Goal: Task Accomplishment & Management: Use online tool/utility

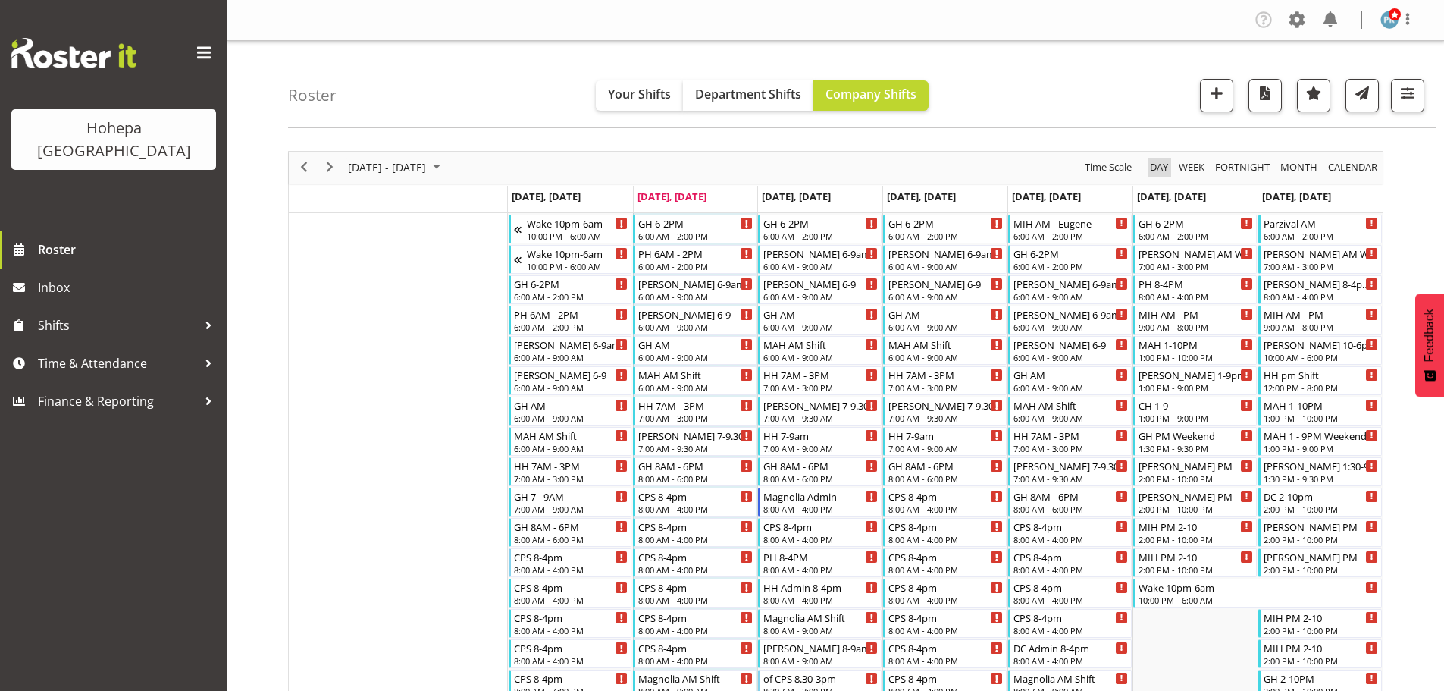
click at [1160, 173] on span "Day" at bounding box center [1158, 167] width 21 height 19
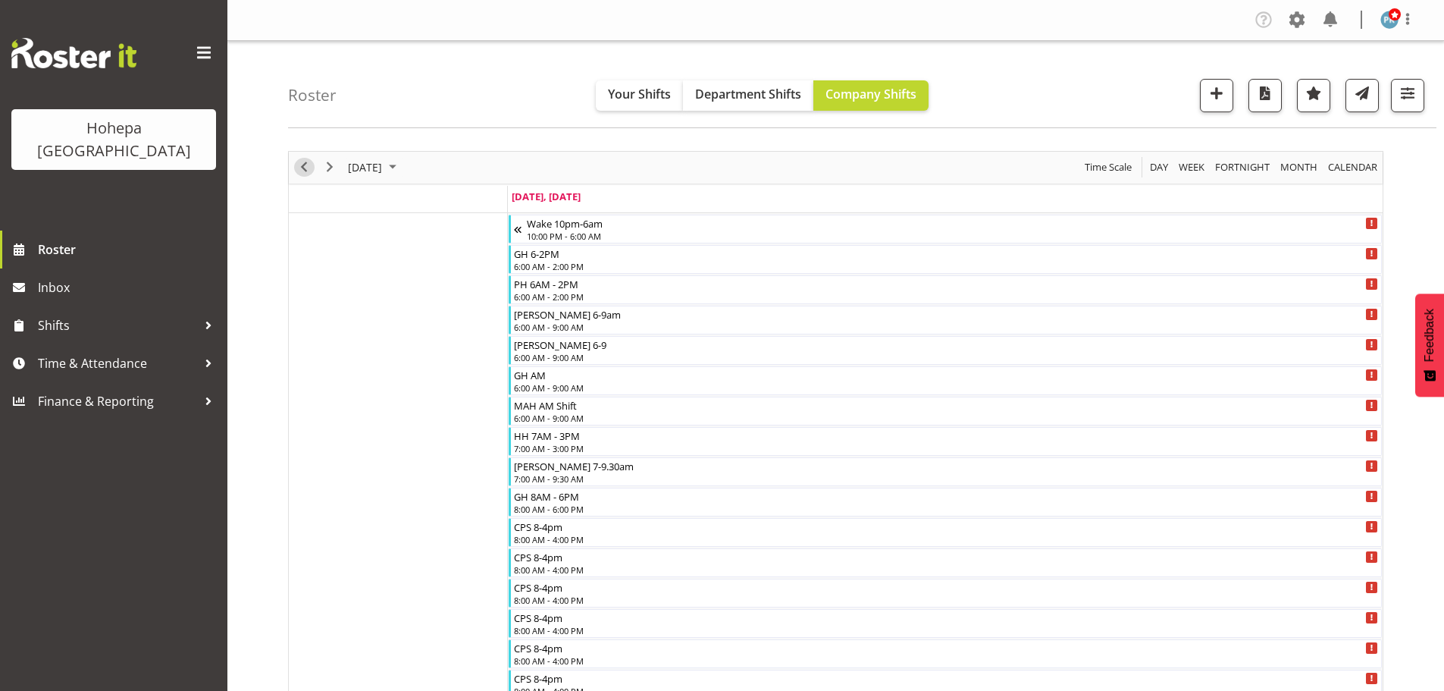
click at [304, 167] on span "Previous" at bounding box center [304, 167] width 18 height 19
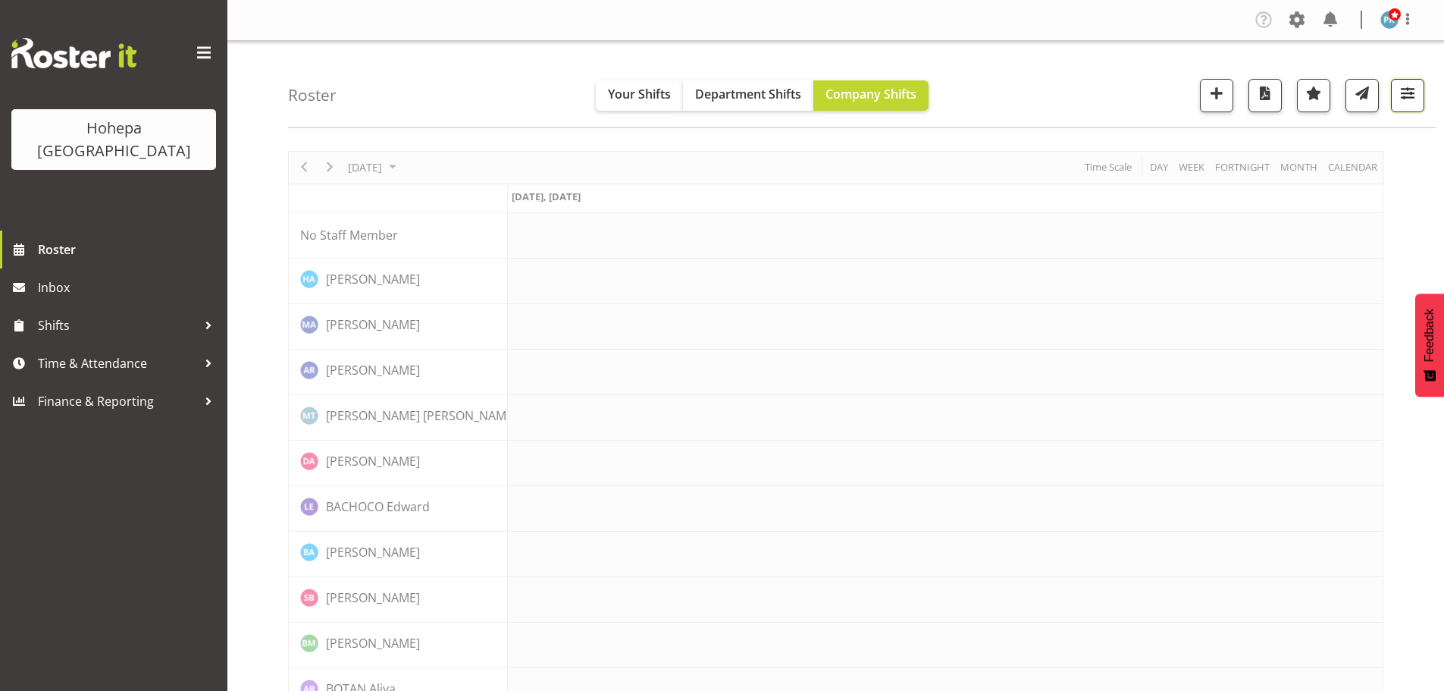
click at [1399, 90] on span "button" at bounding box center [1408, 93] width 20 height 20
click at [1314, 133] on span "All Locations" at bounding box center [1311, 142] width 83 height 18
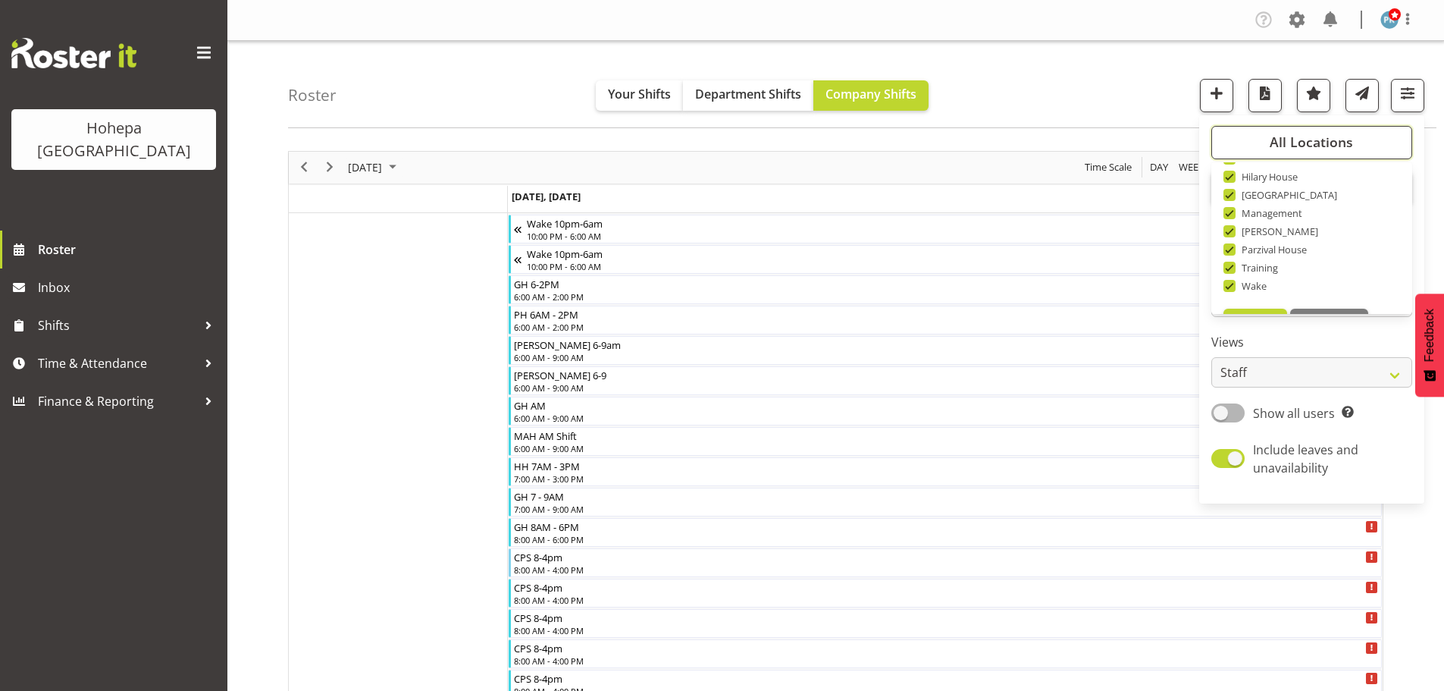
scroll to position [146, 0]
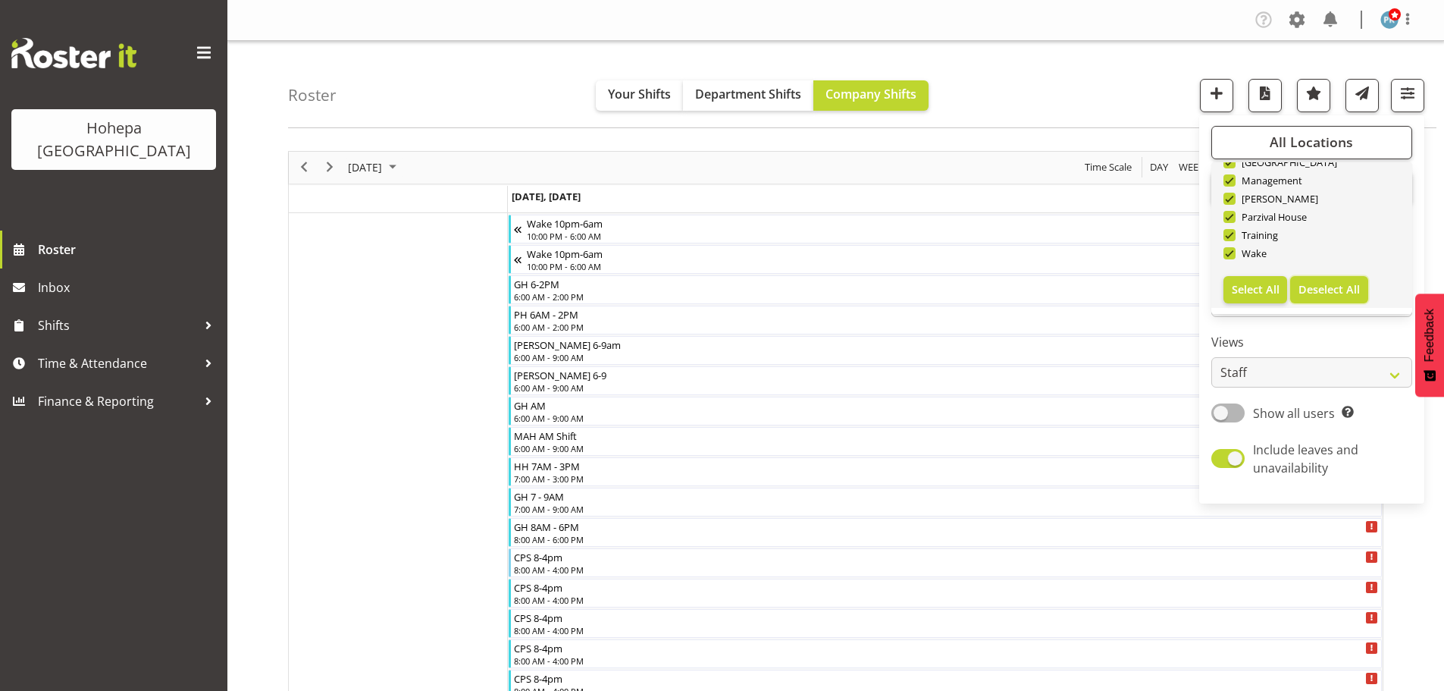
drag, startPoint x: 1333, startPoint y: 295, endPoint x: 1307, endPoint y: 287, distance: 26.9
click at [1332, 295] on span "Deselect All" at bounding box center [1329, 289] width 61 height 14
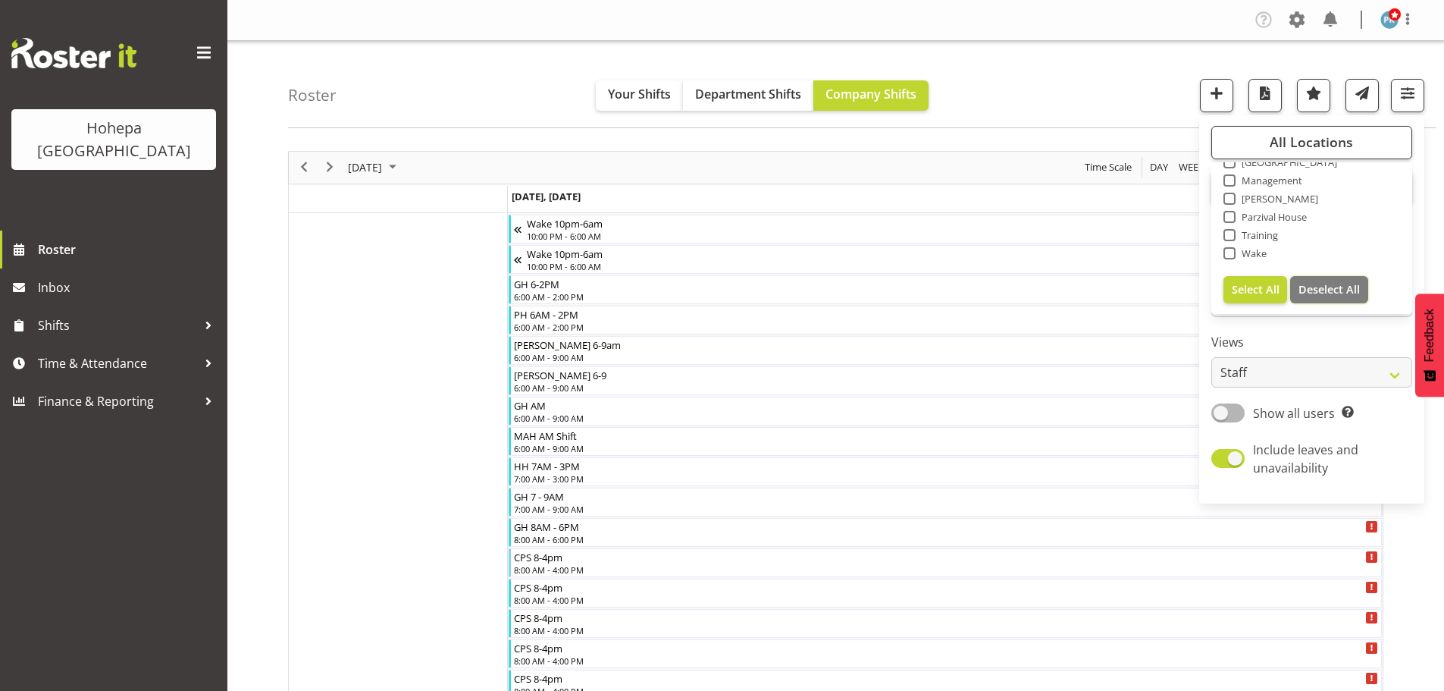
checkbox input "false"
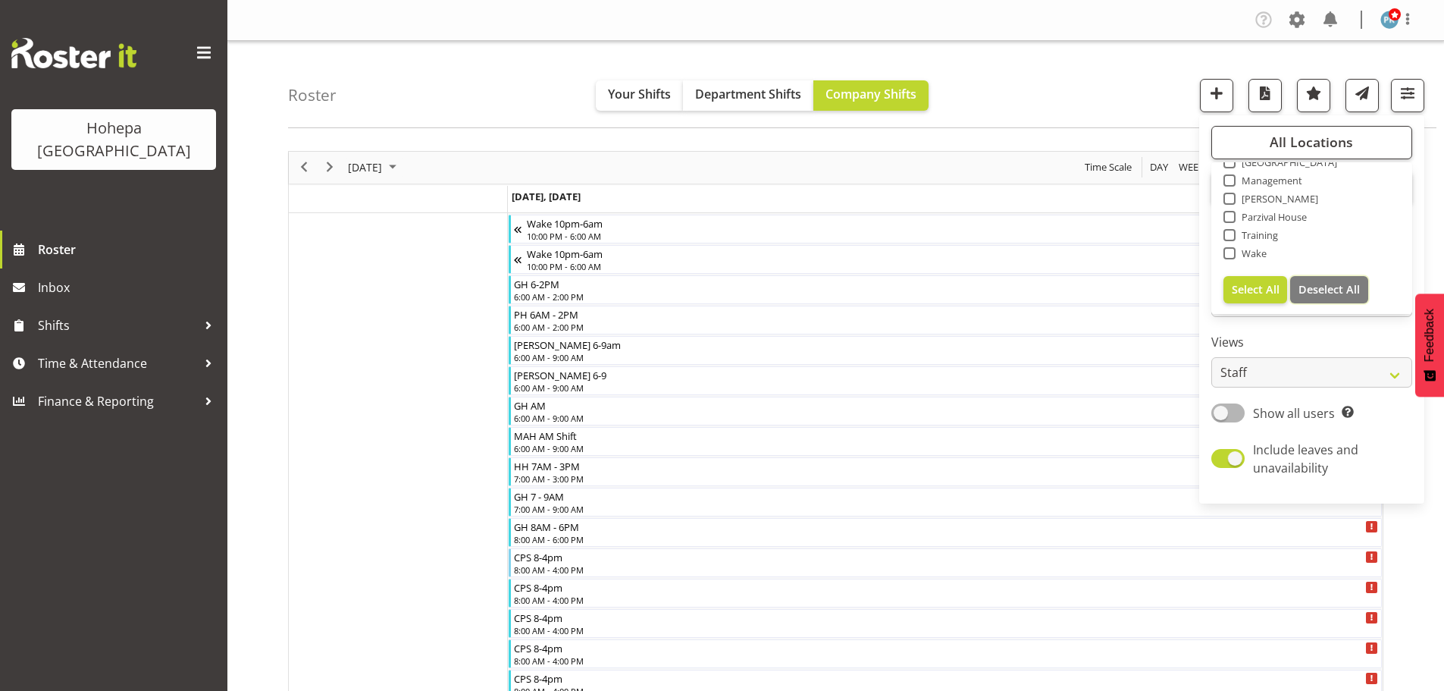
checkbox input "false"
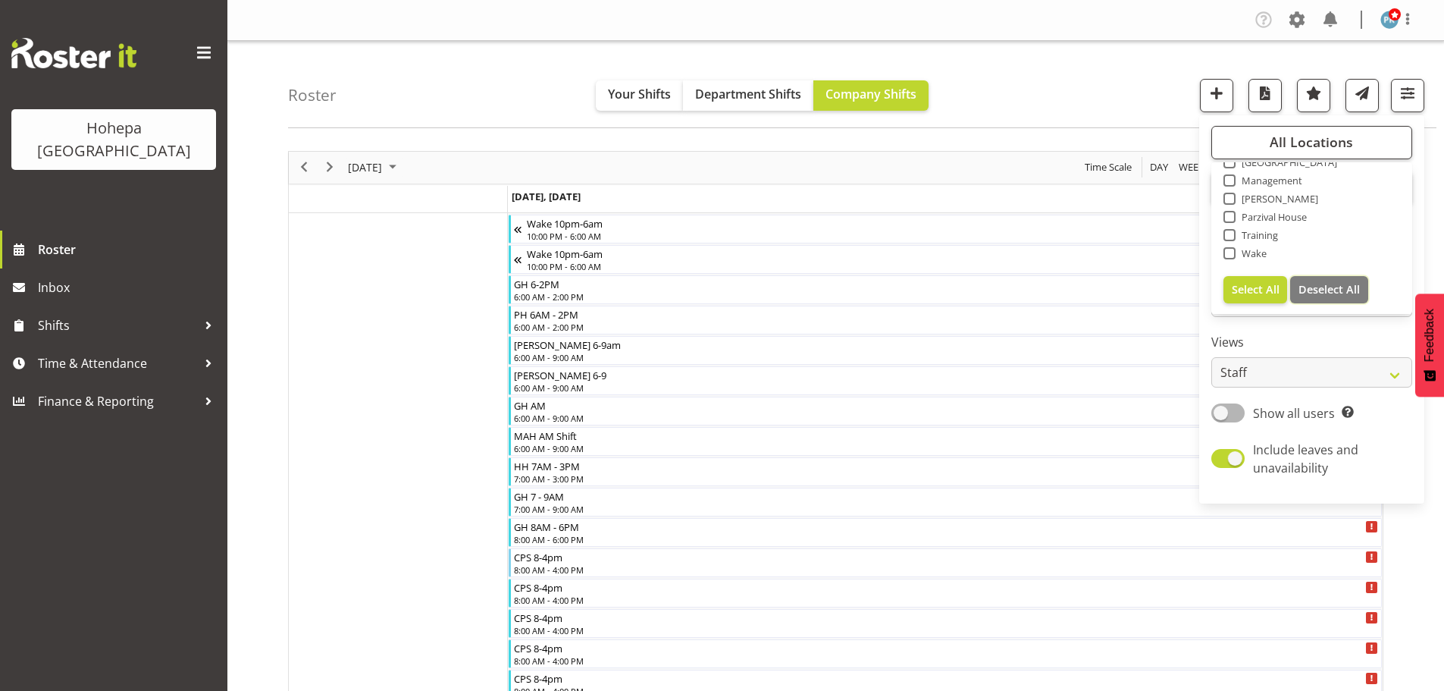
checkbox input "false"
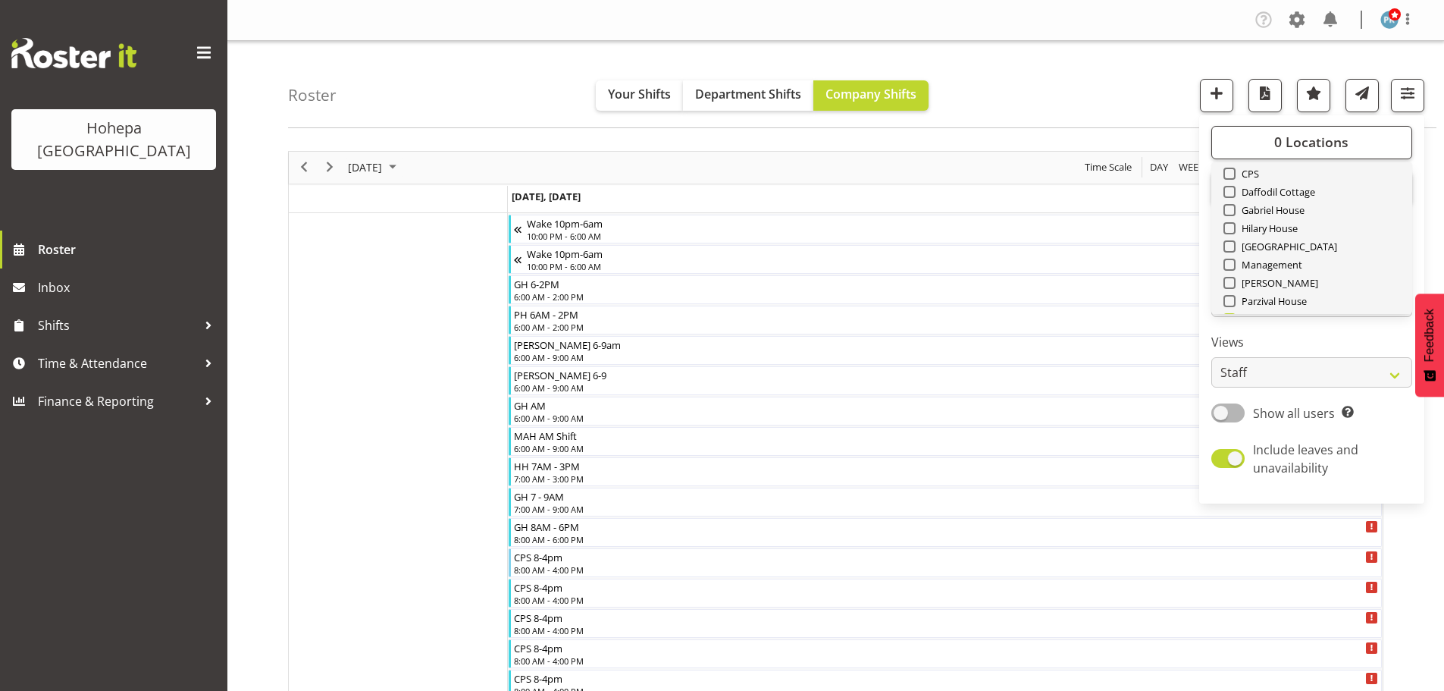
scroll to position [0, 0]
click at [1226, 233] on span at bounding box center [1229, 235] width 12 height 12
click at [1226, 233] on input "CPS" at bounding box center [1228, 235] width 10 height 10
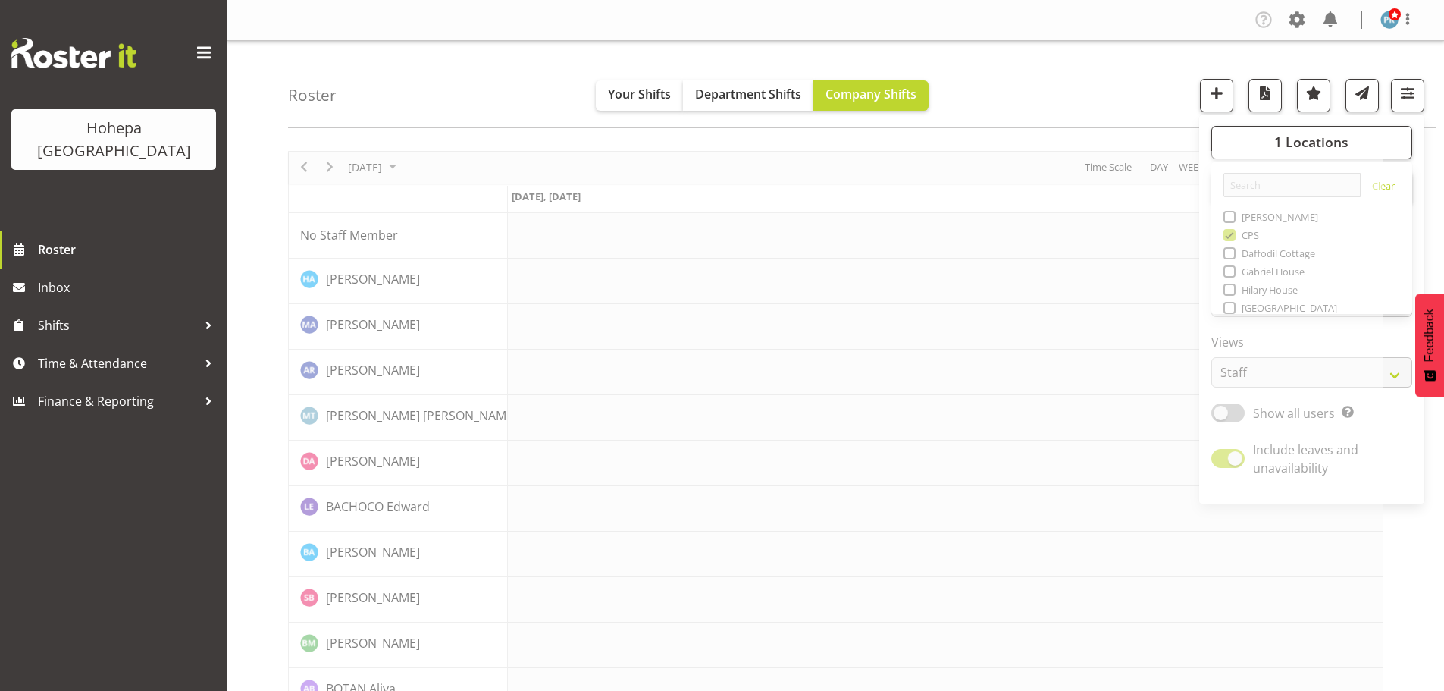
click at [1064, 99] on div "Roster Your Shifts Department Shifts Company Shifts 1 Locations Clear Christoph…" at bounding box center [862, 84] width 1148 height 87
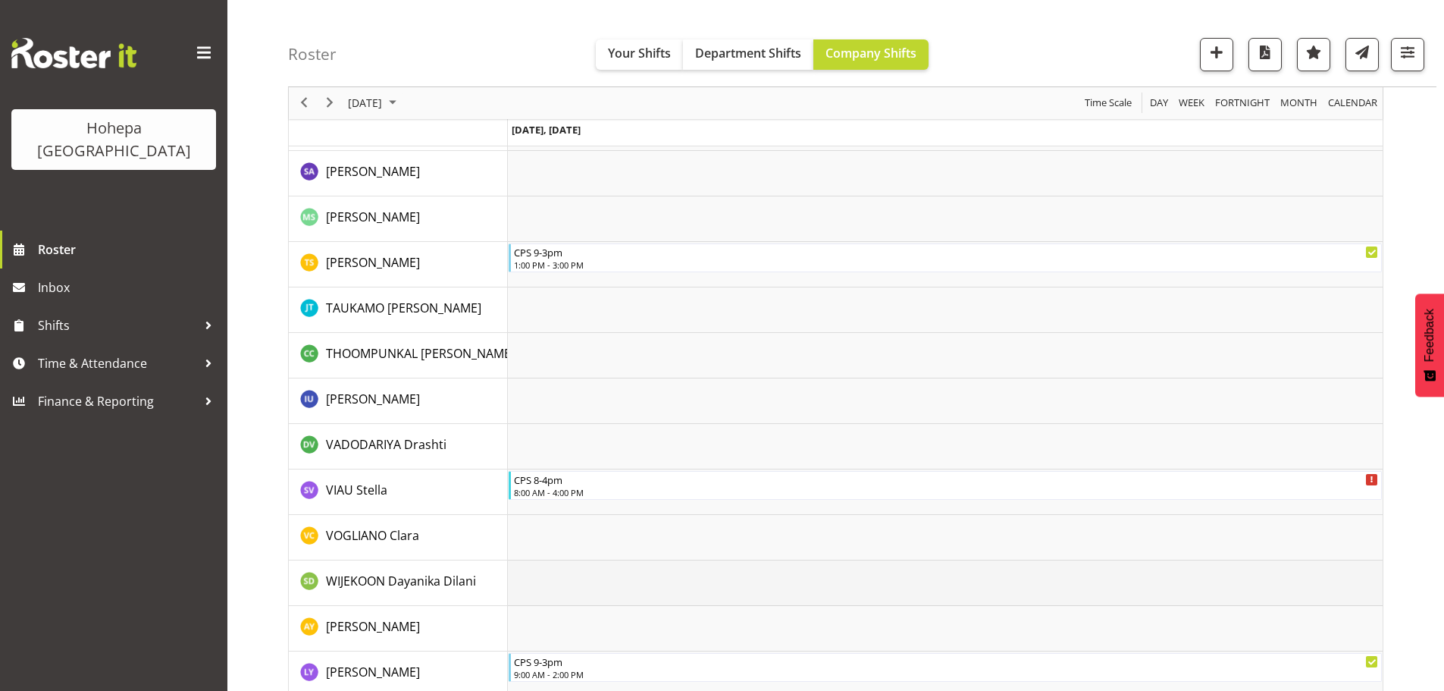
scroll to position [2445, 0]
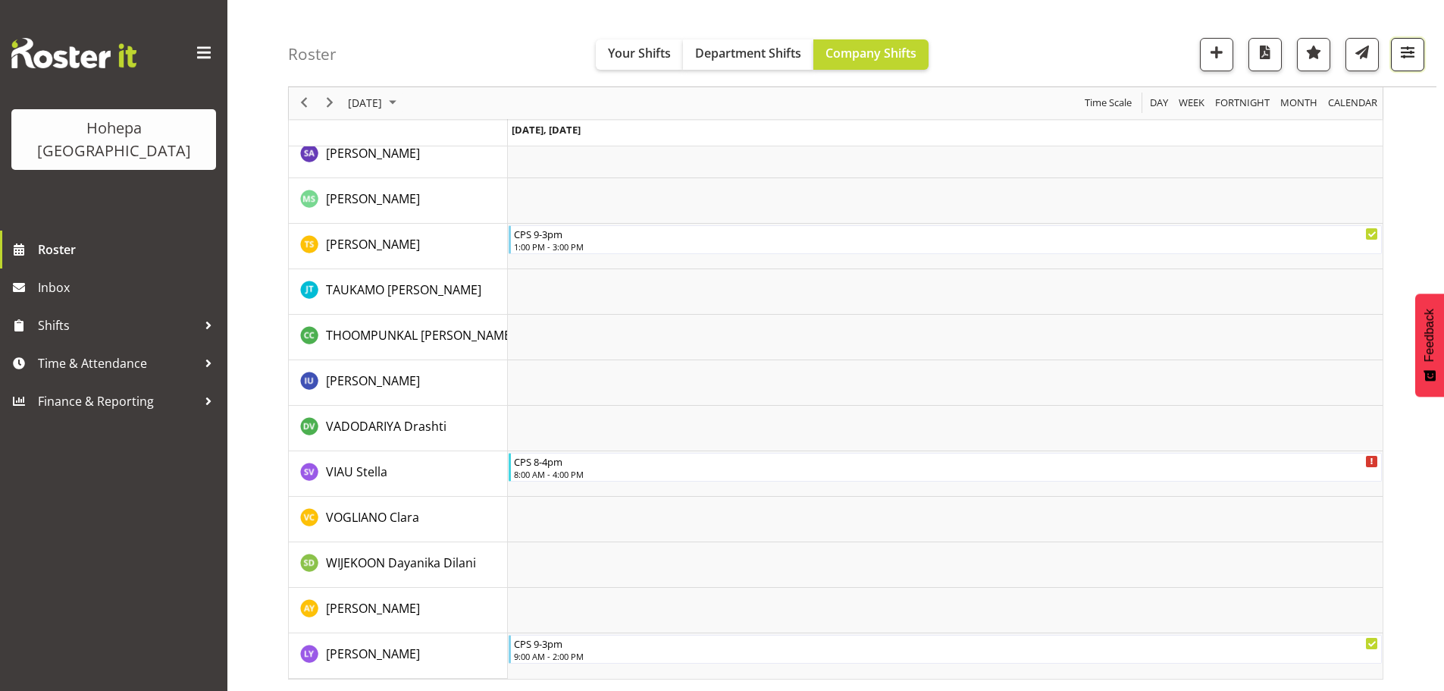
click at [1410, 54] on span "button" at bounding box center [1408, 52] width 20 height 20
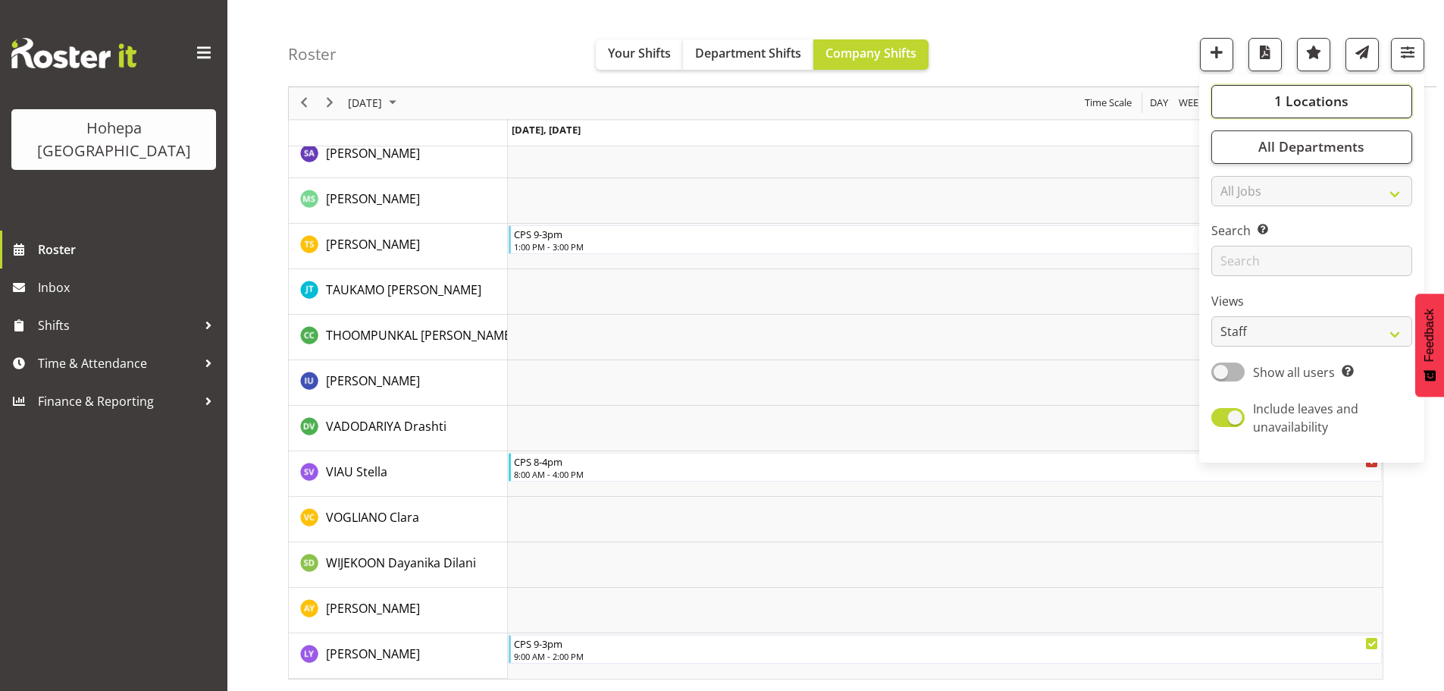
click at [1321, 108] on span "1 Locations" at bounding box center [1311, 101] width 74 height 18
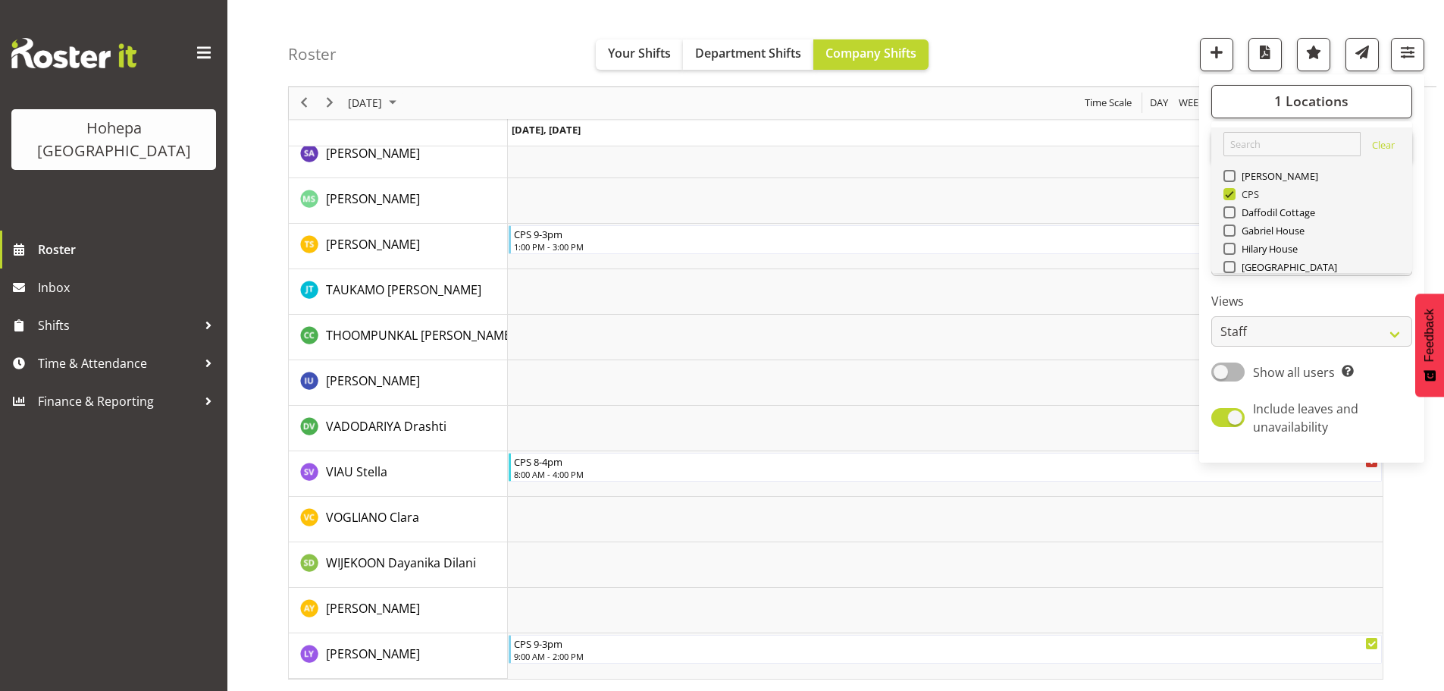
click at [1230, 196] on span at bounding box center [1229, 194] width 12 height 12
click at [1230, 196] on input "CPS" at bounding box center [1228, 195] width 10 height 10
checkbox input "false"
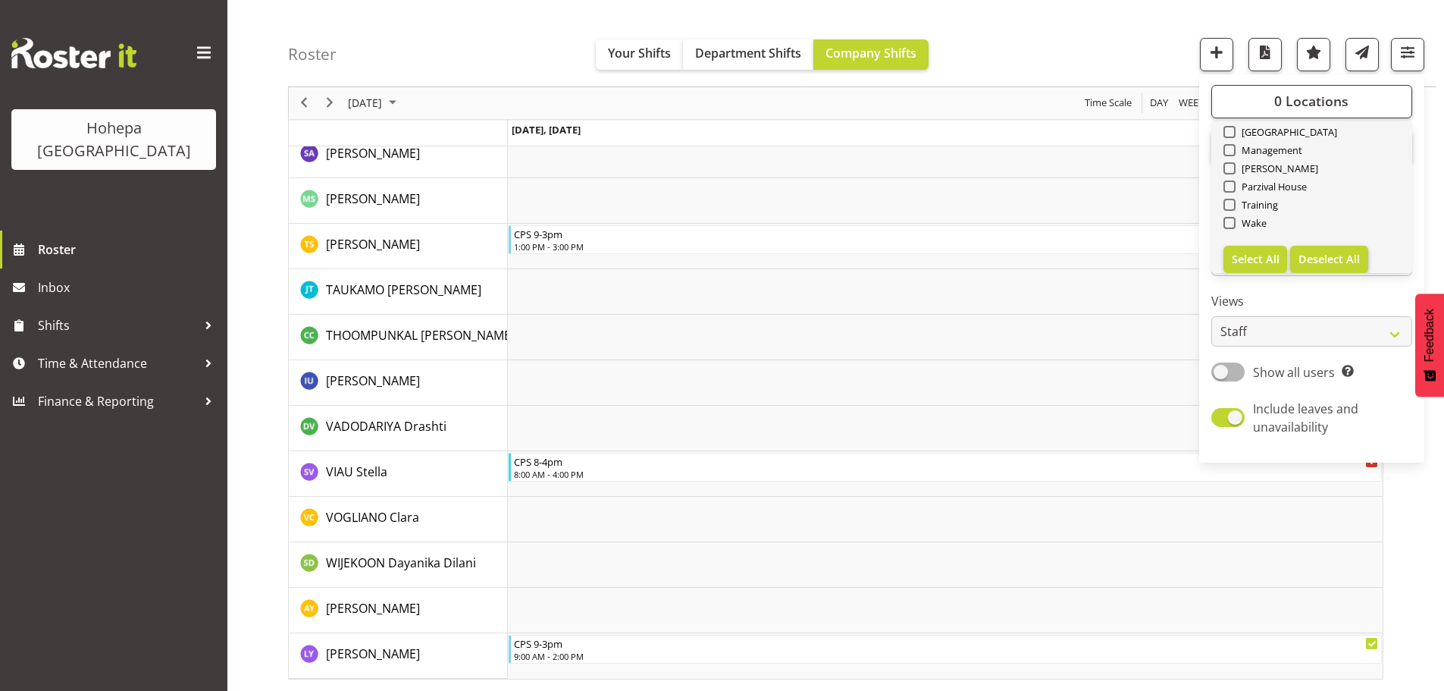
scroll to position [146, 0]
click at [1231, 215] on span at bounding box center [1229, 212] width 12 height 12
click at [1231, 215] on input "Wake" at bounding box center [1228, 213] width 10 height 10
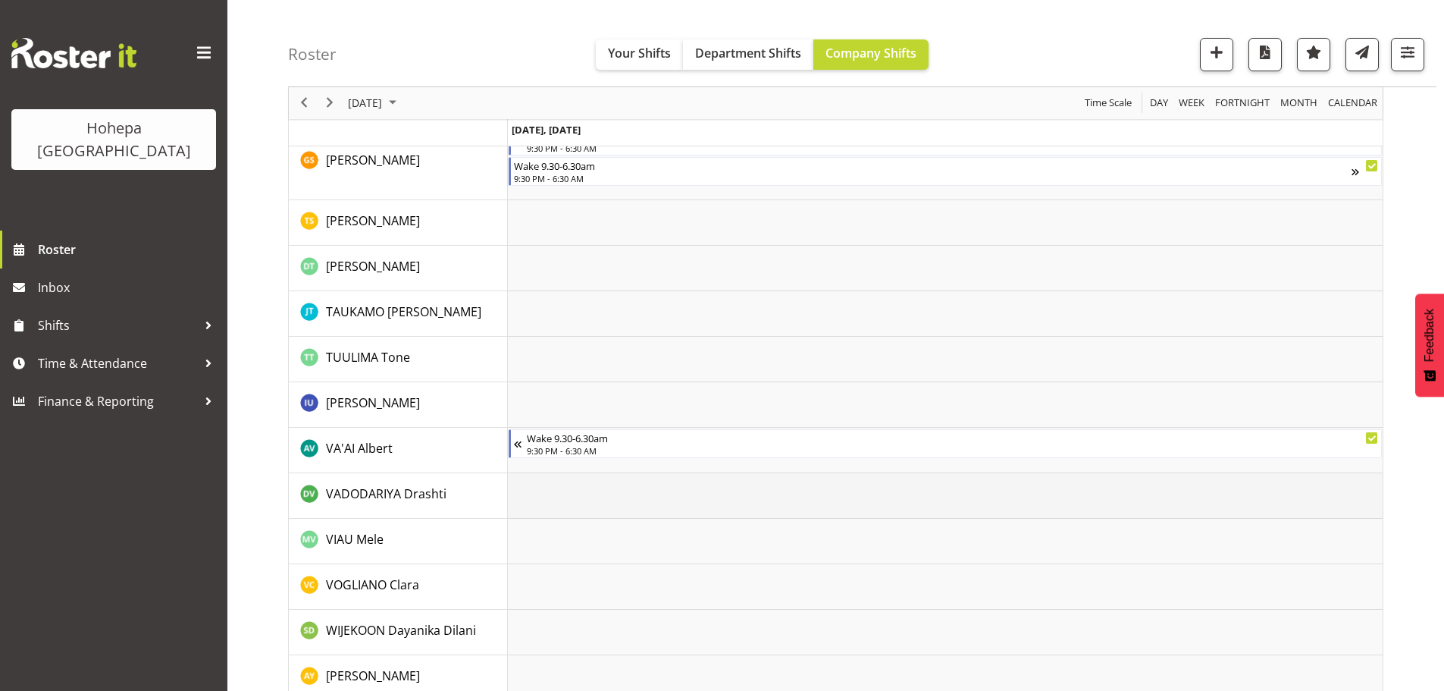
scroll to position [2260, 0]
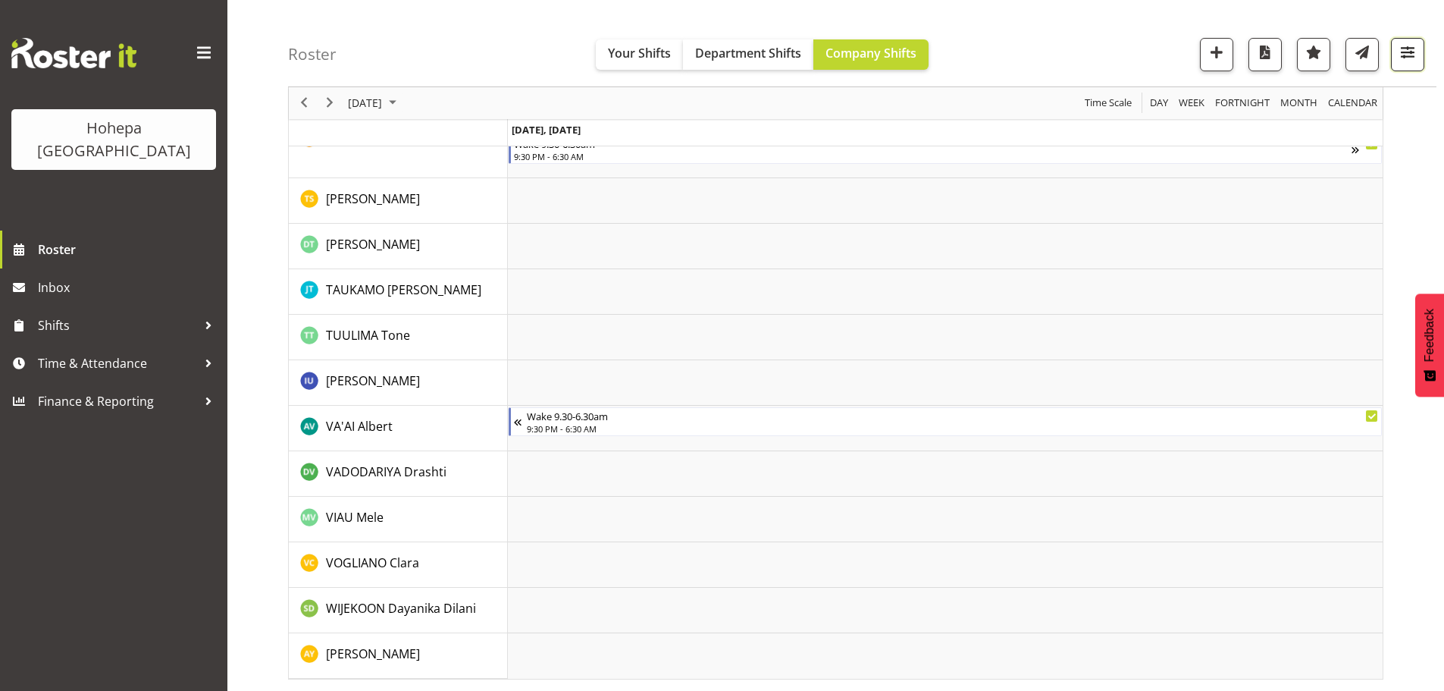
click at [1404, 54] on span "button" at bounding box center [1408, 52] width 20 height 20
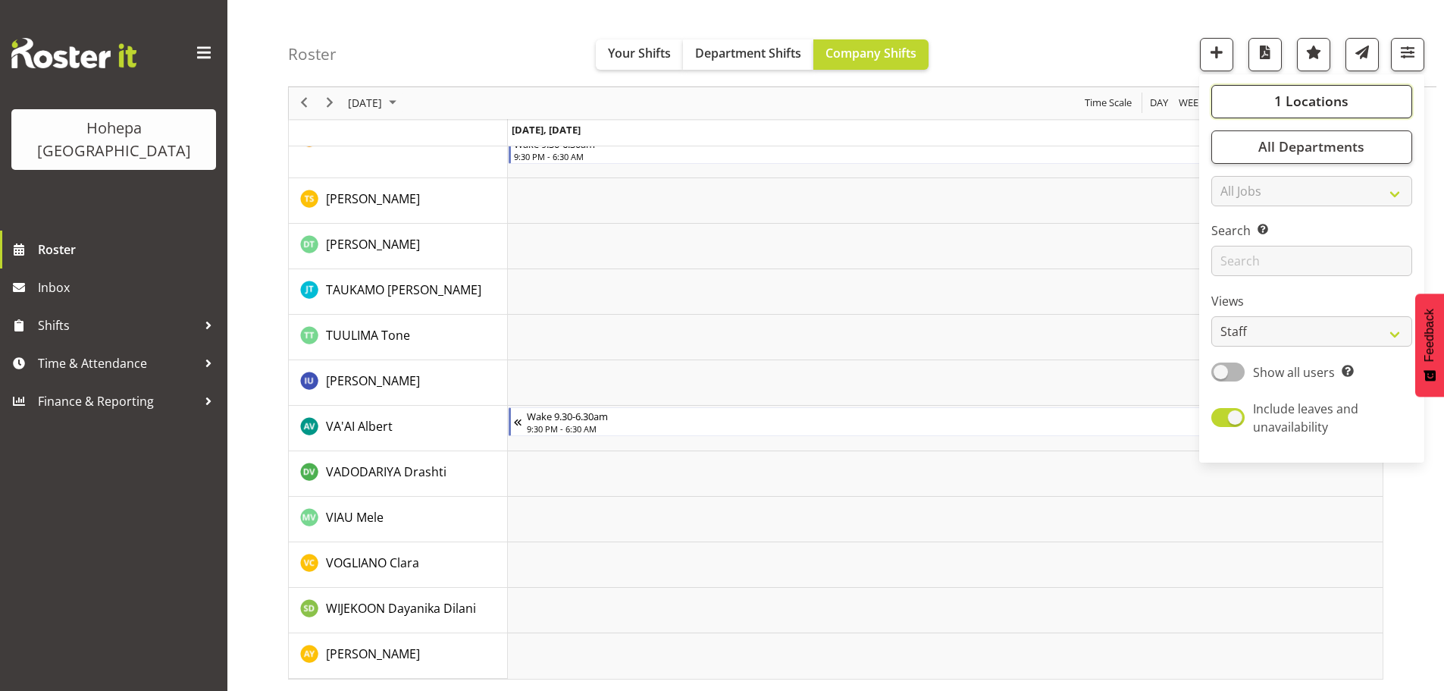
click at [1300, 105] on span "1 Locations" at bounding box center [1311, 101] width 74 height 18
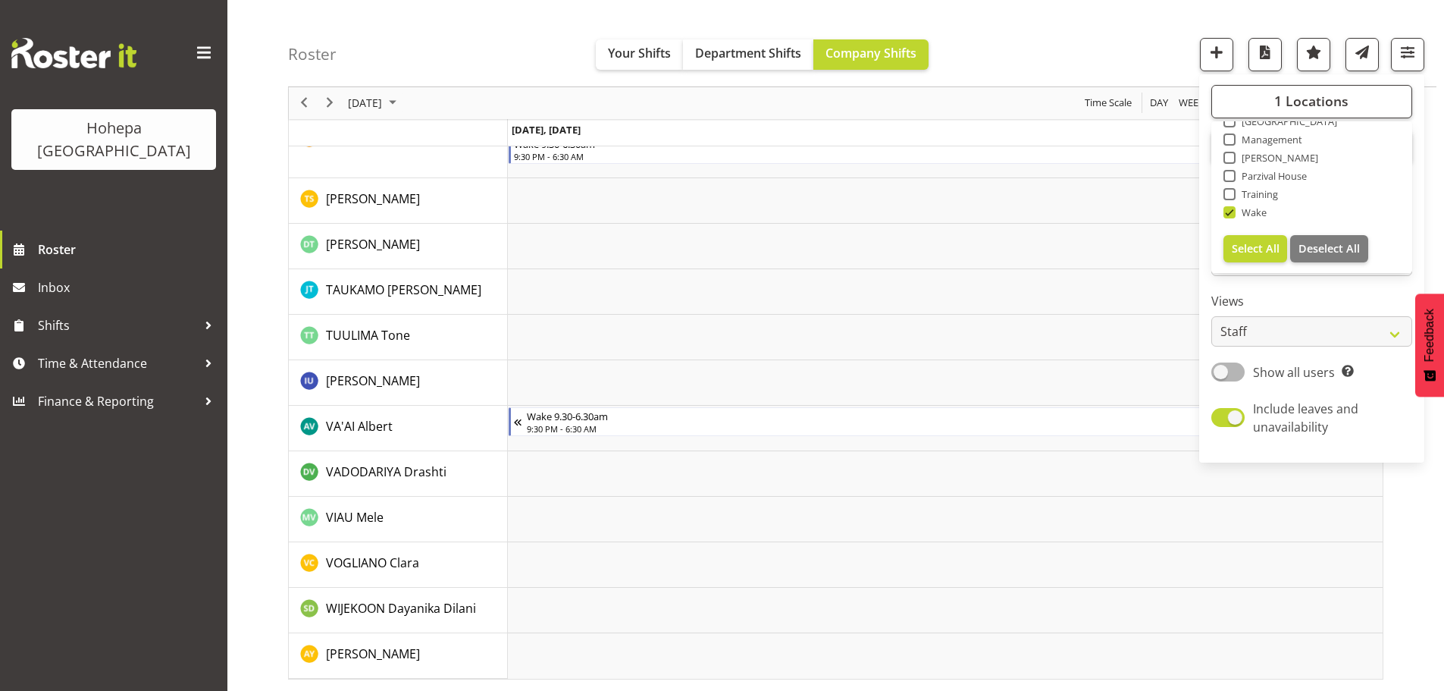
drag, startPoint x: 1236, startPoint y: 208, endPoint x: 1249, endPoint y: 174, distance: 37.4
click at [1236, 208] on span at bounding box center [1229, 212] width 12 height 12
click at [1233, 208] on input "Wake" at bounding box center [1228, 213] width 10 height 10
checkbox input "false"
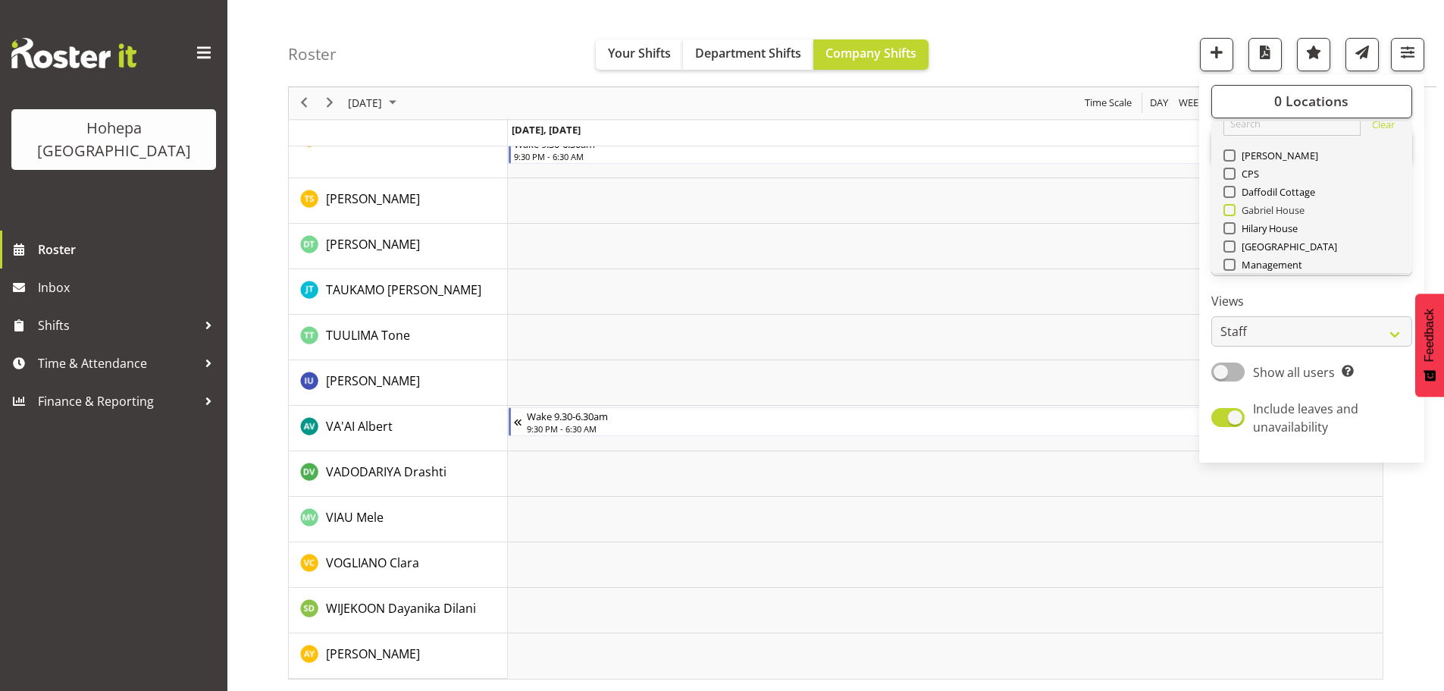
scroll to position [0, 0]
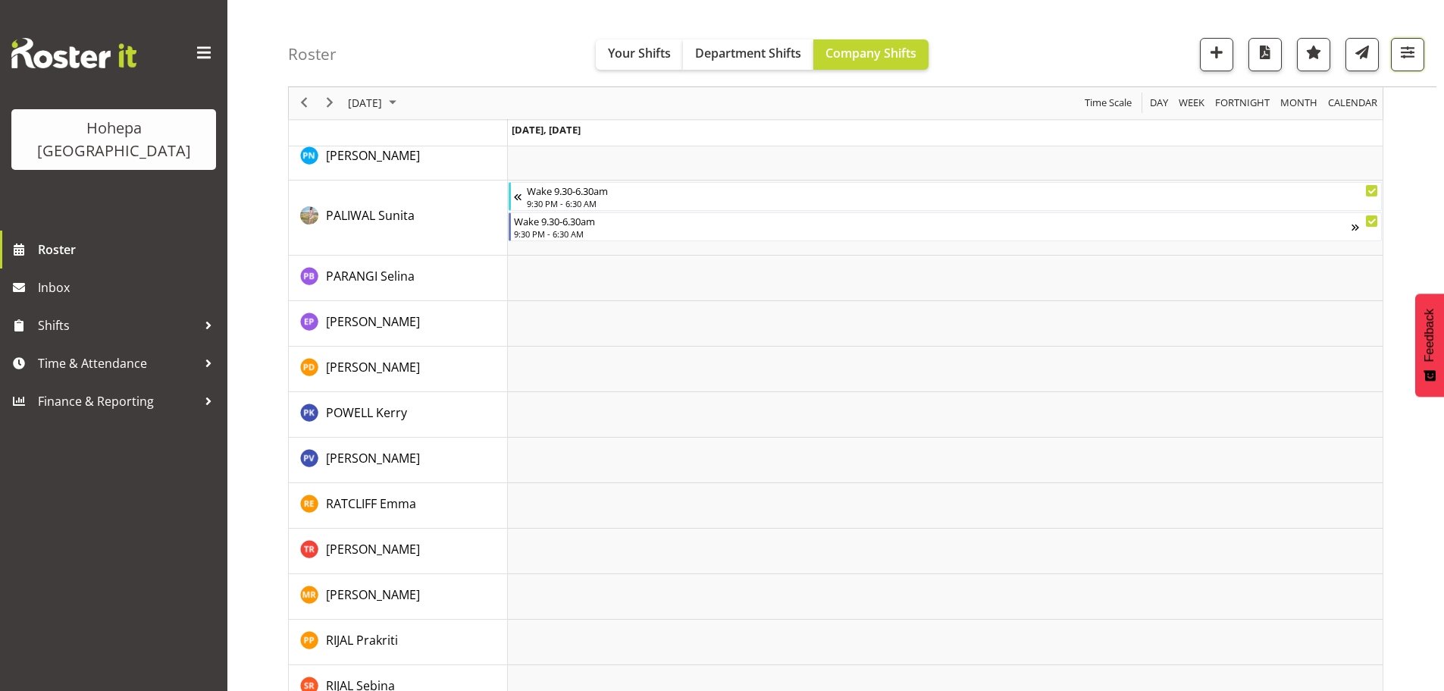
drag, startPoint x: 1413, startPoint y: 52, endPoint x: 1338, endPoint y: 95, distance: 86.6
click at [1410, 55] on span "button" at bounding box center [1408, 52] width 20 height 20
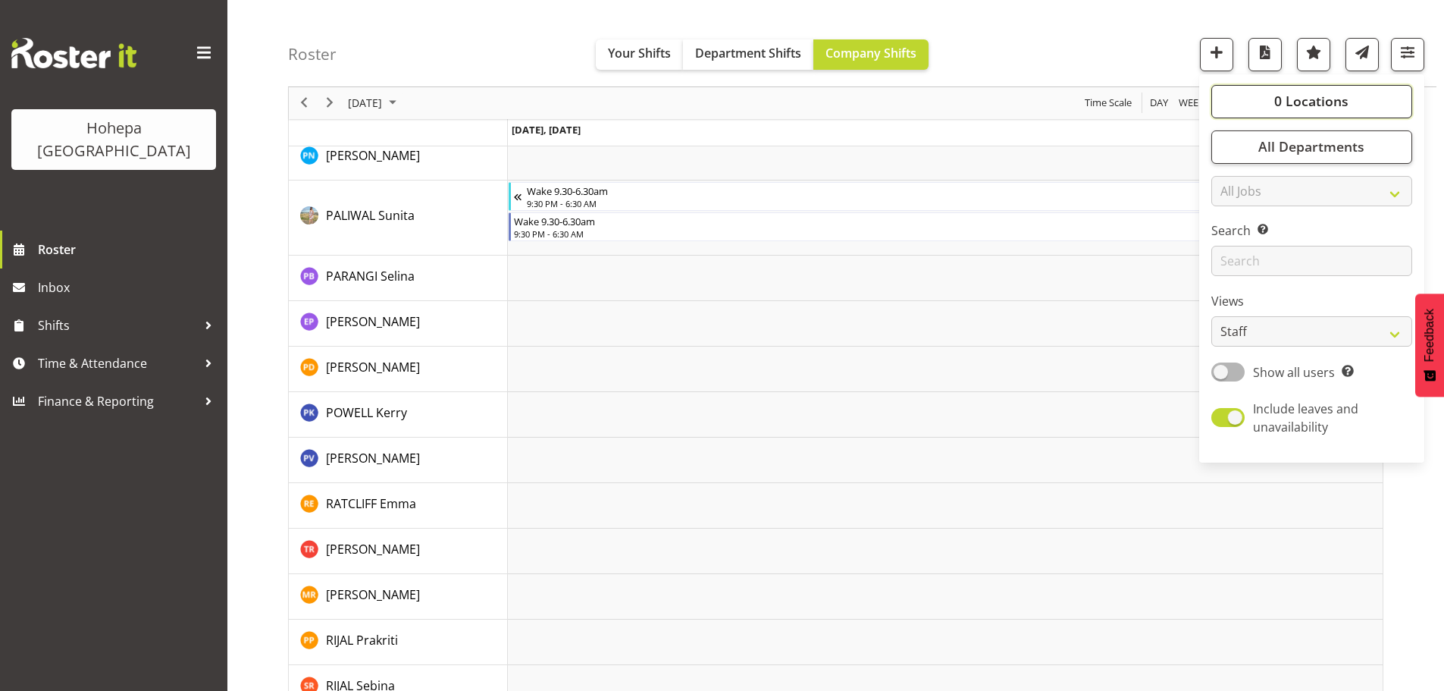
click at [1291, 110] on span "0 Locations" at bounding box center [1311, 101] width 74 height 18
click at [1232, 176] on span at bounding box center [1229, 176] width 12 height 12
click at [1232, 176] on input "[PERSON_NAME]" at bounding box center [1228, 176] width 10 height 10
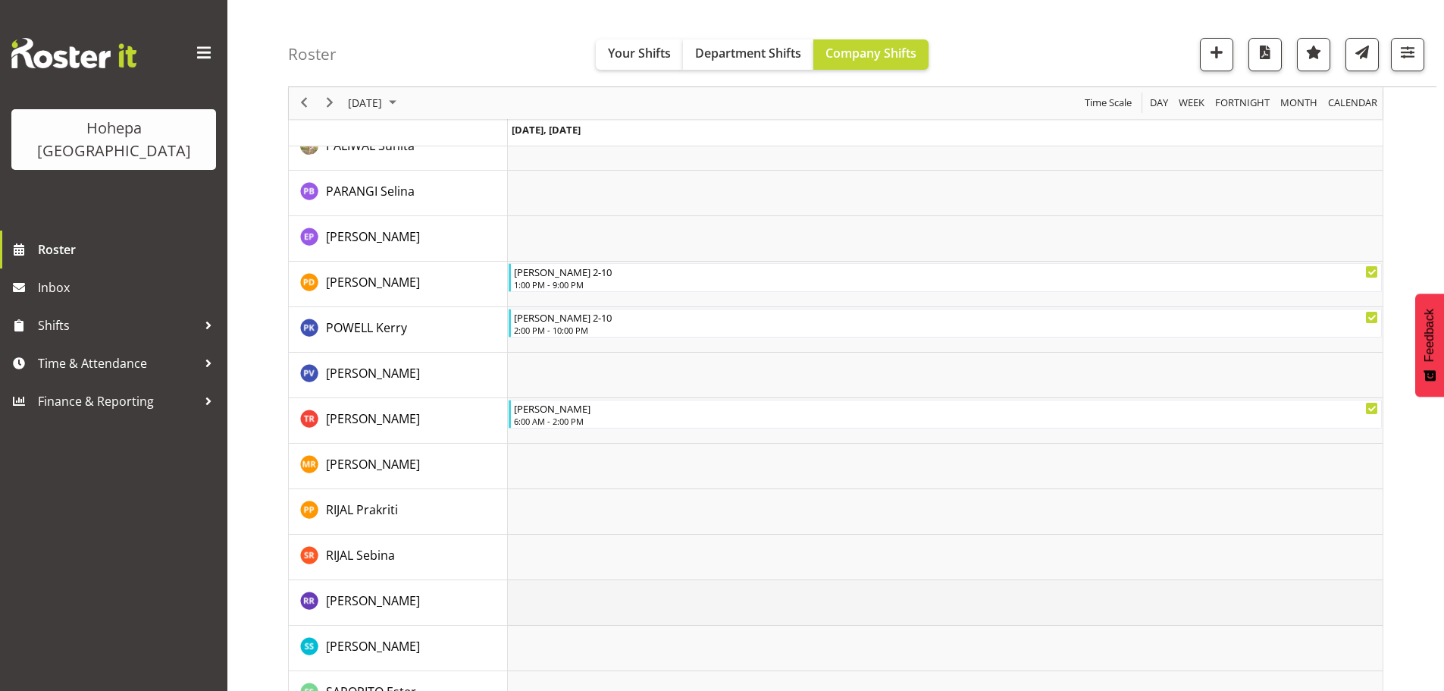
scroll to position [1944, 0]
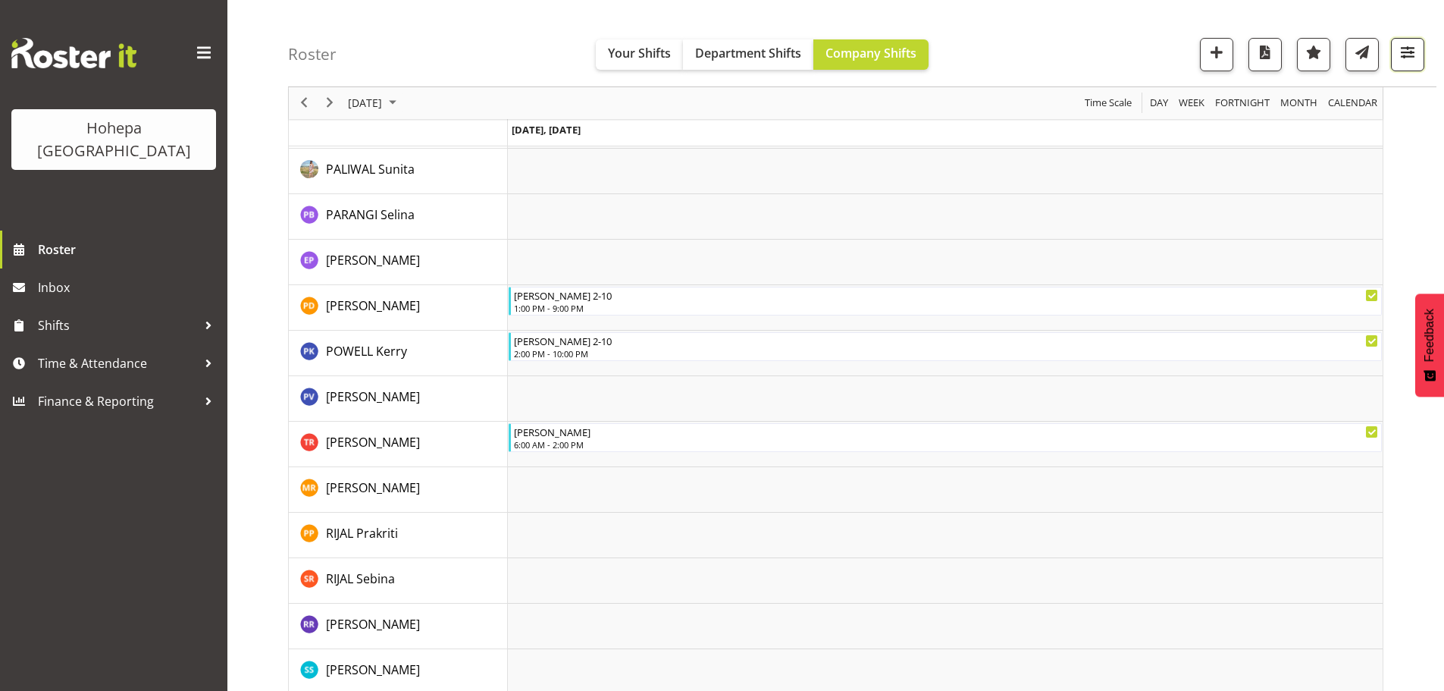
drag, startPoint x: 1410, startPoint y: 47, endPoint x: 1399, endPoint y: 54, distance: 12.6
click at [1410, 47] on span "button" at bounding box center [1408, 52] width 20 height 20
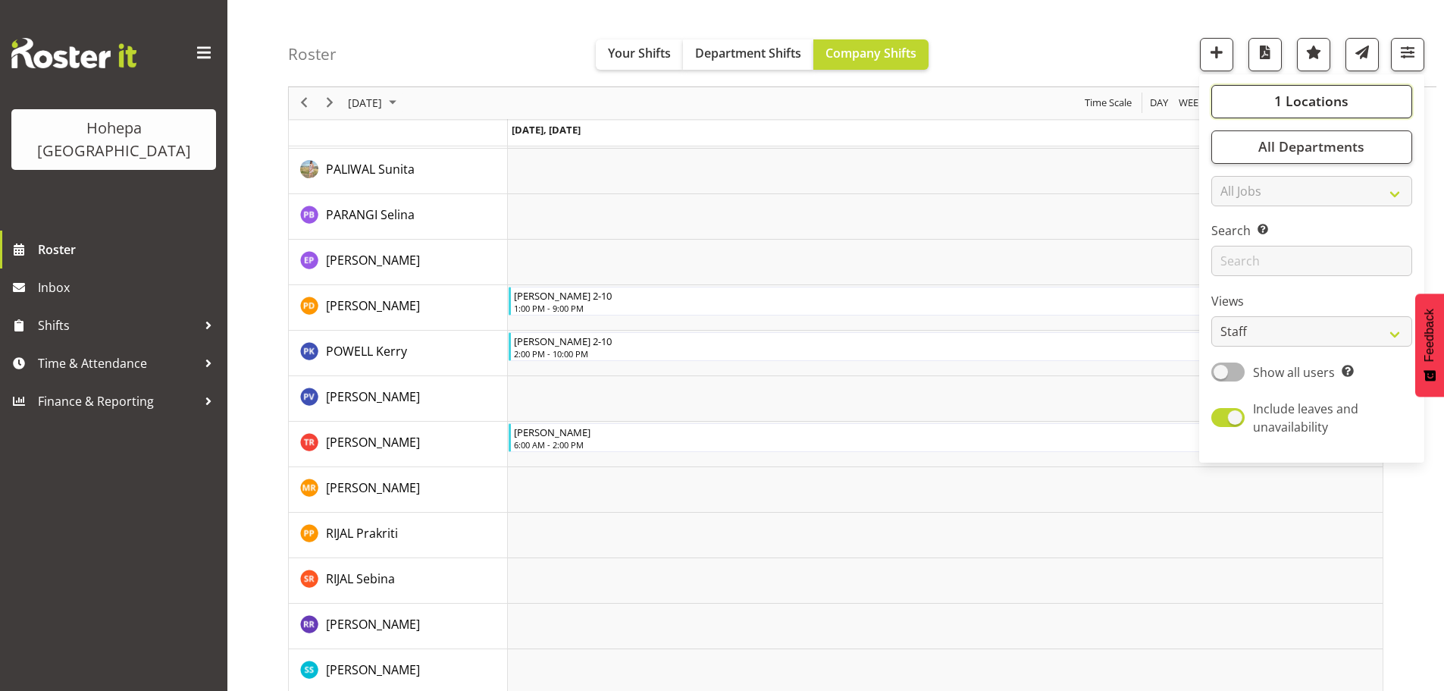
click at [1295, 111] on button "1 Locations" at bounding box center [1311, 101] width 201 height 33
drag, startPoint x: 1233, startPoint y: 176, endPoint x: 1260, endPoint y: 225, distance: 56.0
click at [1233, 177] on span at bounding box center [1229, 176] width 12 height 12
click at [1233, 177] on input "[PERSON_NAME]" at bounding box center [1228, 176] width 10 height 10
checkbox input "false"
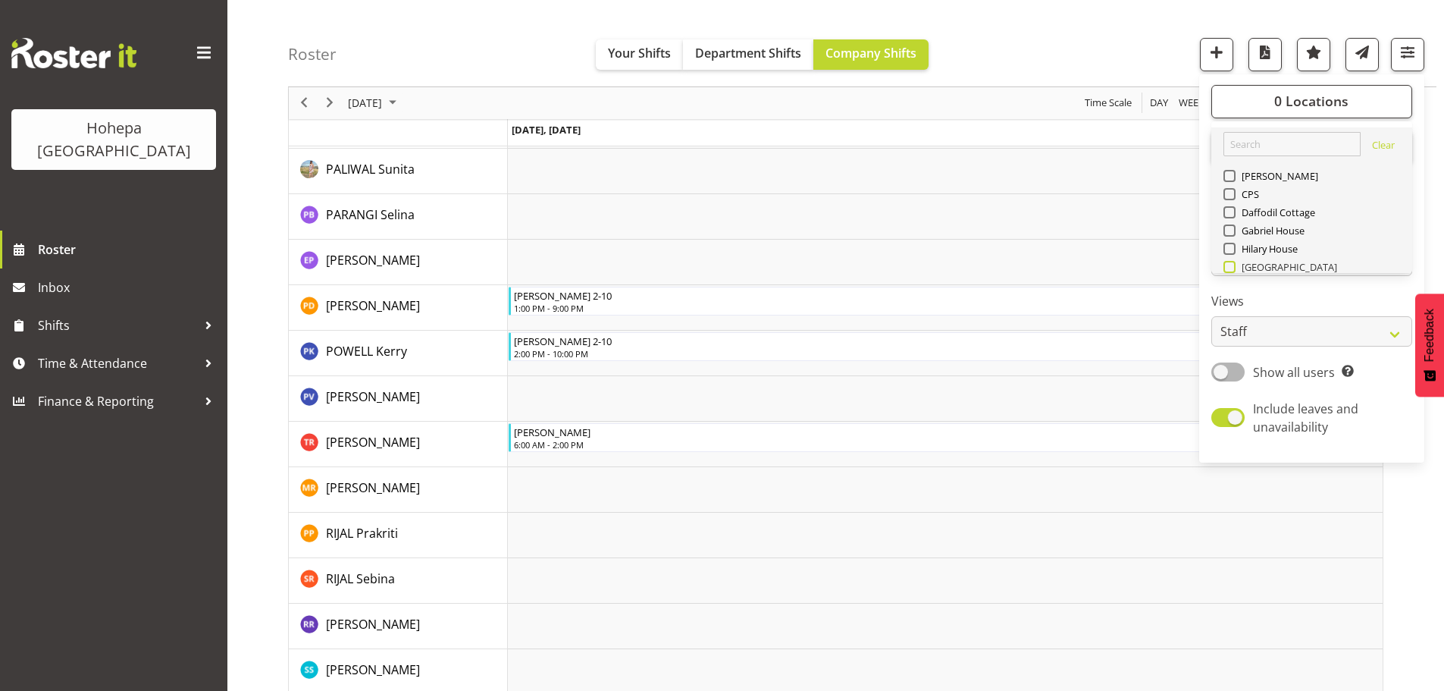
click at [1231, 272] on span at bounding box center [1229, 267] width 12 height 12
click at [1231, 272] on input "[GEOGRAPHIC_DATA]" at bounding box center [1228, 267] width 10 height 10
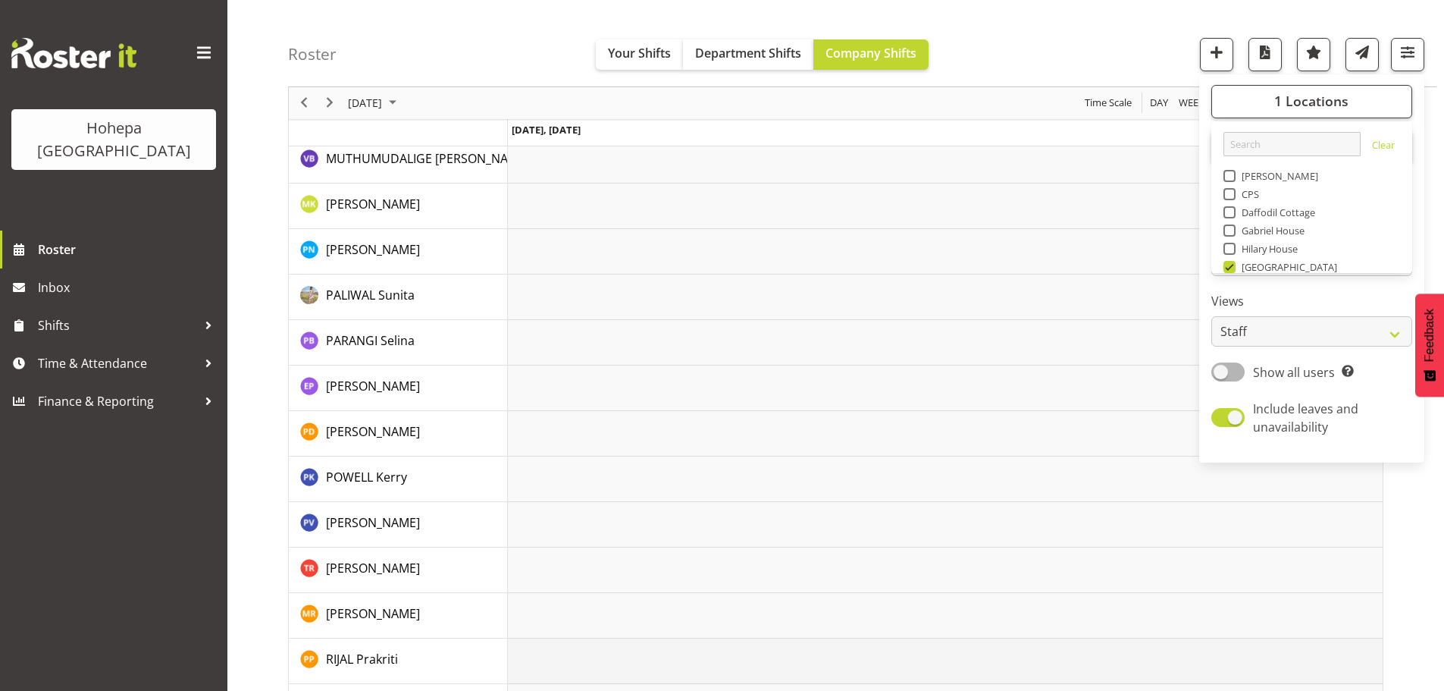
scroll to position [1990, 0]
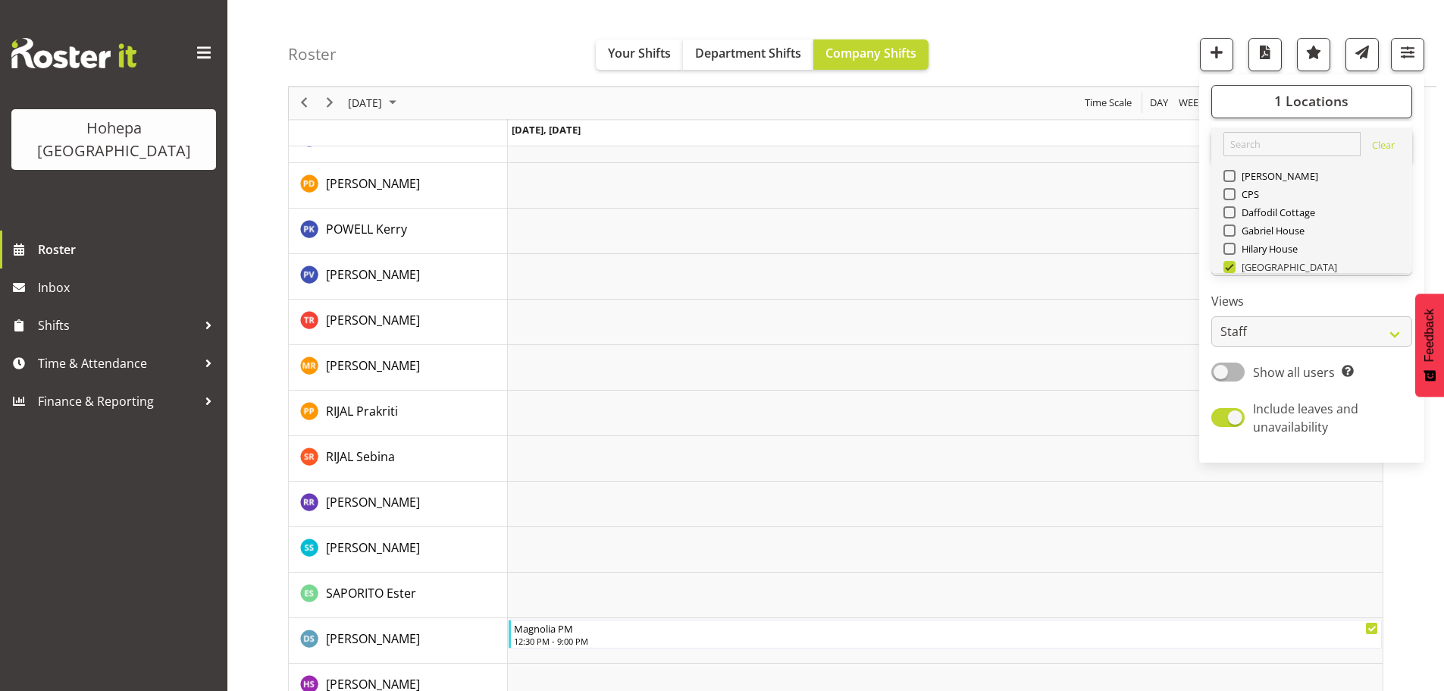
click at [1229, 267] on span at bounding box center [1229, 267] width 12 height 12
click at [1229, 267] on input "[GEOGRAPHIC_DATA]" at bounding box center [1228, 267] width 10 height 10
checkbox input "false"
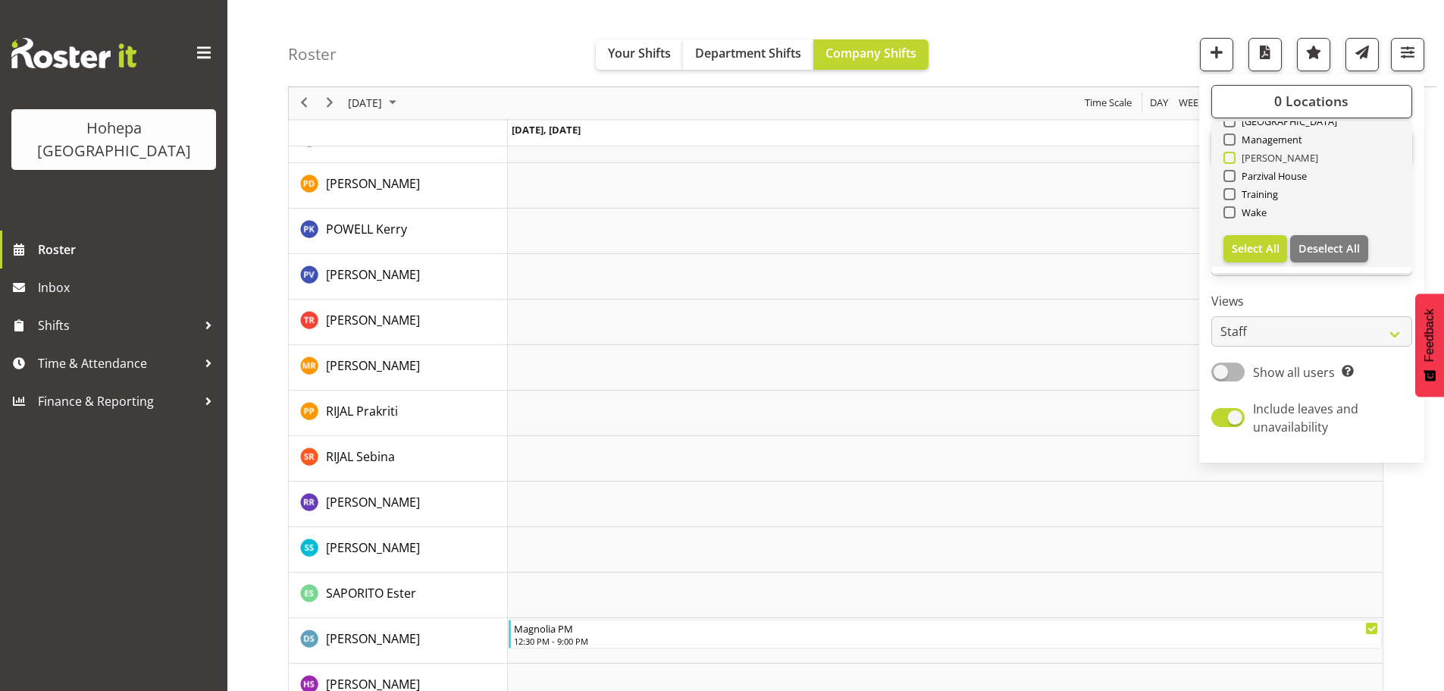
click at [1232, 158] on span at bounding box center [1229, 158] width 12 height 12
click at [1232, 158] on input "[PERSON_NAME]" at bounding box center [1228, 158] width 10 height 10
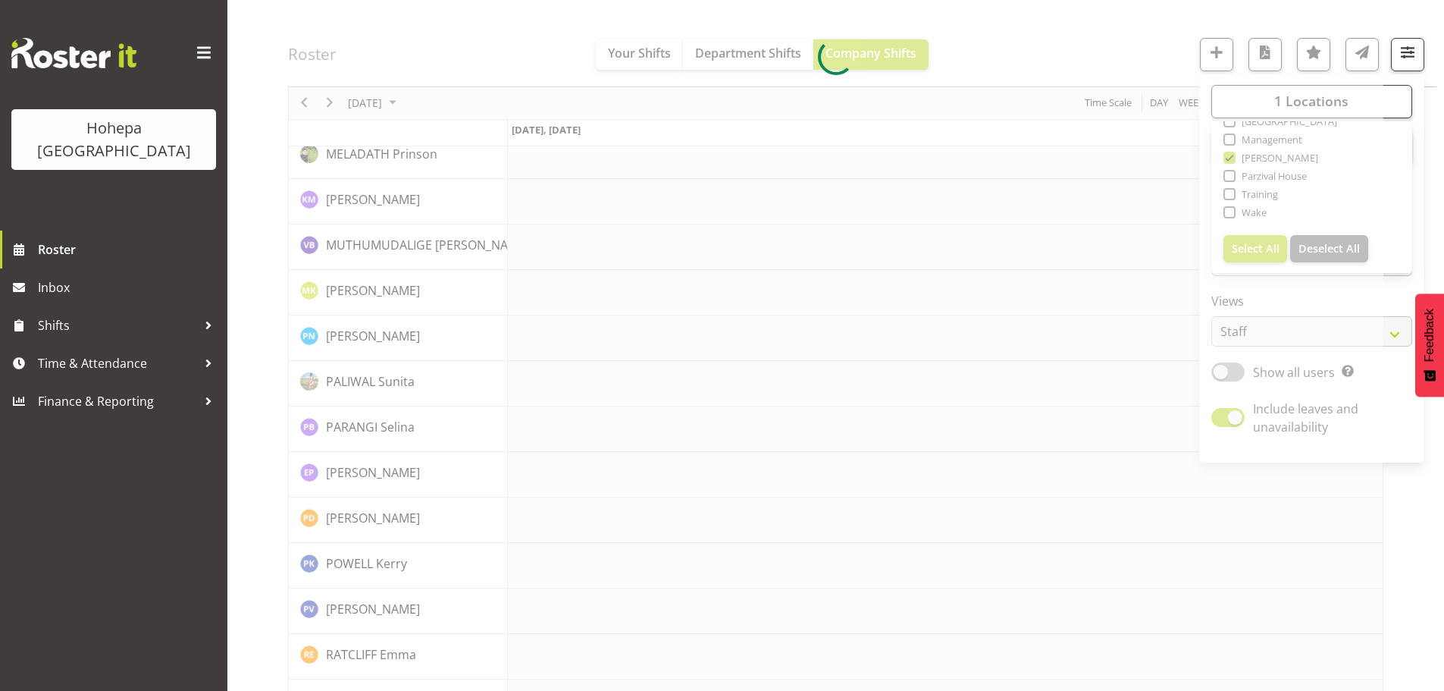
drag, startPoint x: 1085, startPoint y: 32, endPoint x: 1259, endPoint y: 171, distance: 223.3
click at [1090, 37] on div "August 18, 2025 Today Day Week Fortnight Month calendar Month Agenda Time Scale…" at bounding box center [835, 57] width 1095 height 3793
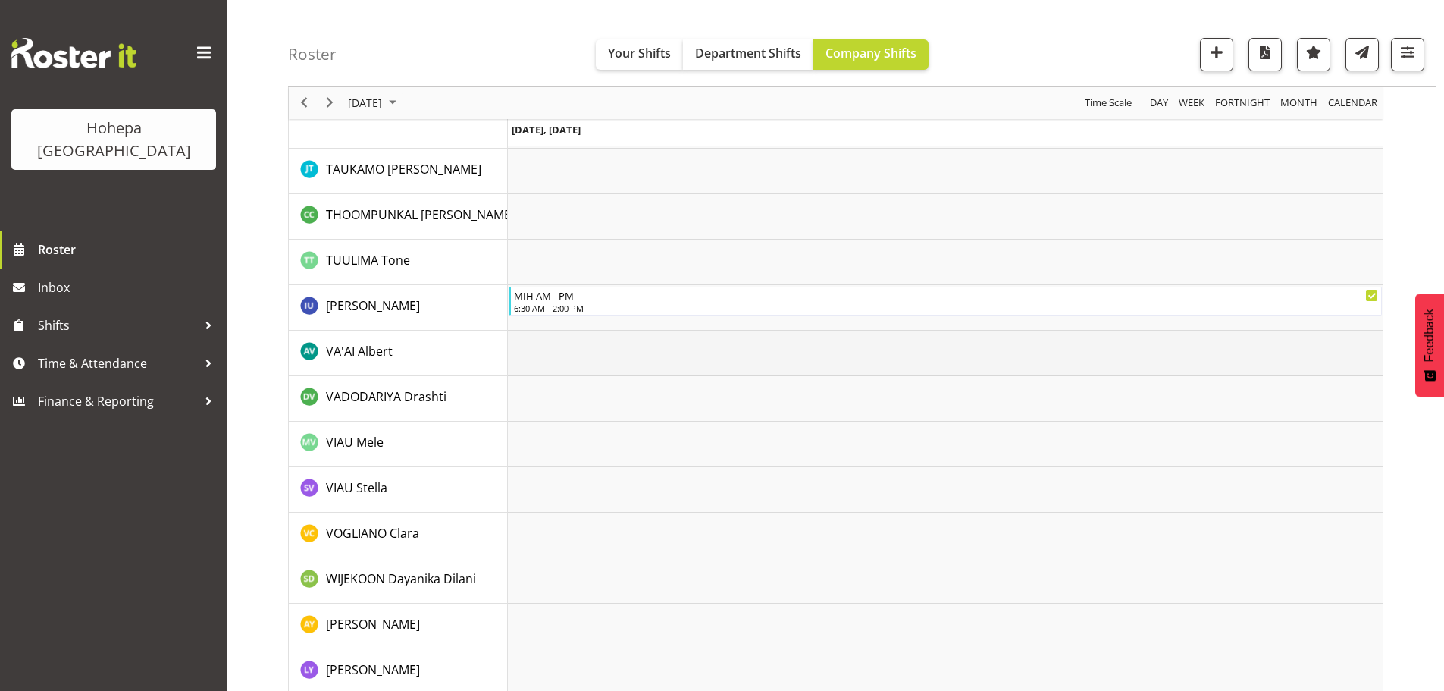
scroll to position [3111, 0]
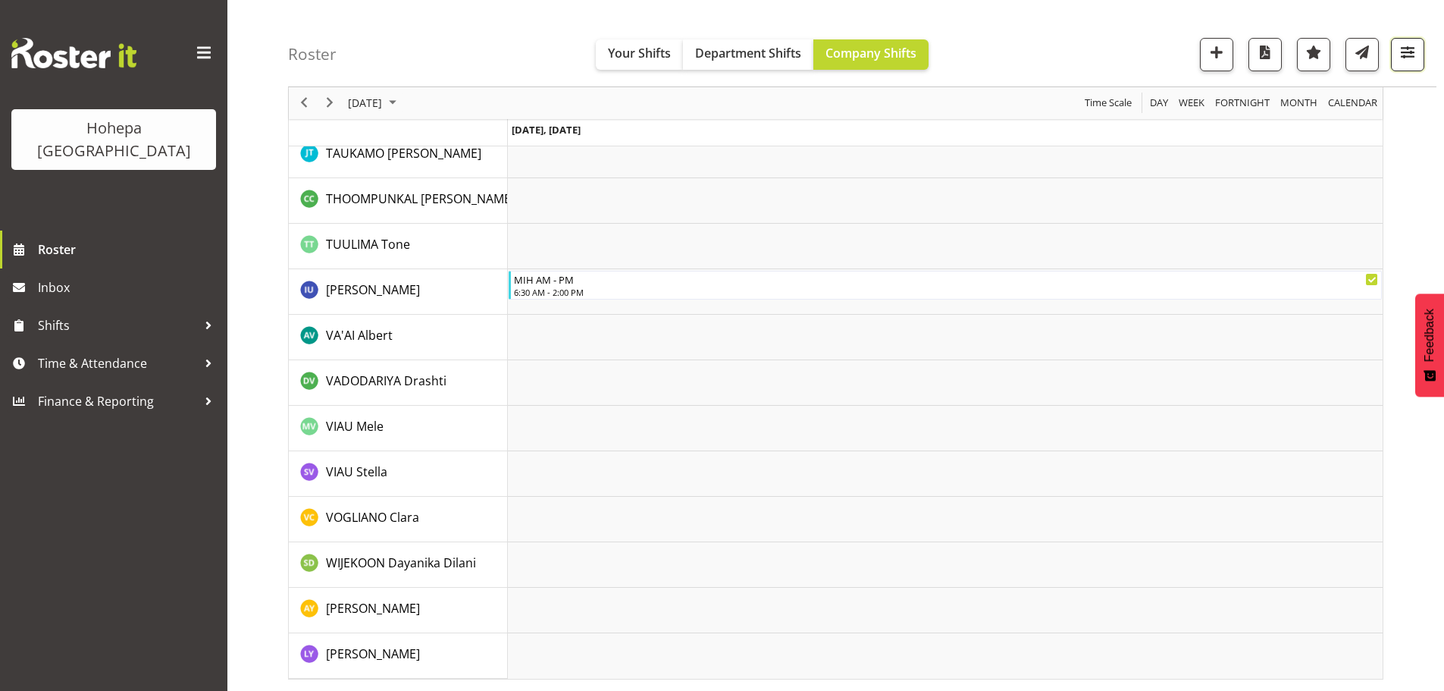
drag, startPoint x: 1405, startPoint y: 49, endPoint x: 1399, endPoint y: 55, distance: 8.1
click at [1405, 49] on span "button" at bounding box center [1408, 52] width 20 height 20
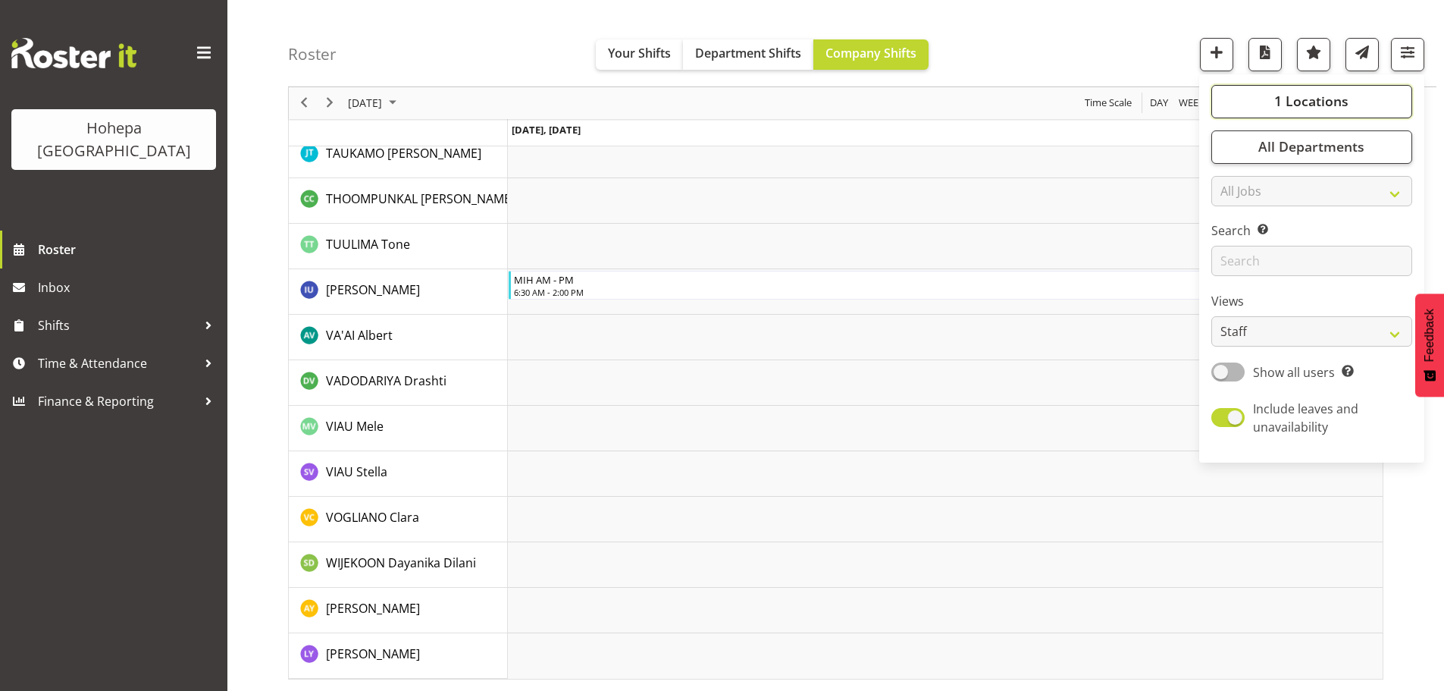
click at [1330, 98] on span "1 Locations" at bounding box center [1311, 101] width 74 height 18
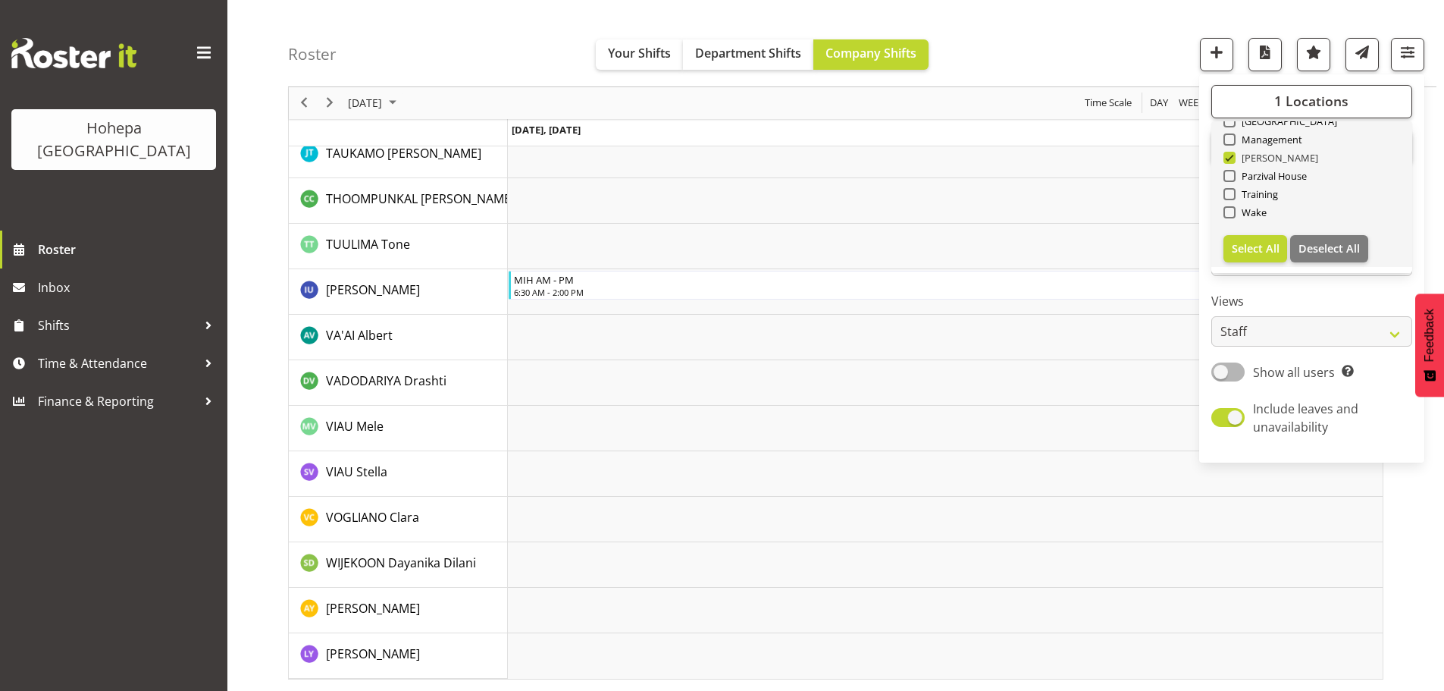
click at [1234, 161] on span at bounding box center [1229, 158] width 12 height 12
click at [1233, 161] on input "[PERSON_NAME]" at bounding box center [1228, 158] width 10 height 10
checkbox input "false"
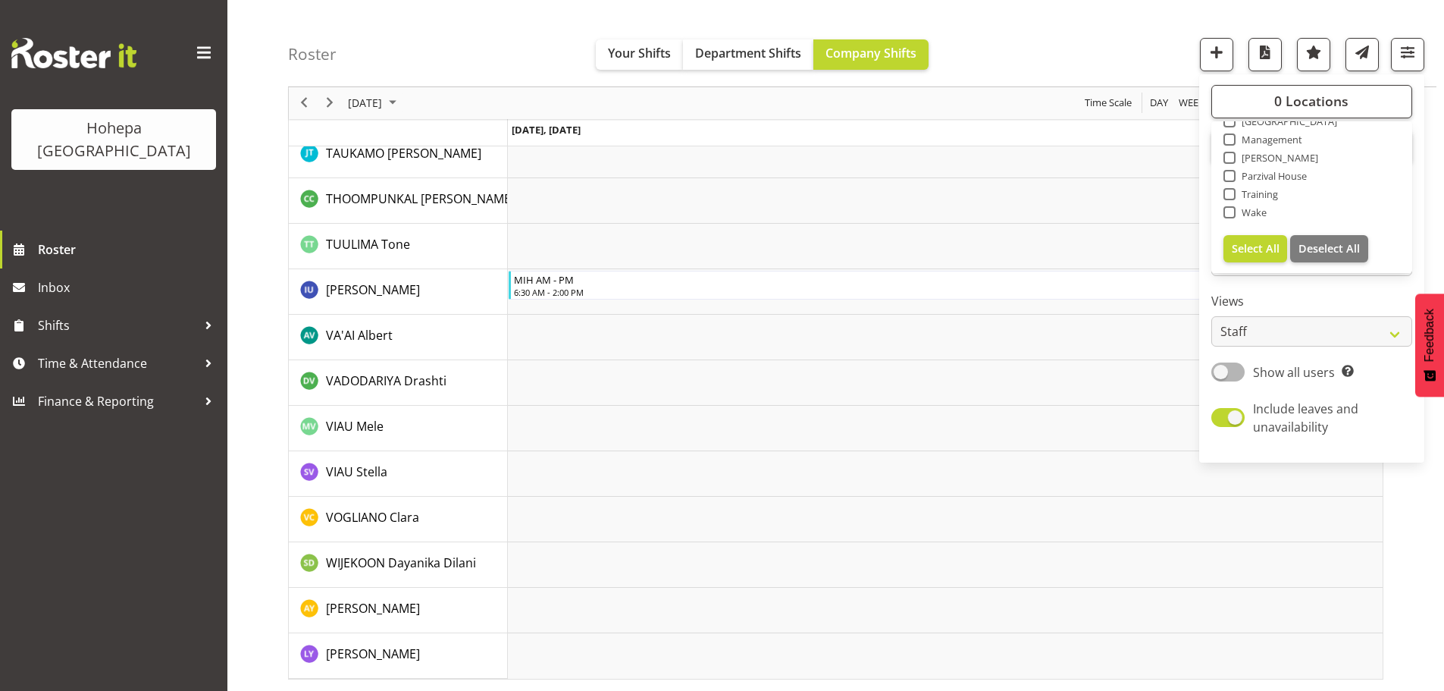
drag, startPoint x: 1233, startPoint y: 175, endPoint x: 1250, endPoint y: 192, distance: 23.6
click at [1233, 177] on span at bounding box center [1229, 176] width 12 height 12
click at [1233, 177] on input "Parzival House" at bounding box center [1228, 176] width 10 height 10
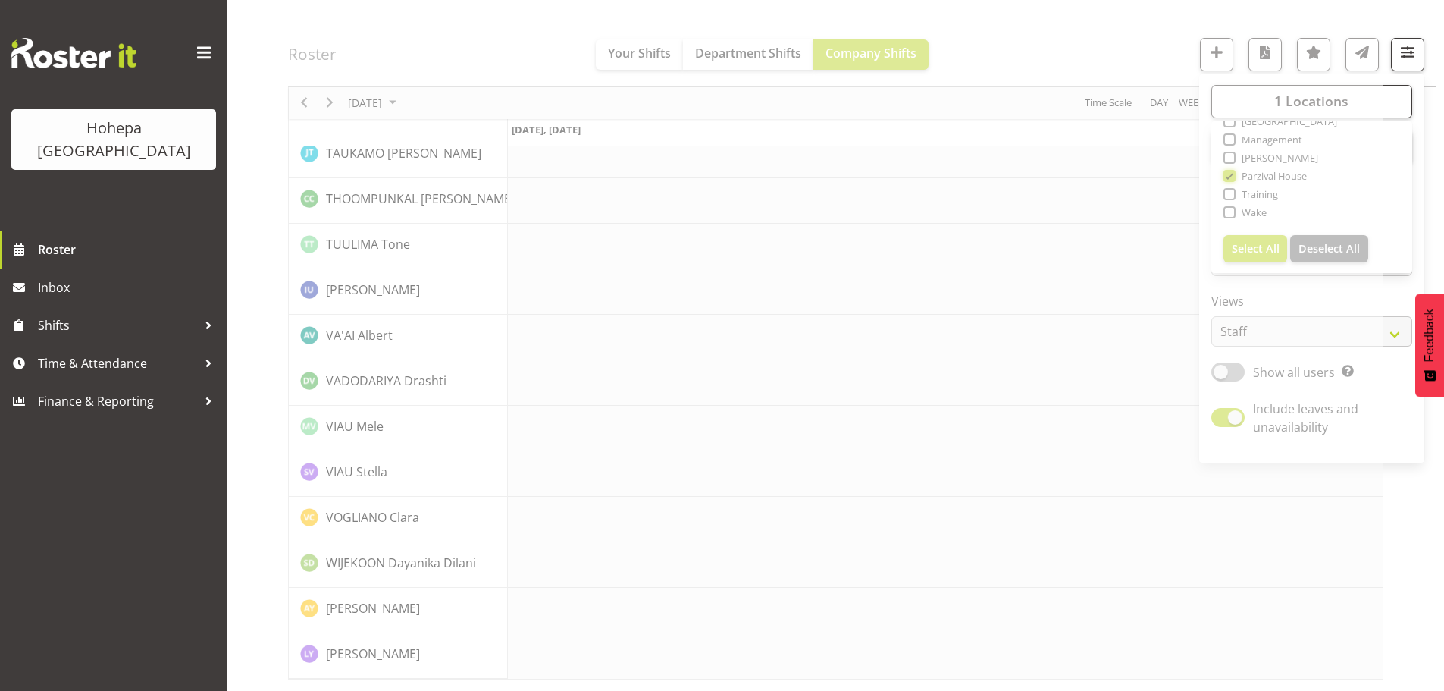
scroll to position [2991, 0]
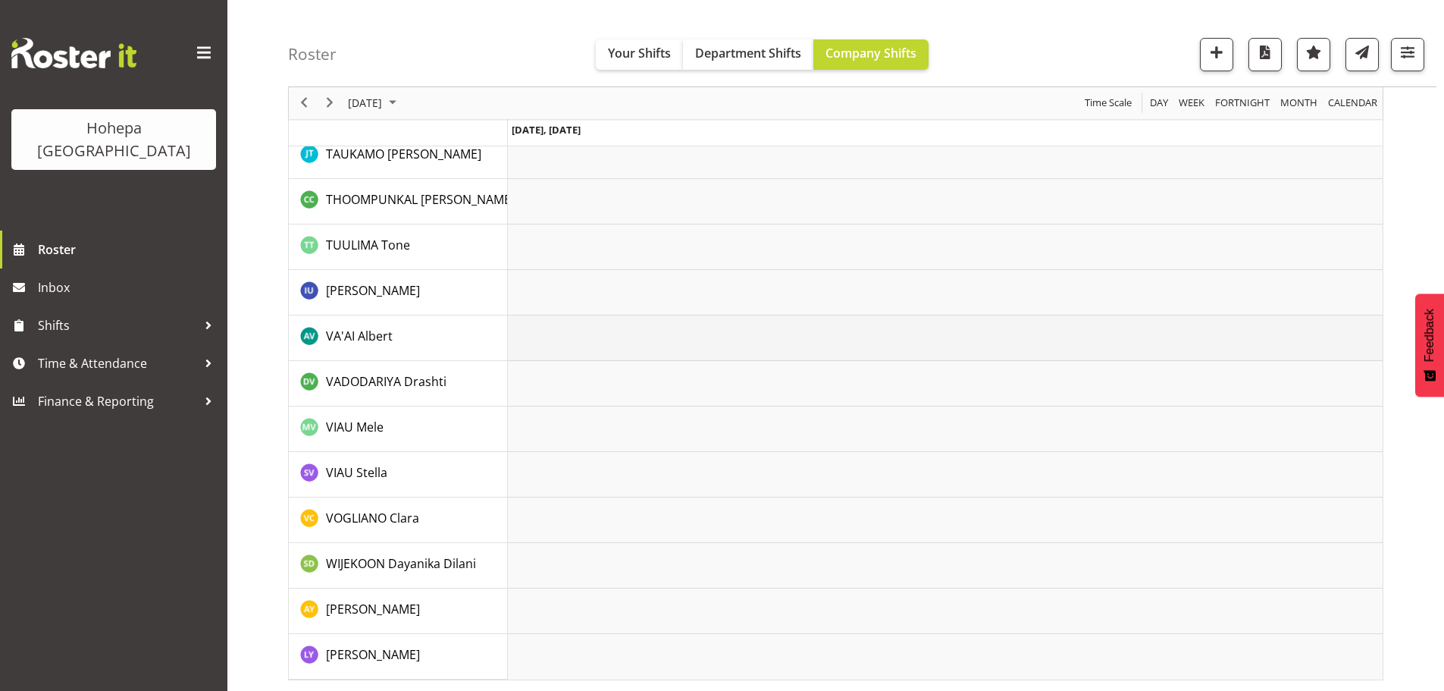
scroll to position [3264, 0]
click at [1403, 57] on span "button" at bounding box center [1408, 52] width 20 height 20
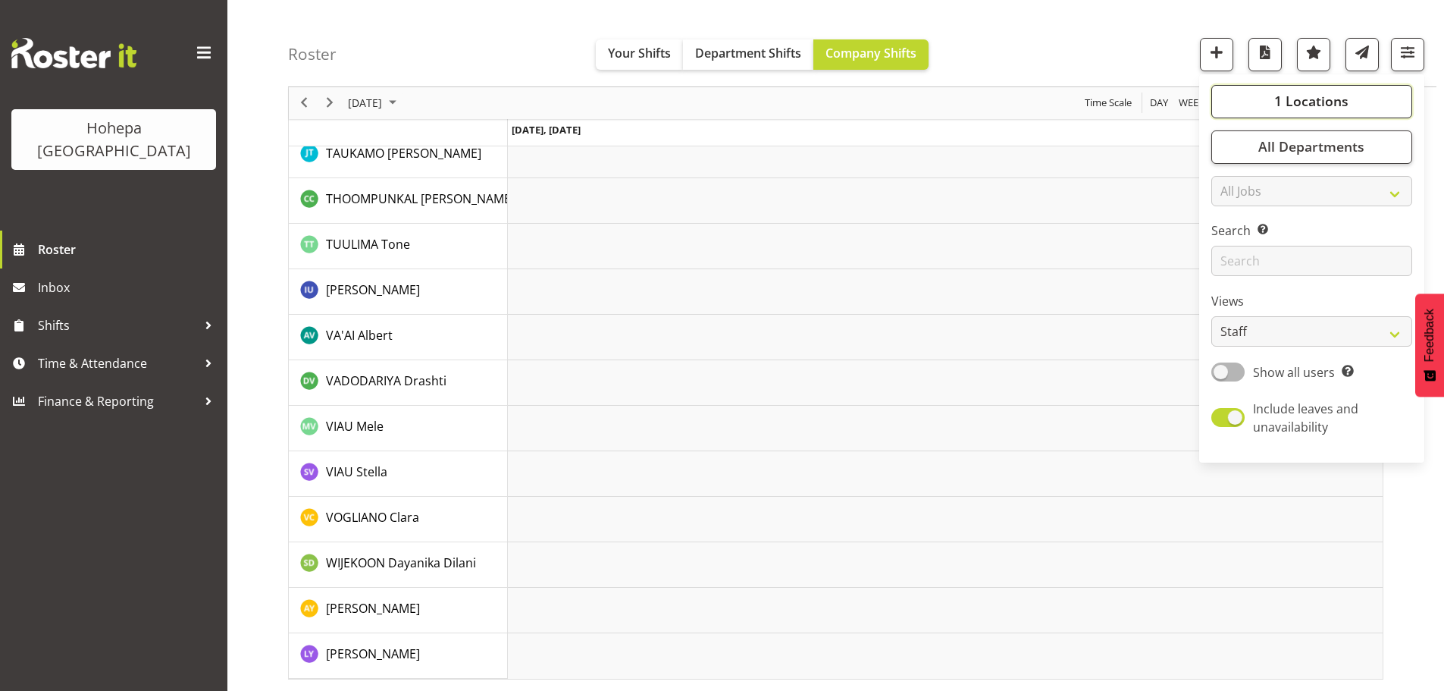
click at [1286, 103] on span "1 Locations" at bounding box center [1311, 101] width 74 height 18
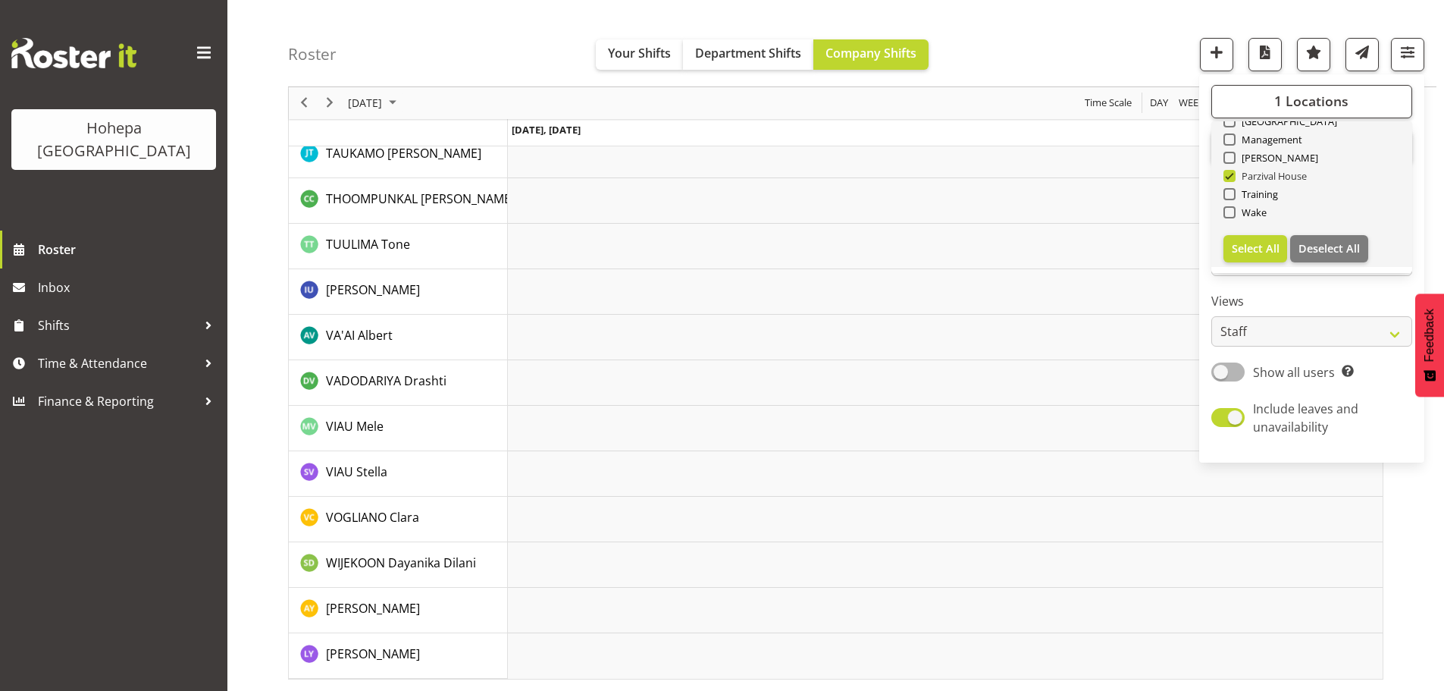
click at [1232, 178] on span at bounding box center [1229, 176] width 12 height 12
click at [1232, 178] on input "Parzival House" at bounding box center [1228, 176] width 10 height 10
checkbox input "false"
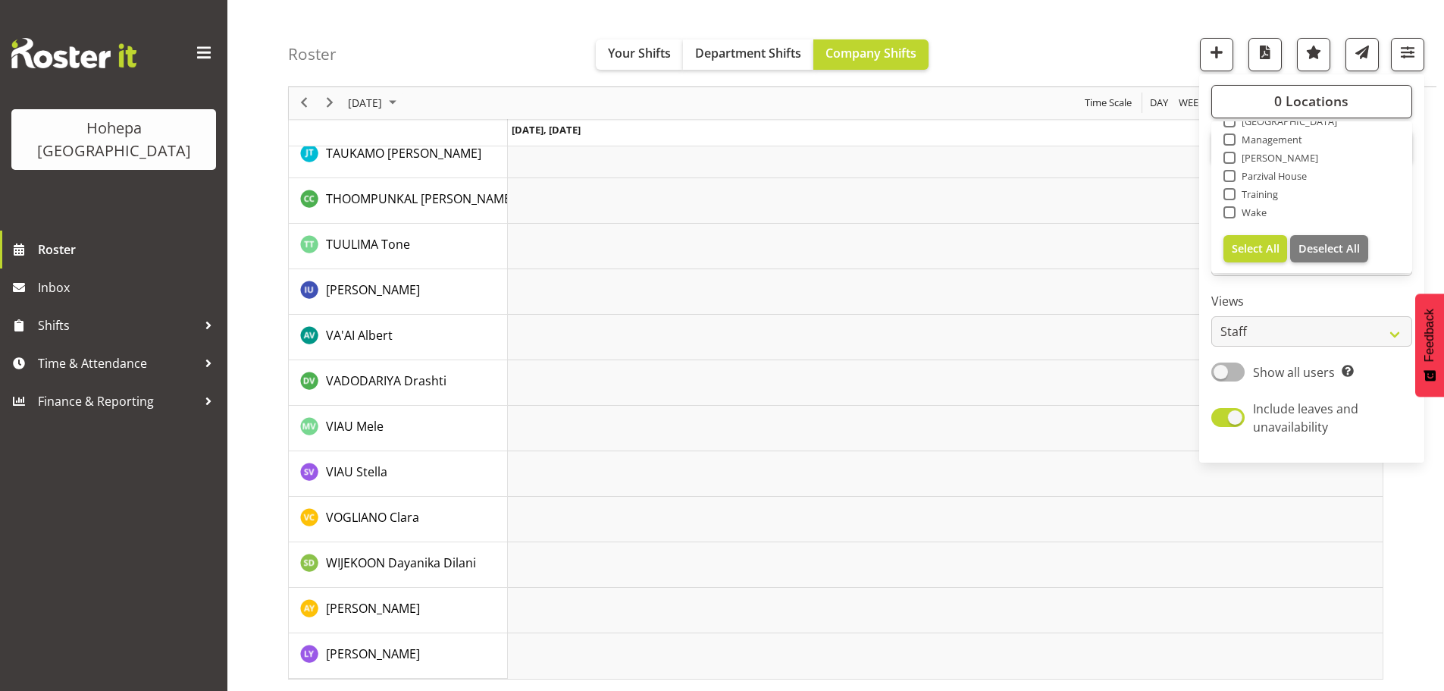
click at [1145, 70] on div "Roster Your Shifts Department Shifts Company Shifts 0 Locations Clear Christoph…" at bounding box center [862, 43] width 1148 height 87
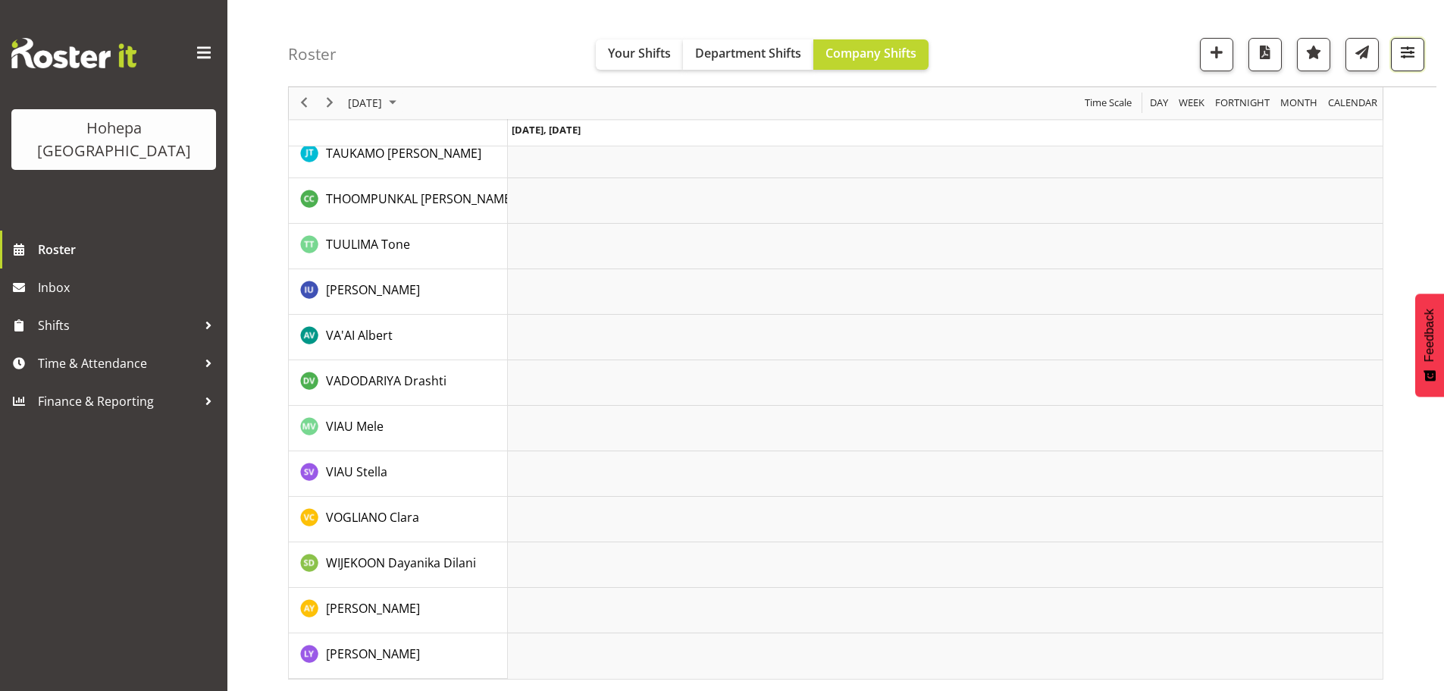
click at [1401, 55] on span "button" at bounding box center [1408, 52] width 20 height 20
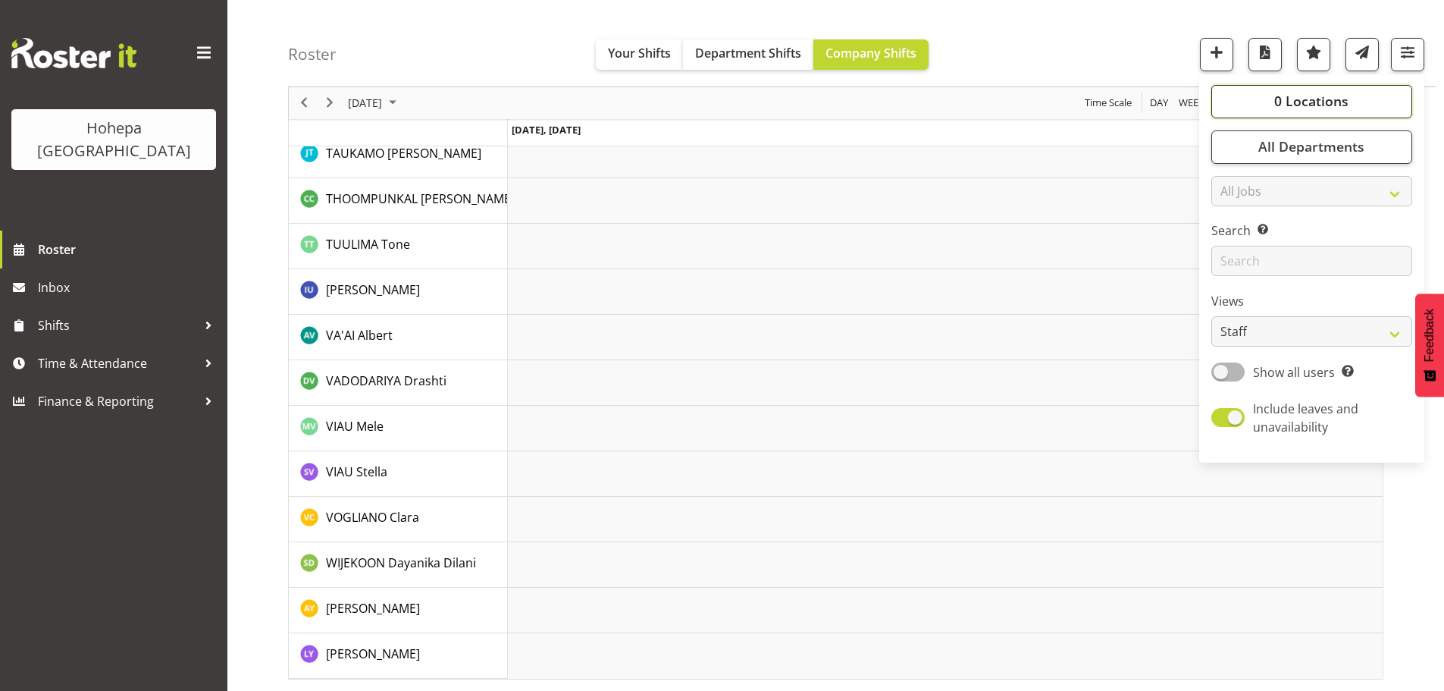
click at [1313, 107] on span "0 Locations" at bounding box center [1311, 101] width 74 height 18
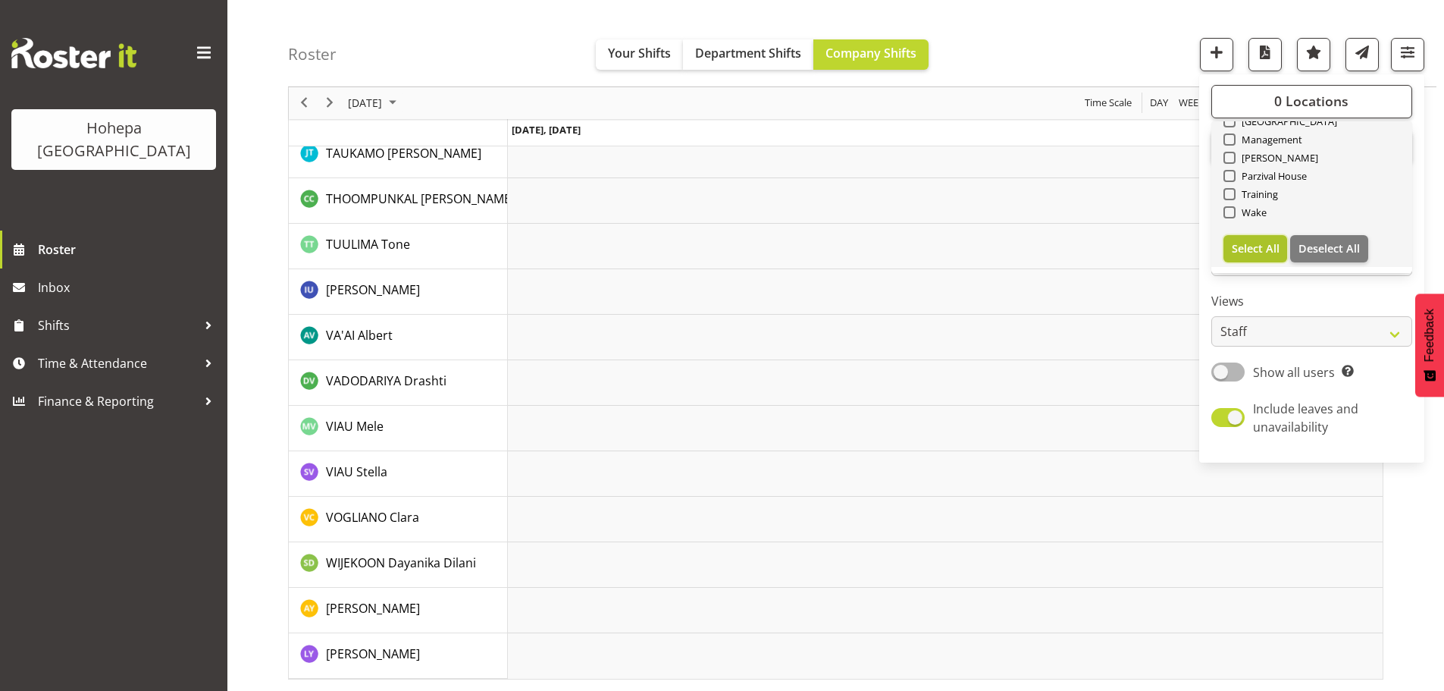
click at [1270, 246] on span "Select All" at bounding box center [1256, 248] width 48 height 14
checkbox input "true"
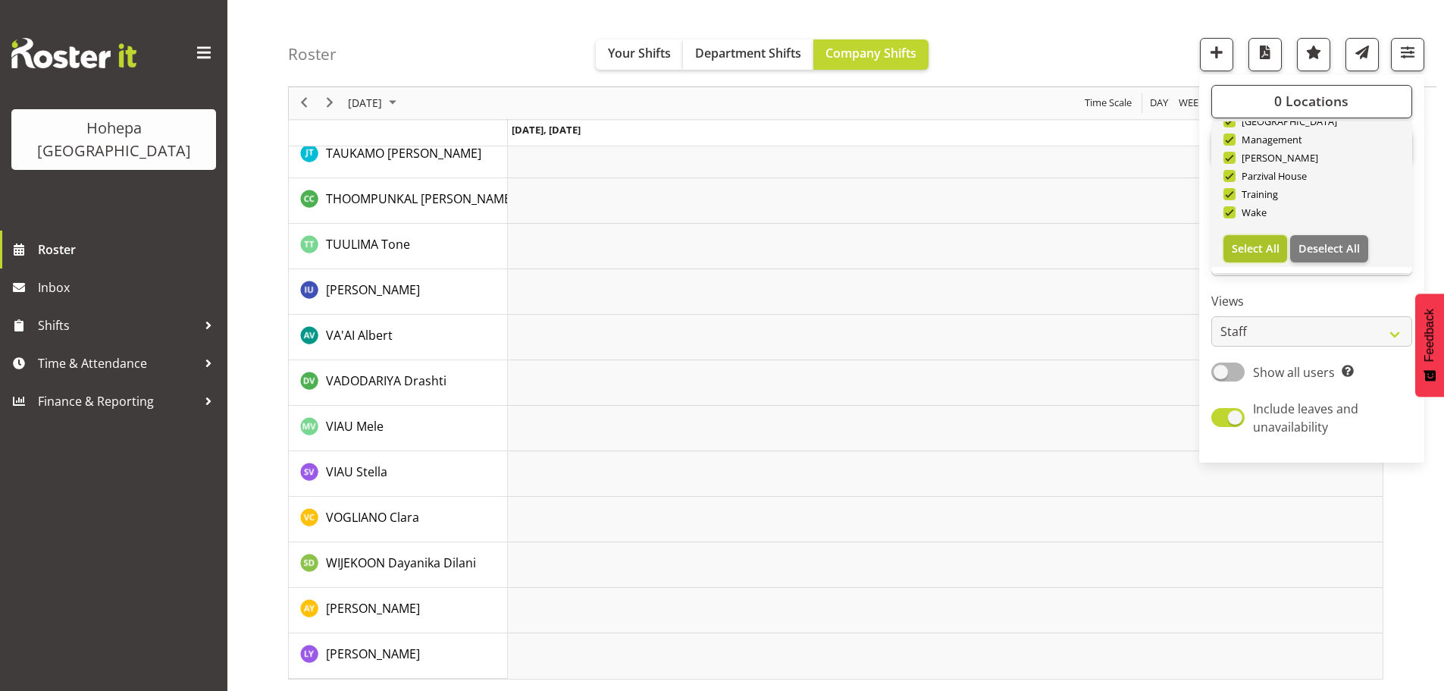
checkbox input "true"
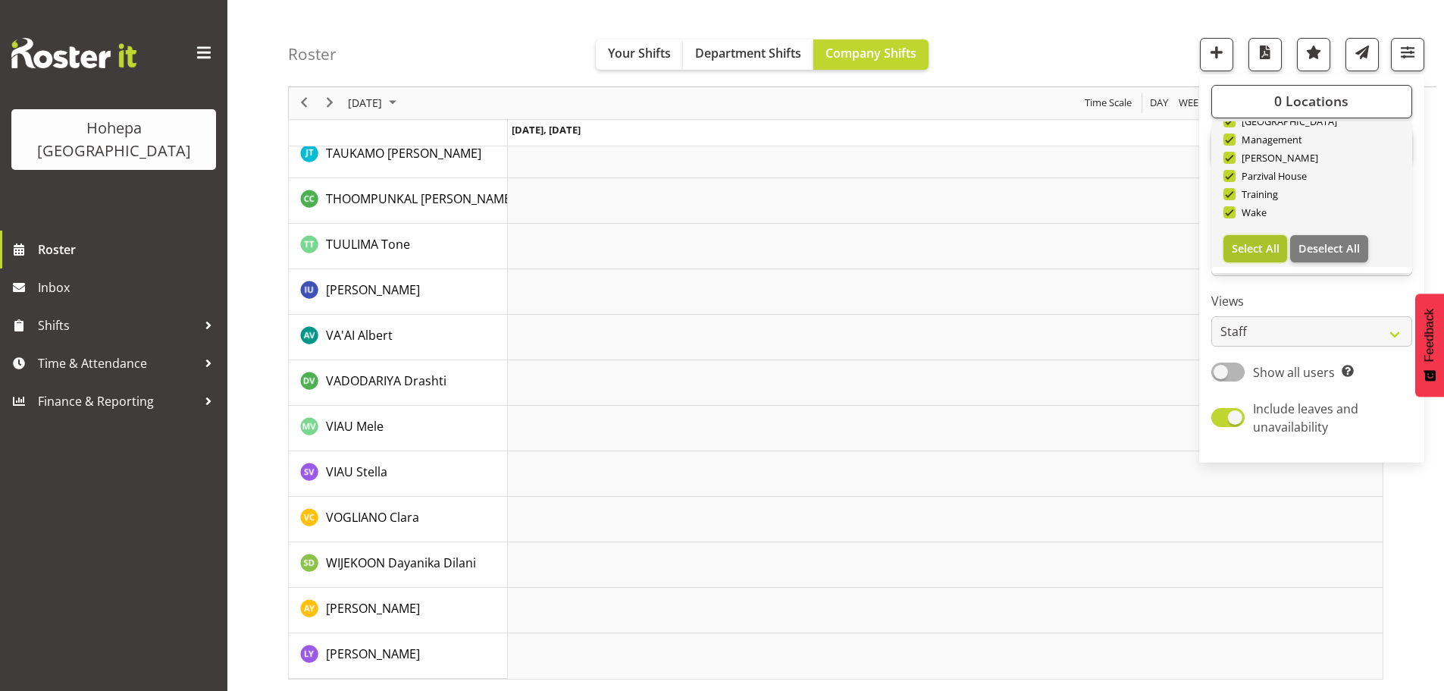
checkbox input "true"
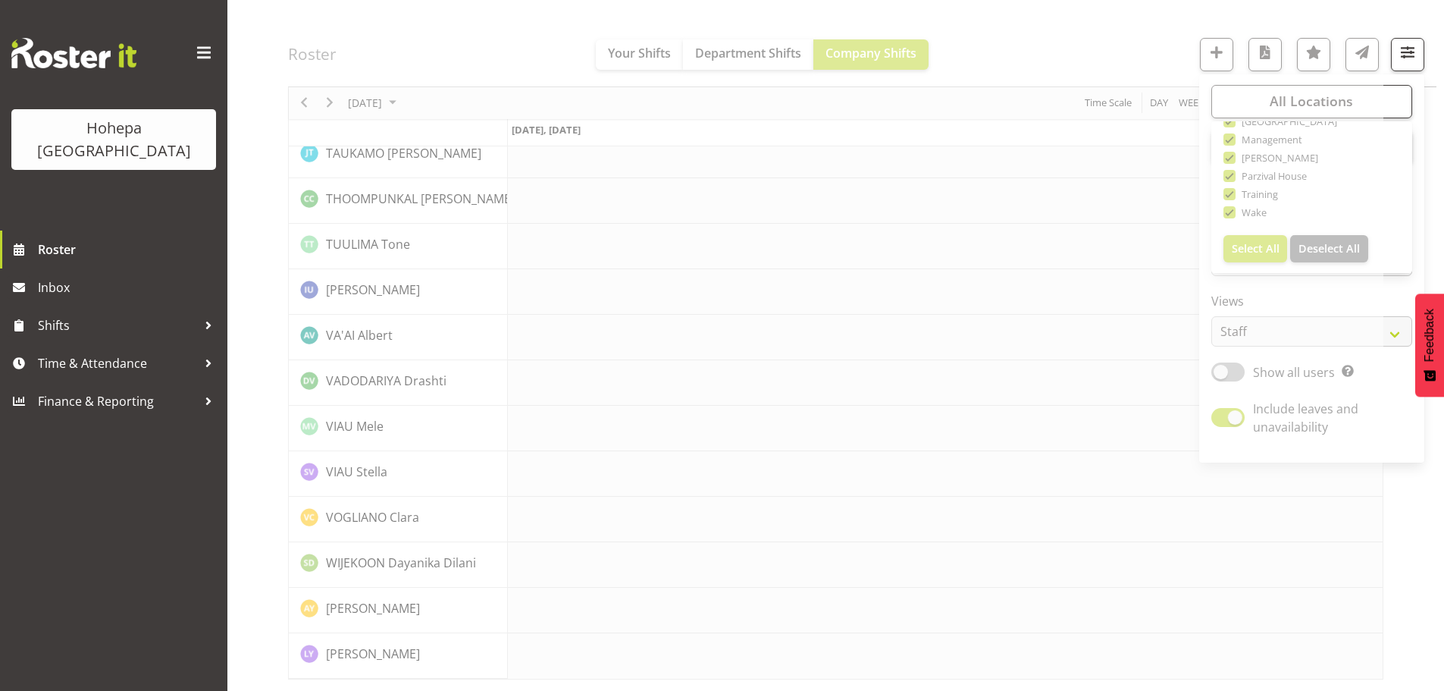
drag, startPoint x: 1029, startPoint y: 48, endPoint x: 898, endPoint y: 140, distance: 161.1
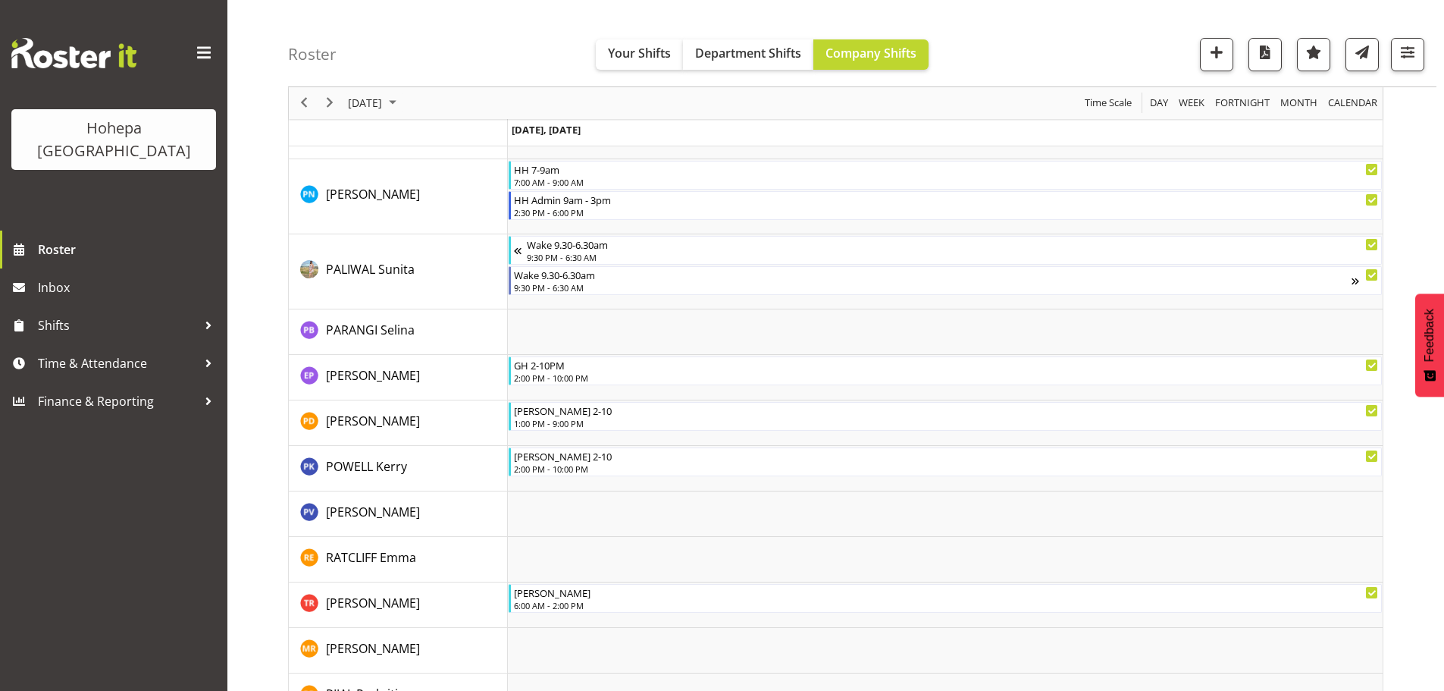
scroll to position [4560, 0]
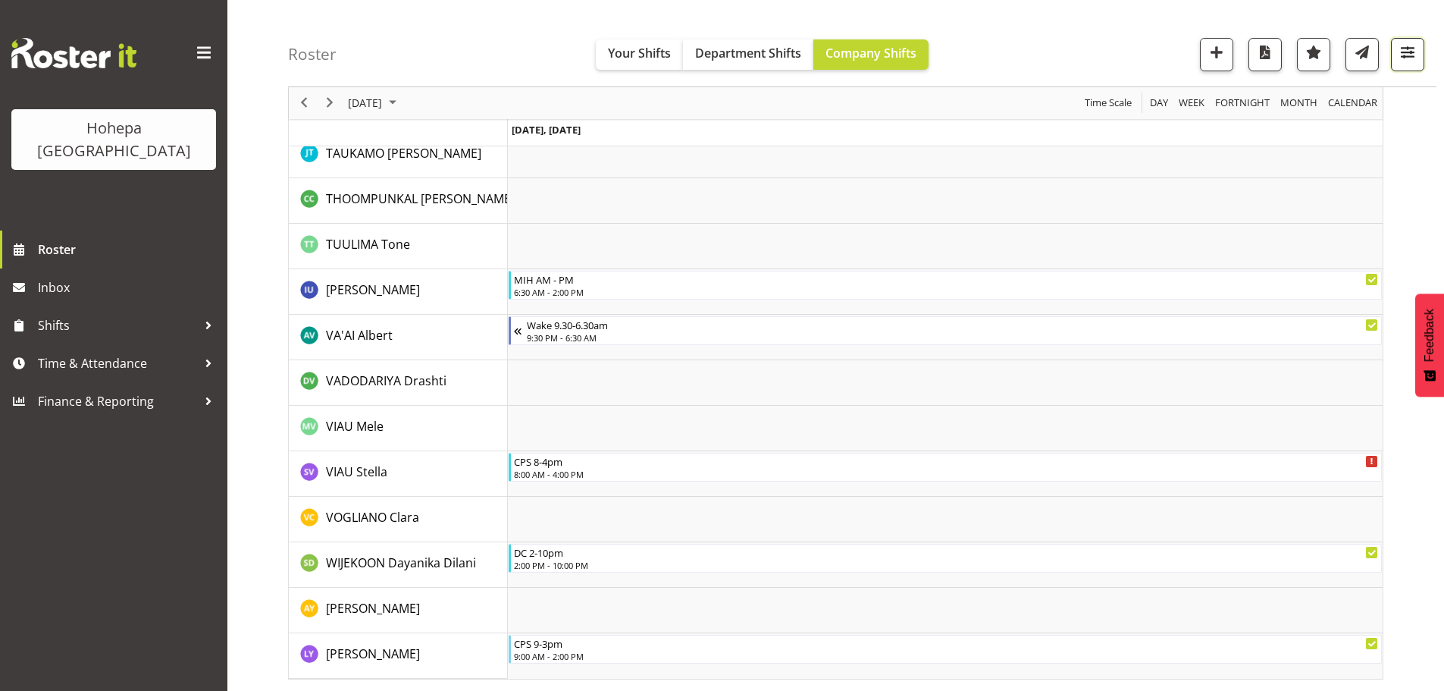
click at [1405, 54] on span "button" at bounding box center [1408, 52] width 20 height 20
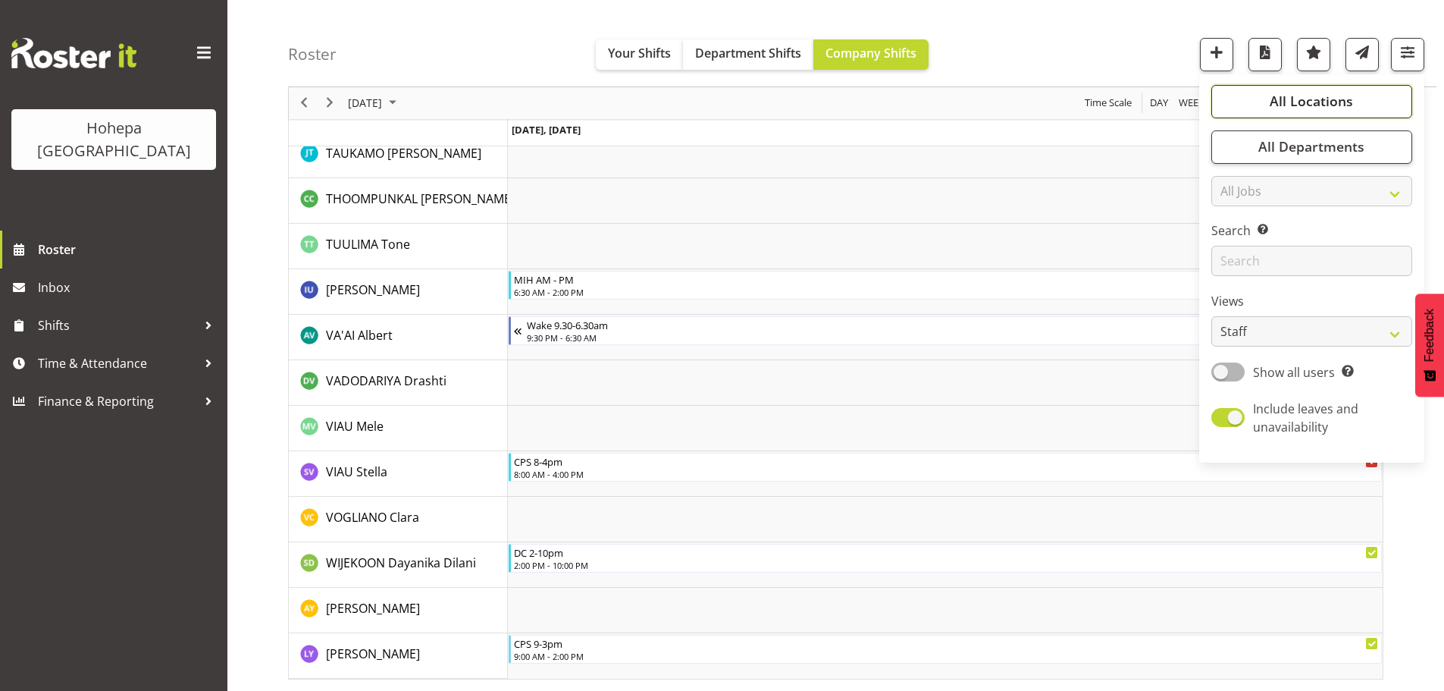
click at [1307, 101] on span "All Locations" at bounding box center [1311, 101] width 83 height 18
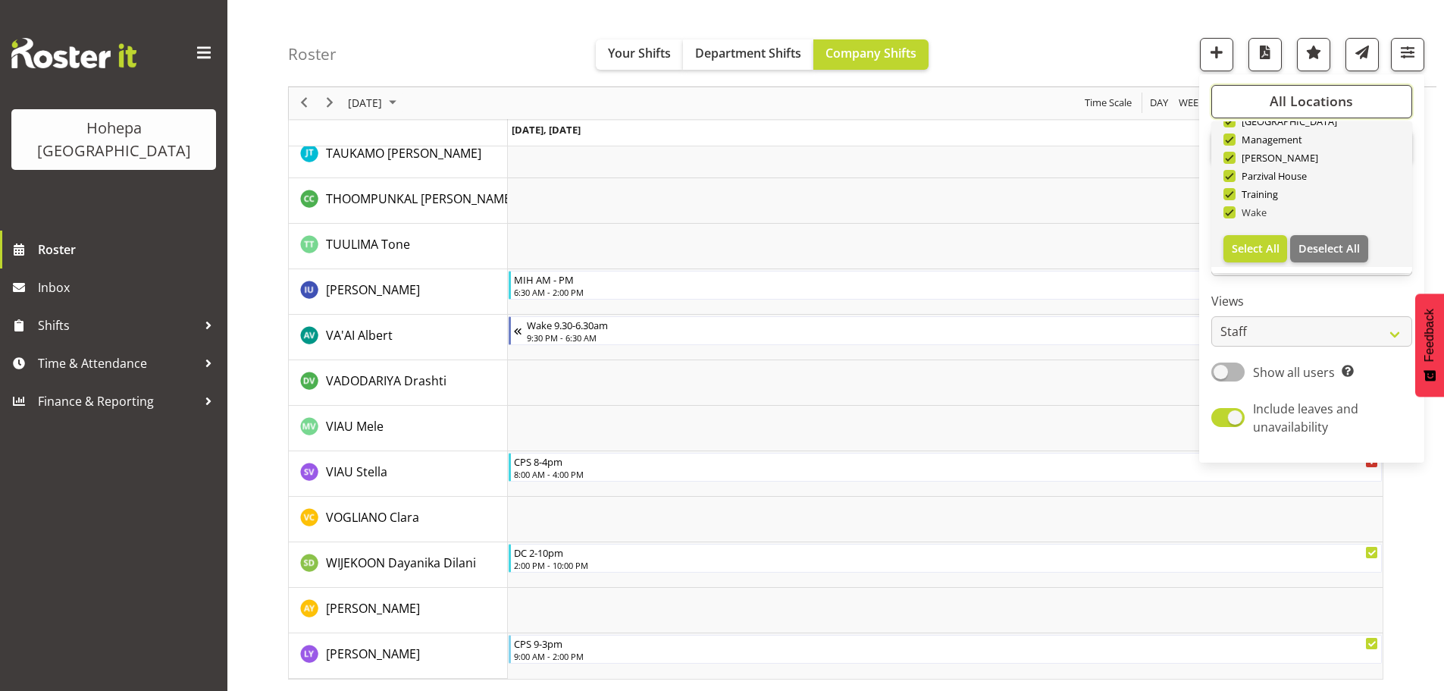
scroll to position [0, 0]
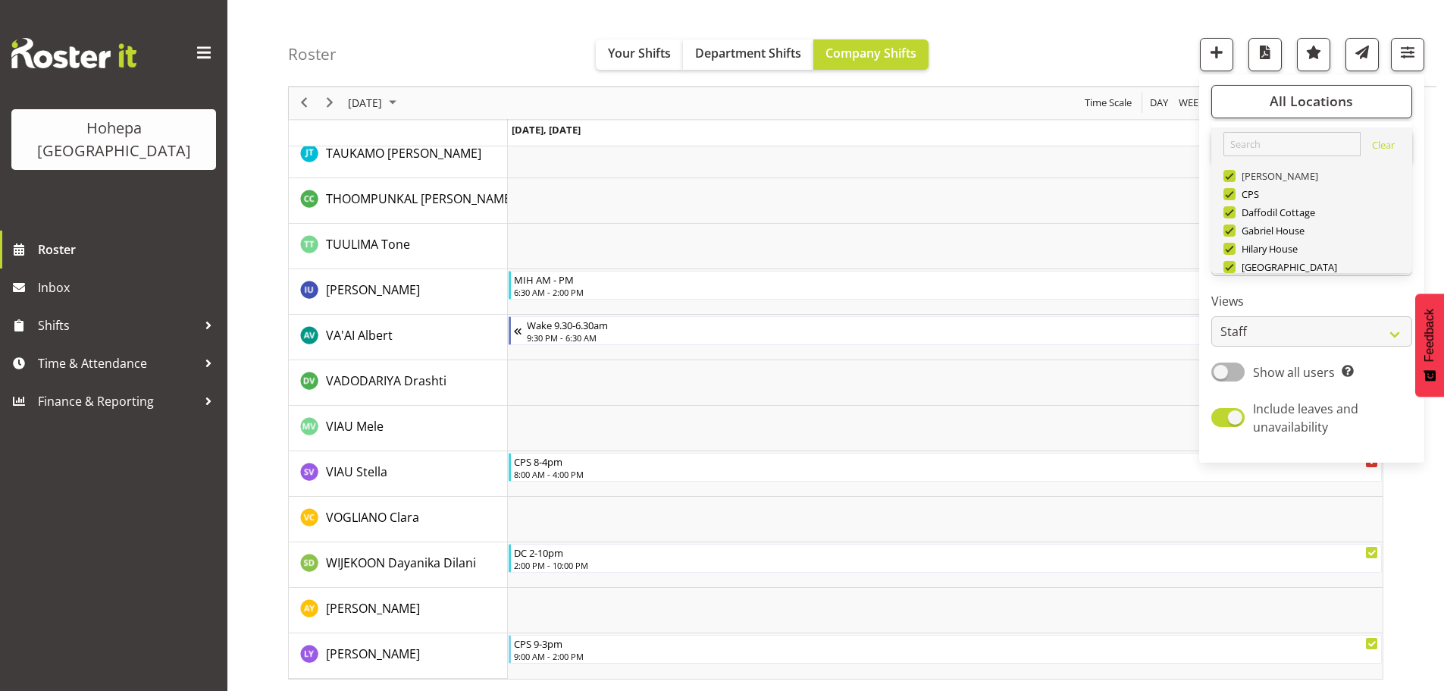
click at [1228, 177] on span at bounding box center [1229, 176] width 12 height 12
click at [1228, 177] on input "[PERSON_NAME]" at bounding box center [1228, 176] width 10 height 10
checkbox input "false"
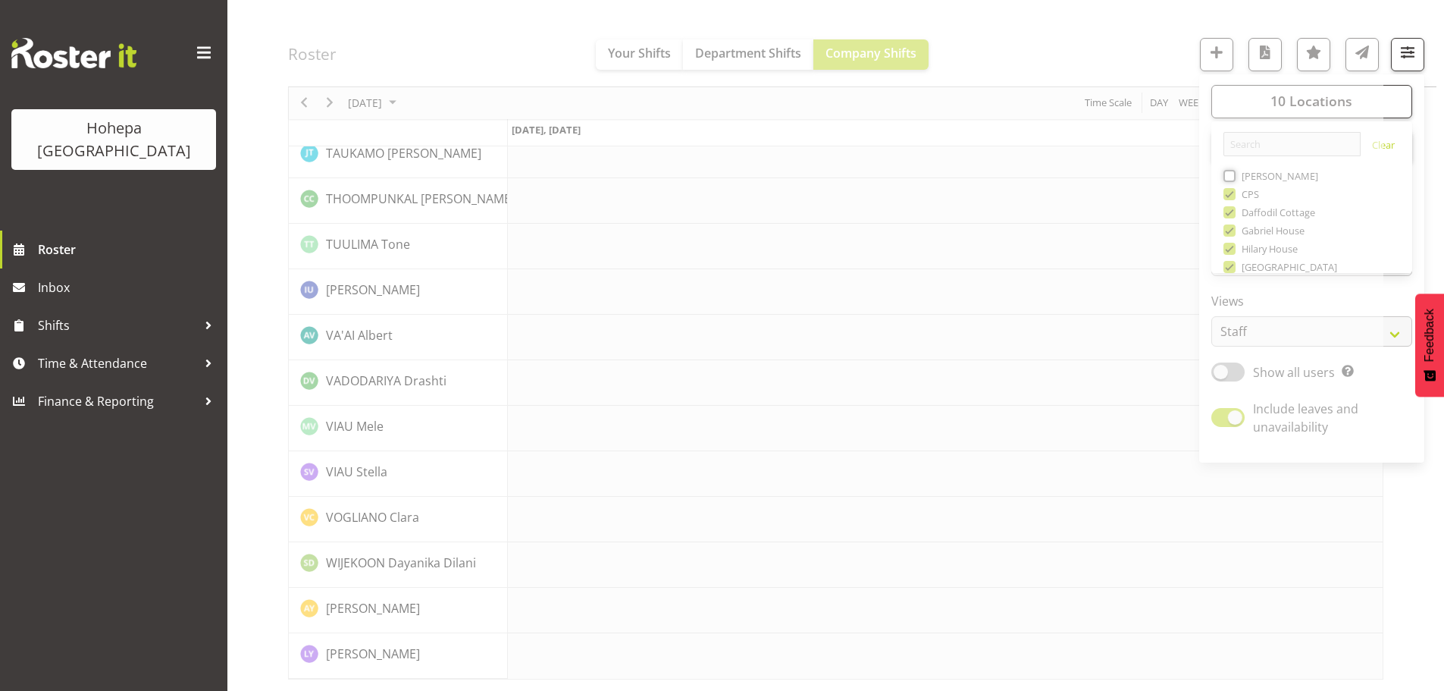
scroll to position [3264, 0]
drag, startPoint x: 1226, startPoint y: 174, endPoint x: 1302, endPoint y: 231, distance: 95.8
click at [1402, 52] on span "button" at bounding box center [1408, 52] width 20 height 20
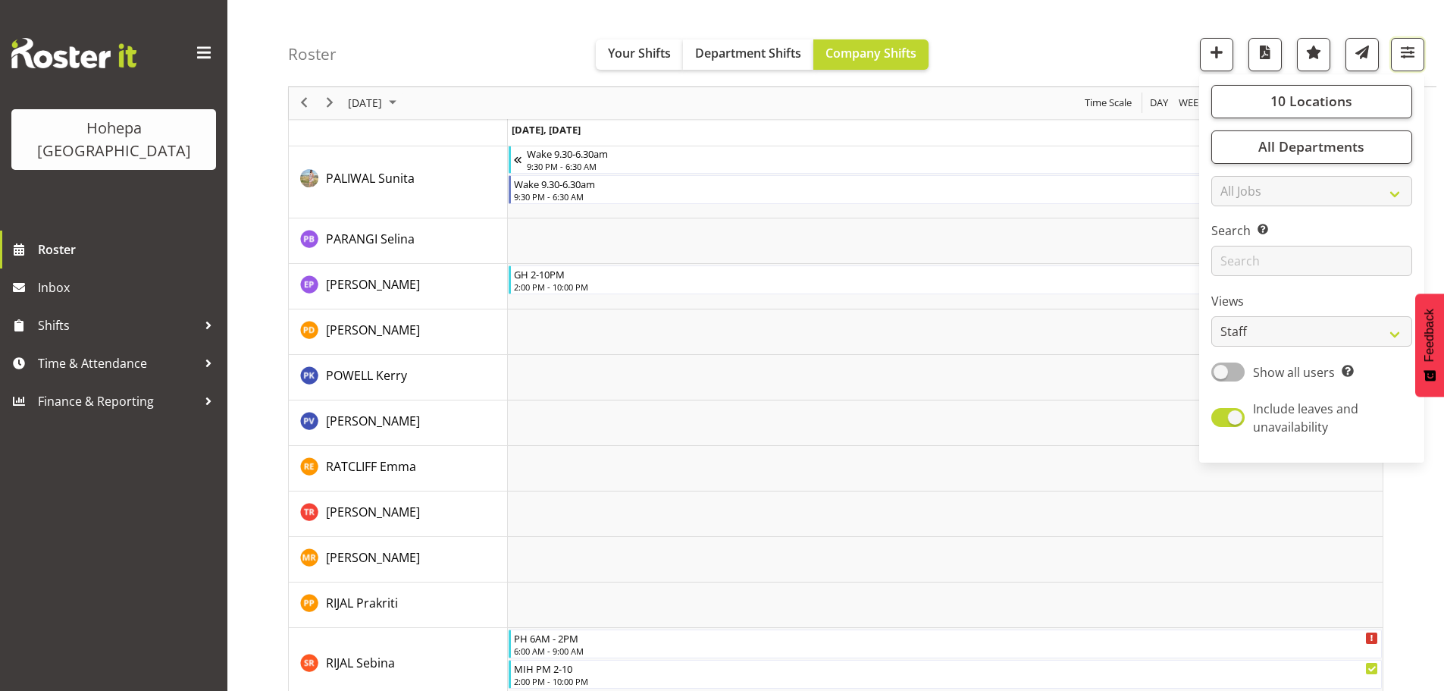
scroll to position [4439, 0]
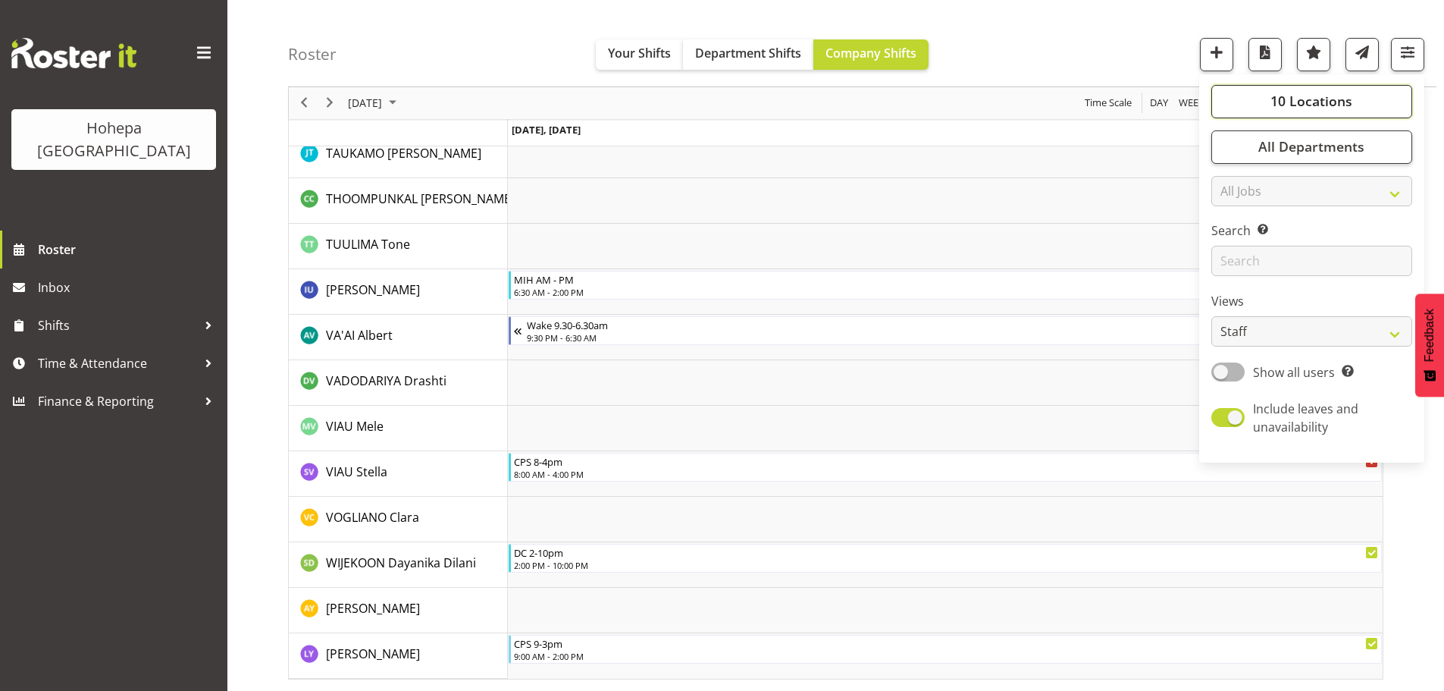
click at [1334, 105] on span "10 Locations" at bounding box center [1311, 101] width 82 height 18
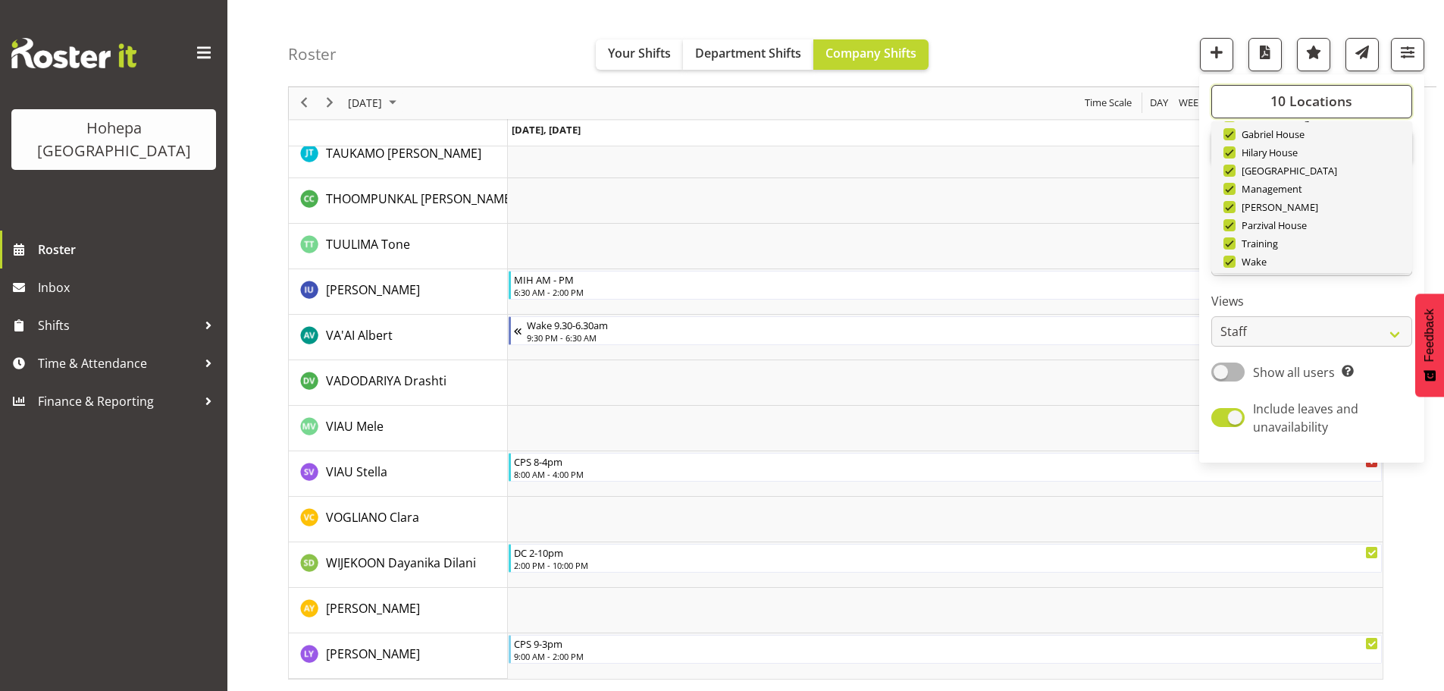
scroll to position [146, 0]
click at [1323, 245] on span "Deselect All" at bounding box center [1329, 248] width 61 height 14
checkbox input "false"
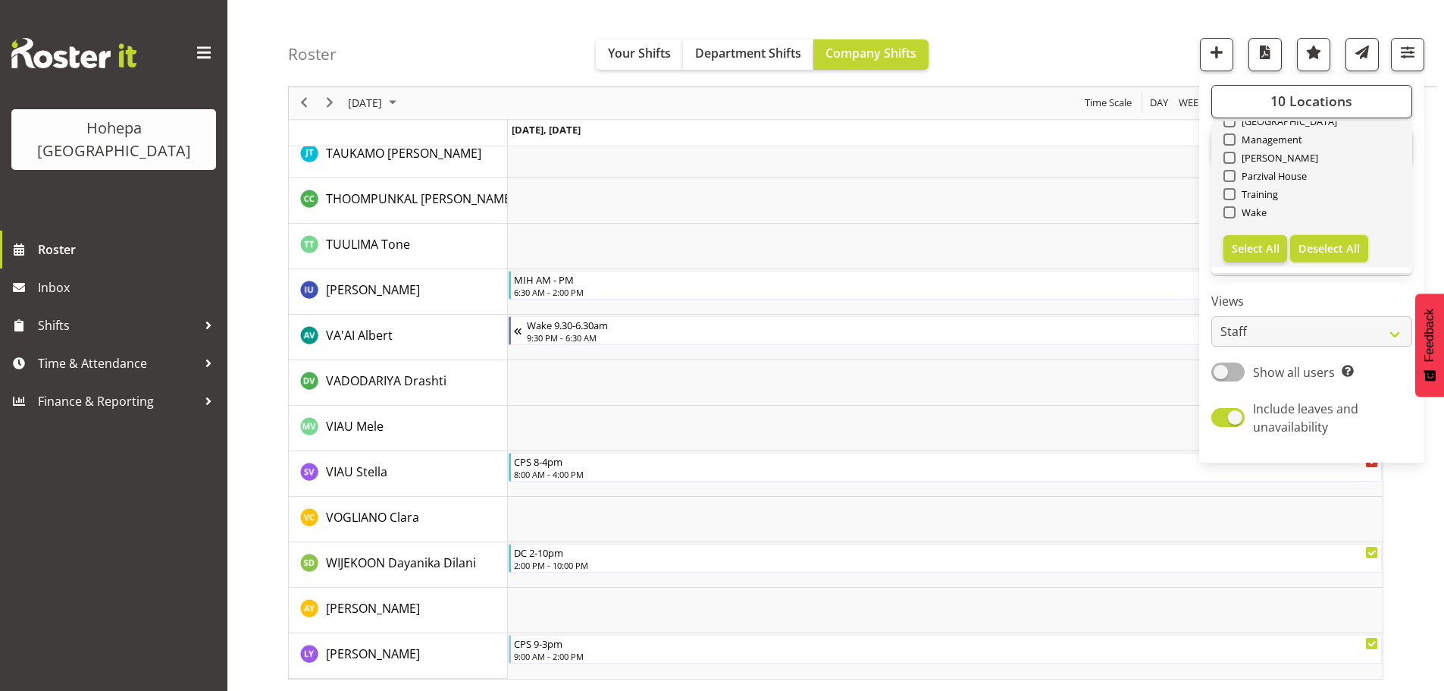
checkbox input "false"
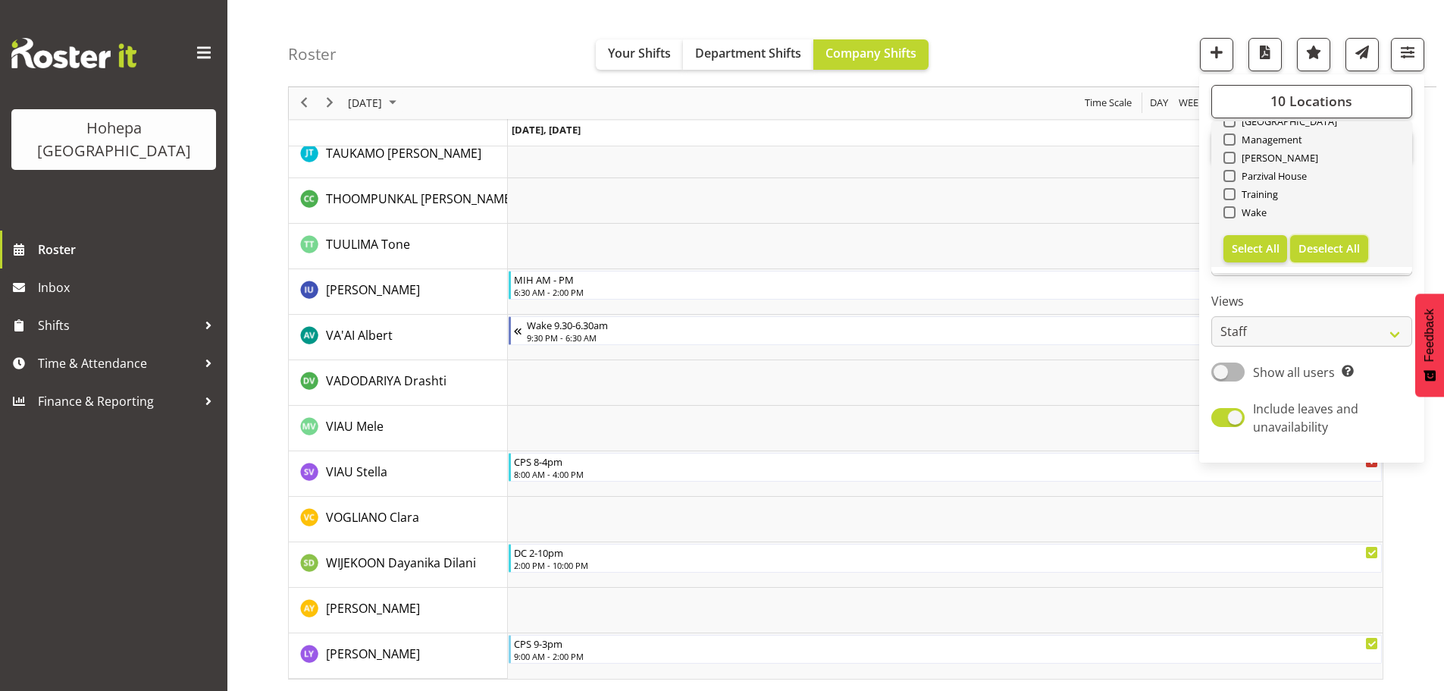
checkbox input "false"
click at [1231, 163] on span at bounding box center [1229, 161] width 12 height 12
click at [1231, 163] on input "Gabriel House" at bounding box center [1228, 161] width 10 height 10
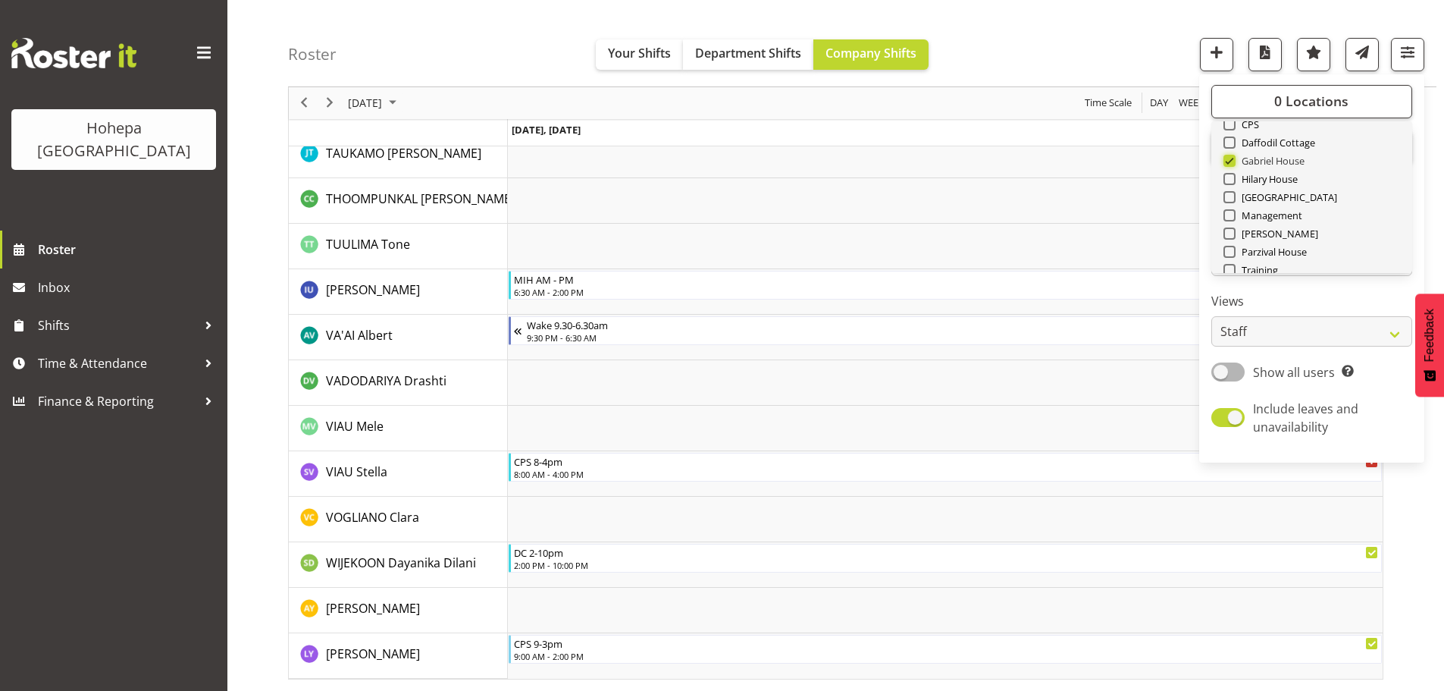
scroll to position [3264, 0]
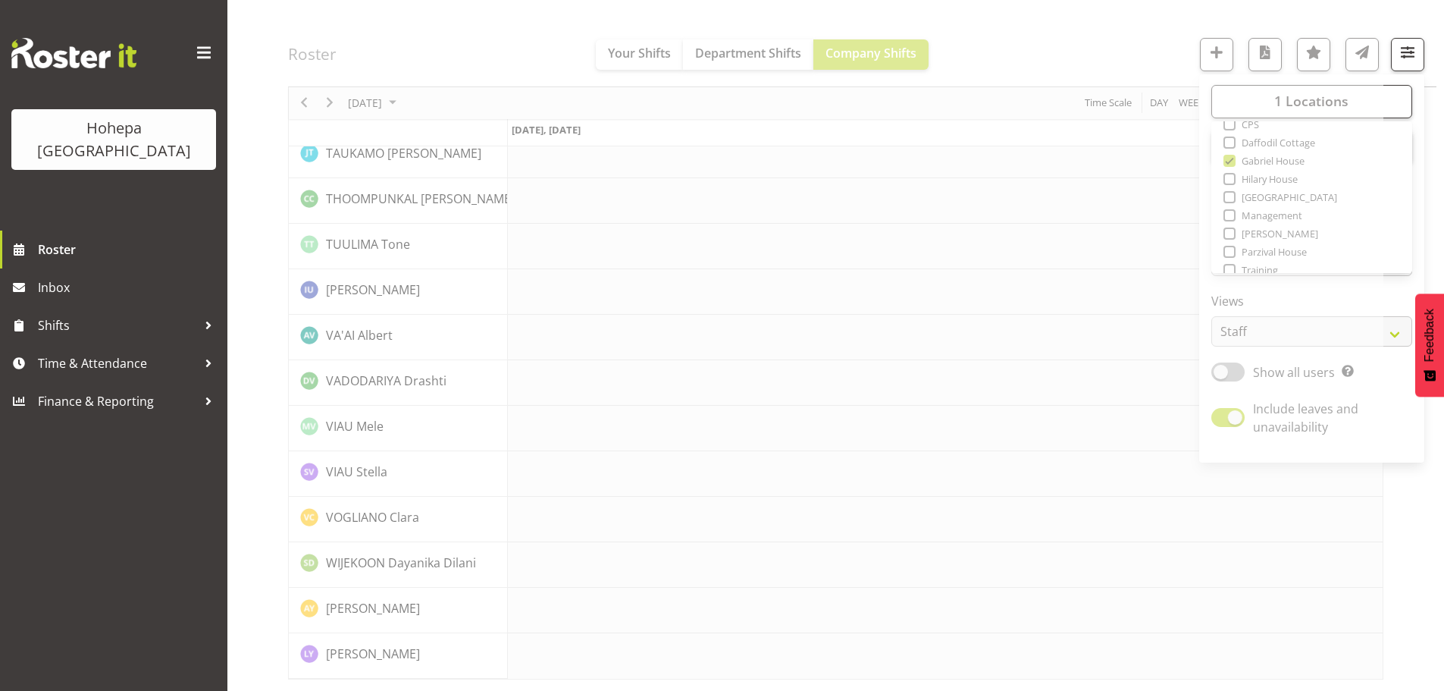
drag, startPoint x: 1088, startPoint y: 11, endPoint x: 1241, endPoint y: 119, distance: 187.2
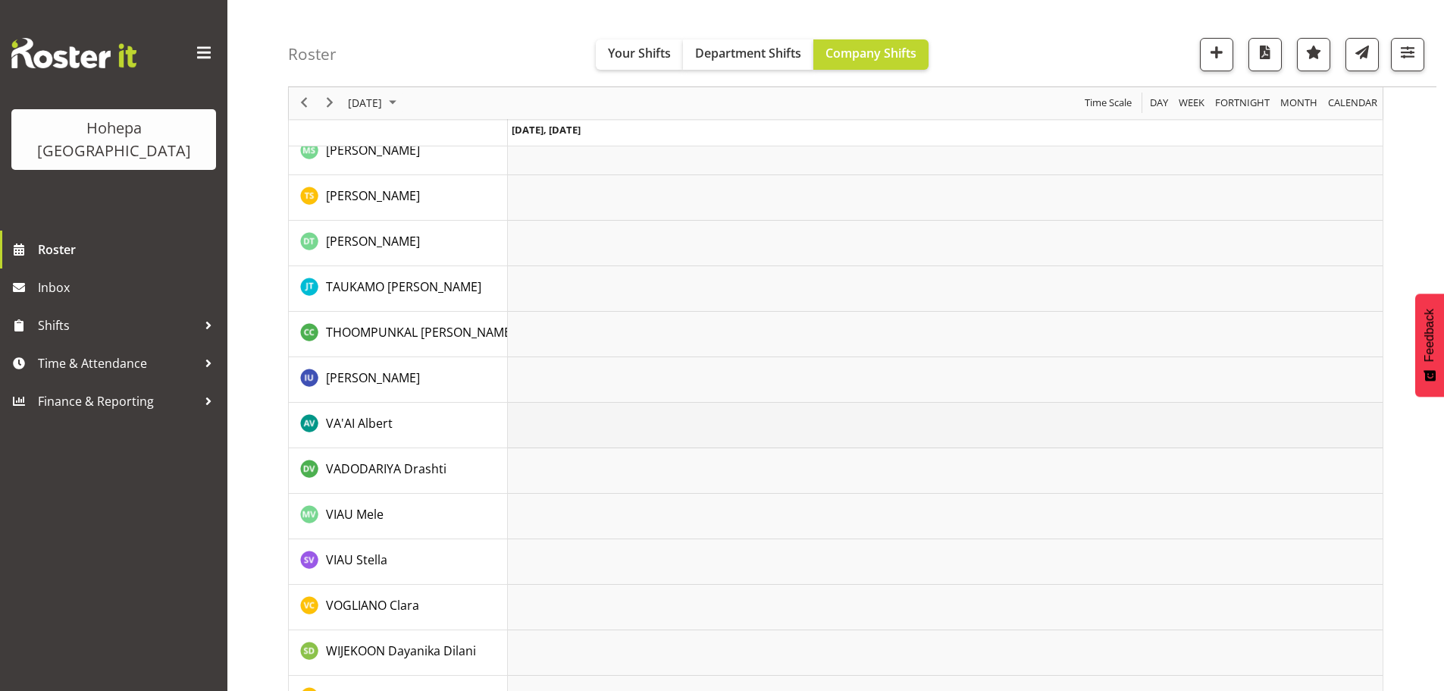
scroll to position [3127, 0]
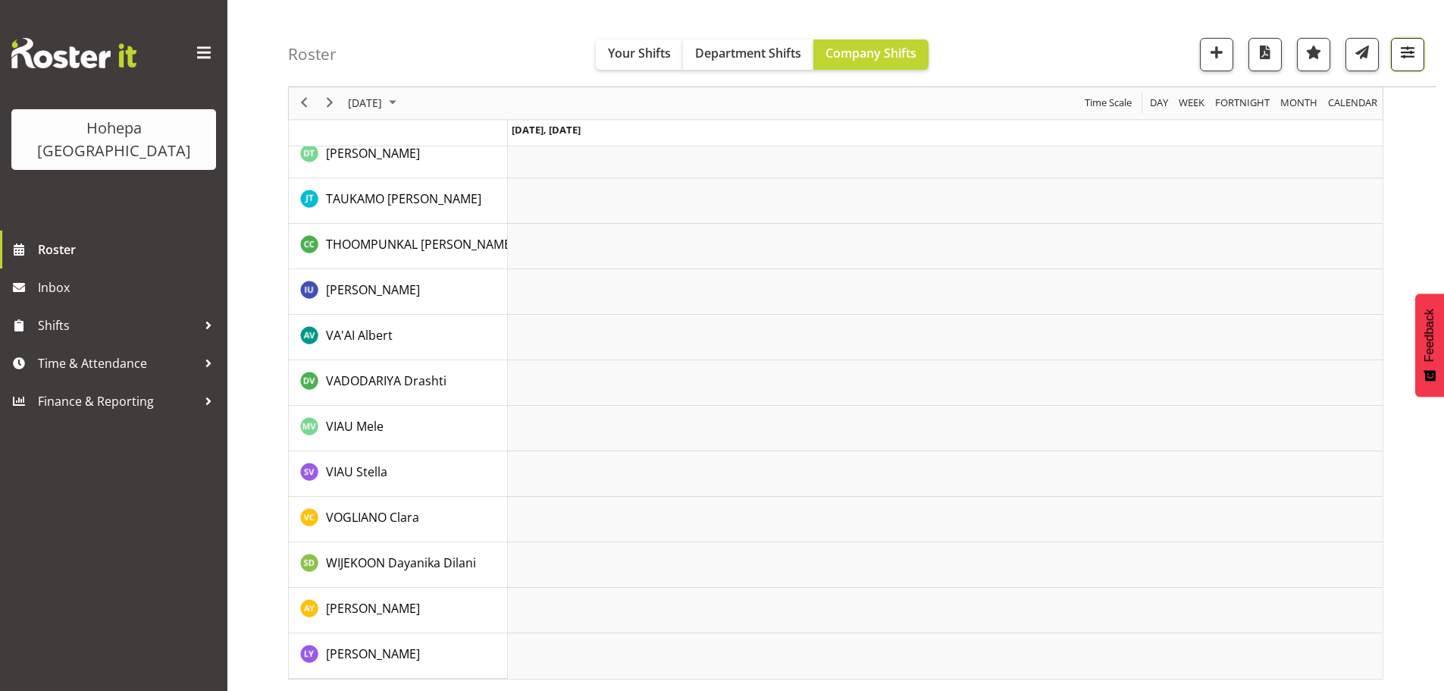
click at [1408, 52] on span "button" at bounding box center [1408, 52] width 20 height 20
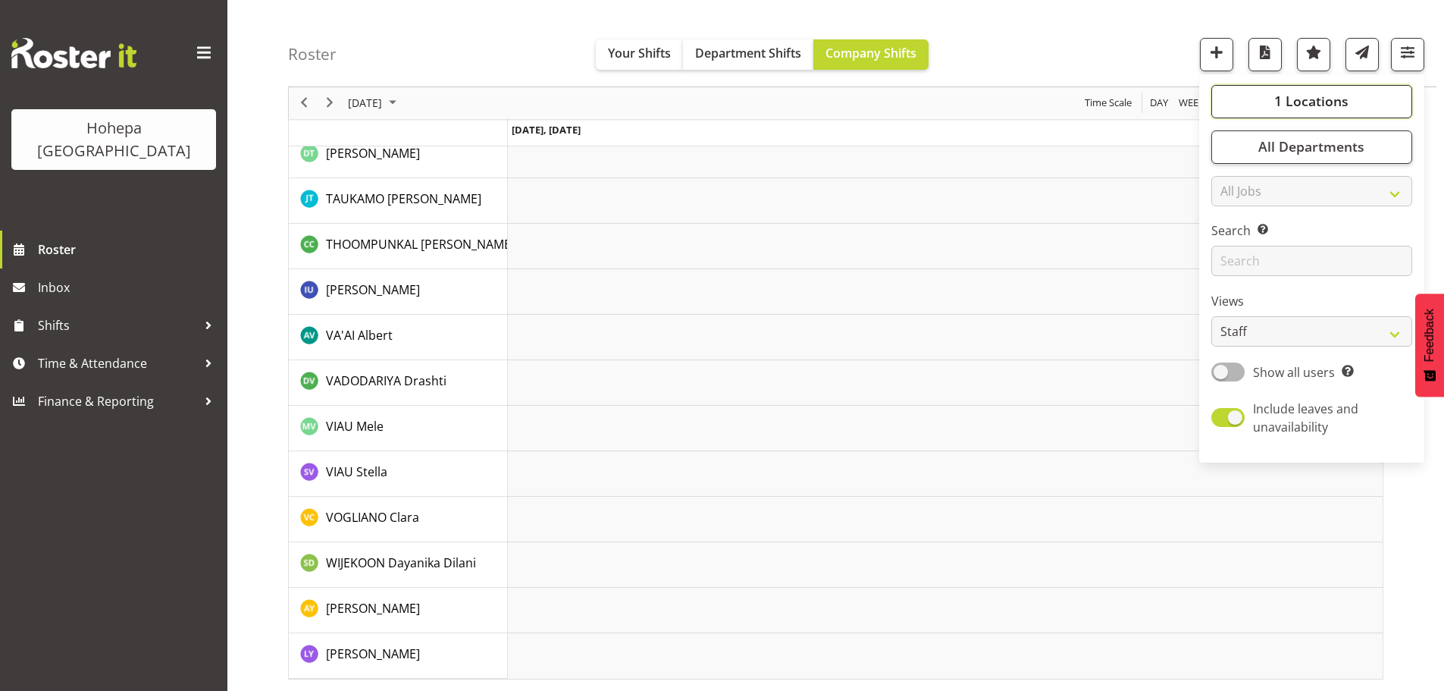
drag, startPoint x: 1328, startPoint y: 99, endPoint x: 1303, endPoint y: 134, distance: 43.5
click at [1328, 99] on span "1 Locations" at bounding box center [1311, 101] width 74 height 18
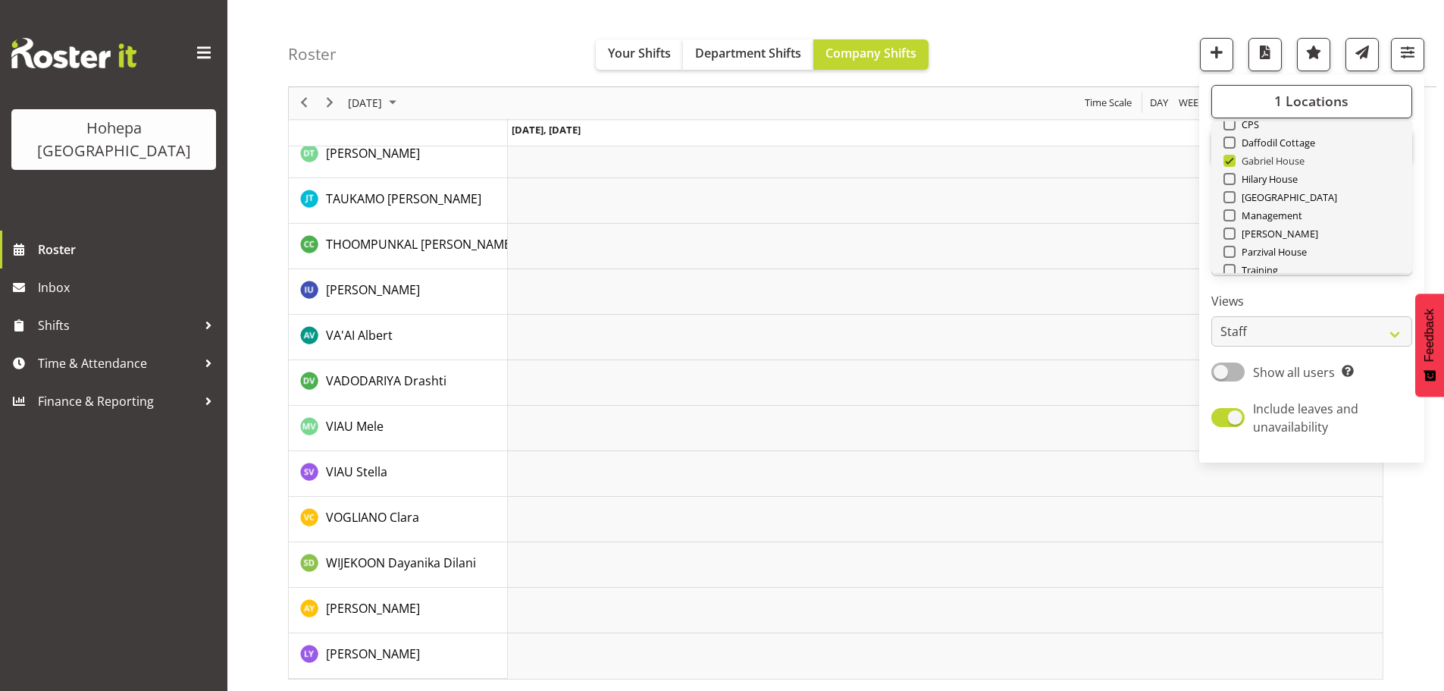
click at [1233, 161] on span at bounding box center [1229, 161] width 12 height 12
click at [1233, 161] on input "Gabriel House" at bounding box center [1228, 161] width 10 height 10
checkbox input "false"
click at [1229, 179] on span at bounding box center [1229, 179] width 12 height 12
click at [1229, 179] on input "Hilary House" at bounding box center [1228, 179] width 10 height 10
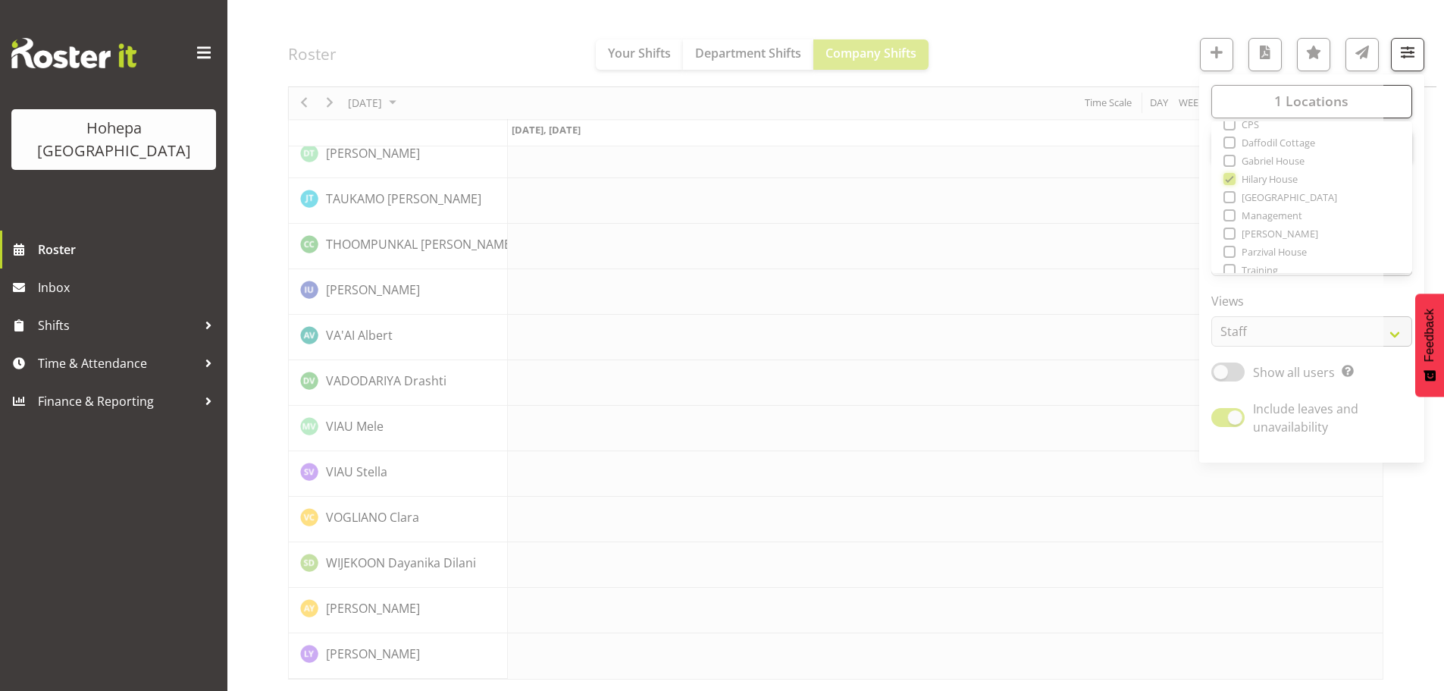
scroll to position [2946, 0]
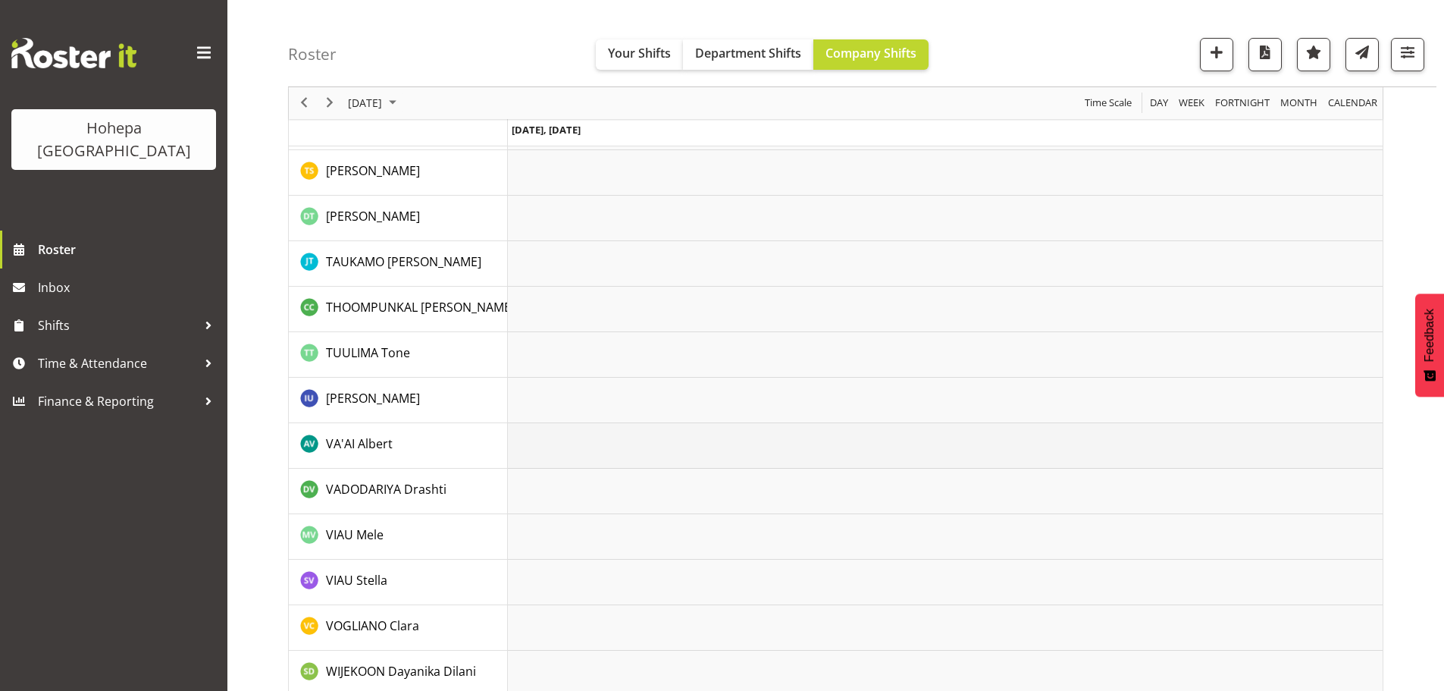
scroll to position [3384, 0]
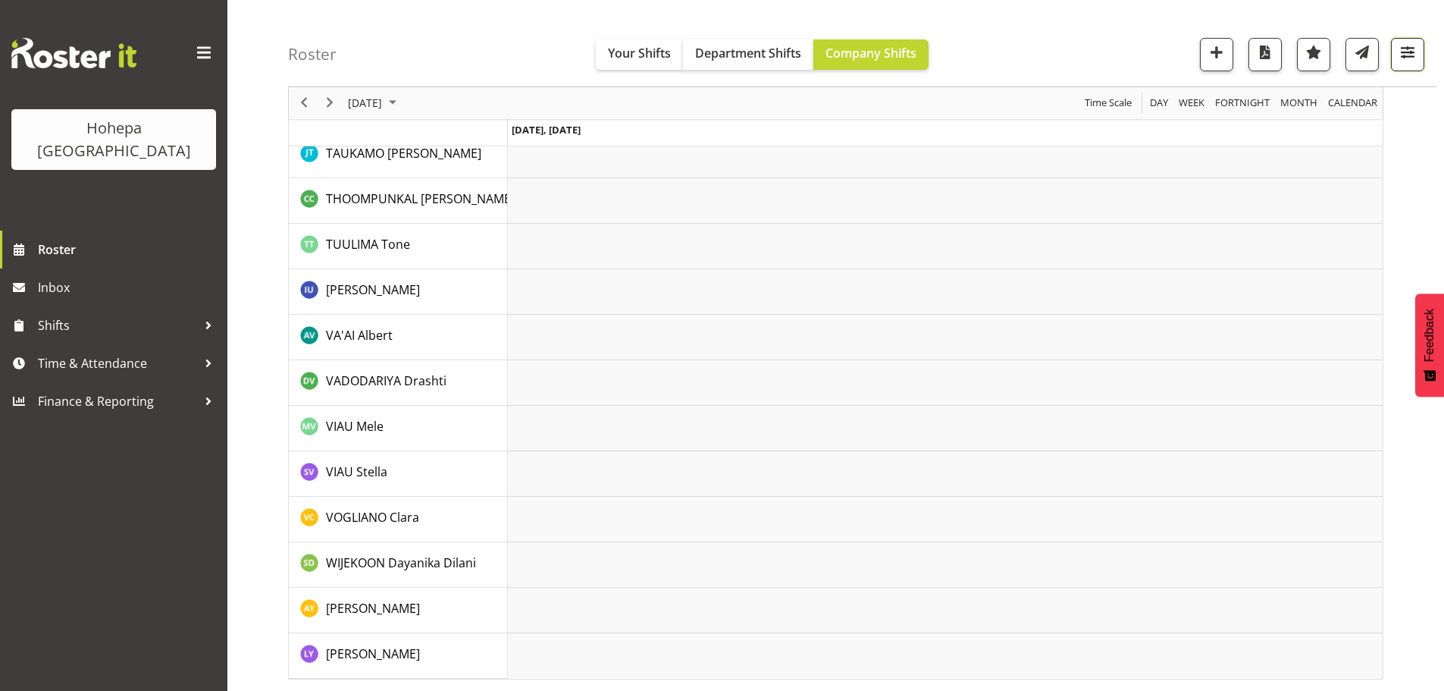
click at [1399, 49] on span "button" at bounding box center [1408, 52] width 20 height 20
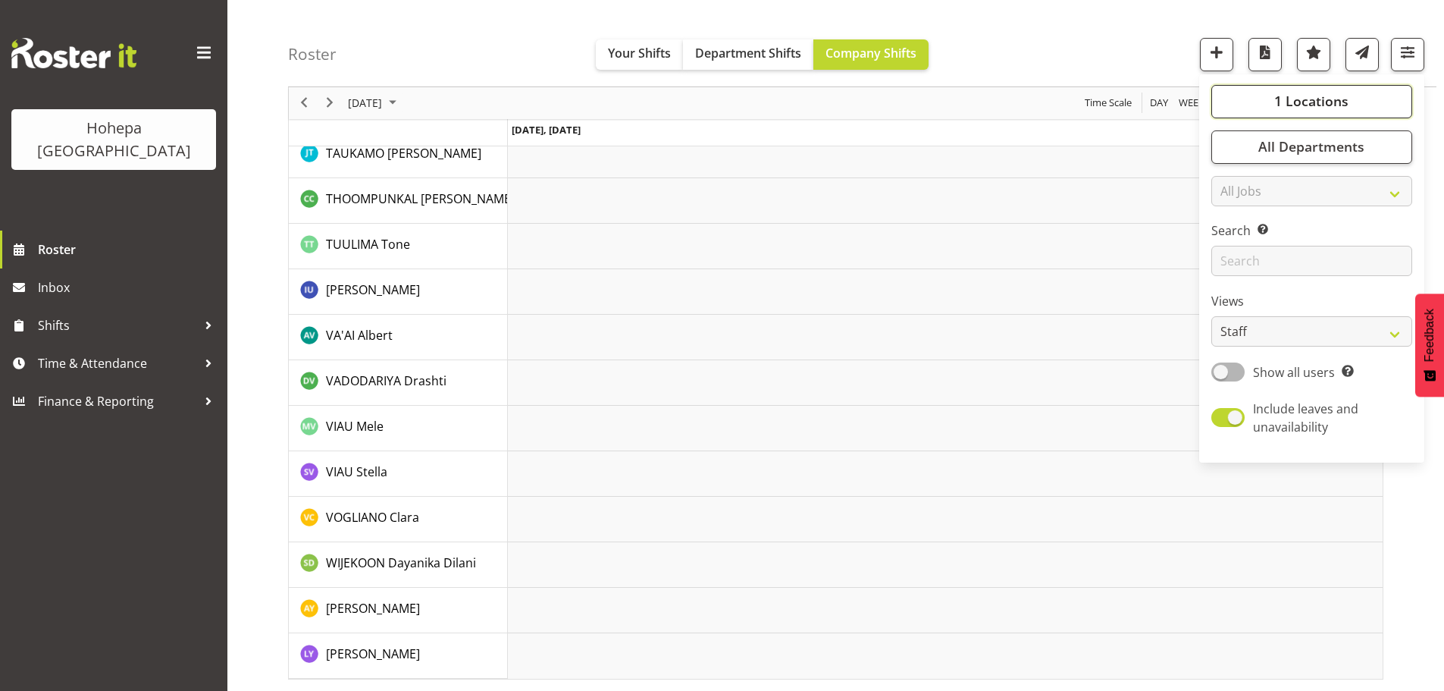
click at [1309, 102] on span "1 Locations" at bounding box center [1311, 101] width 74 height 18
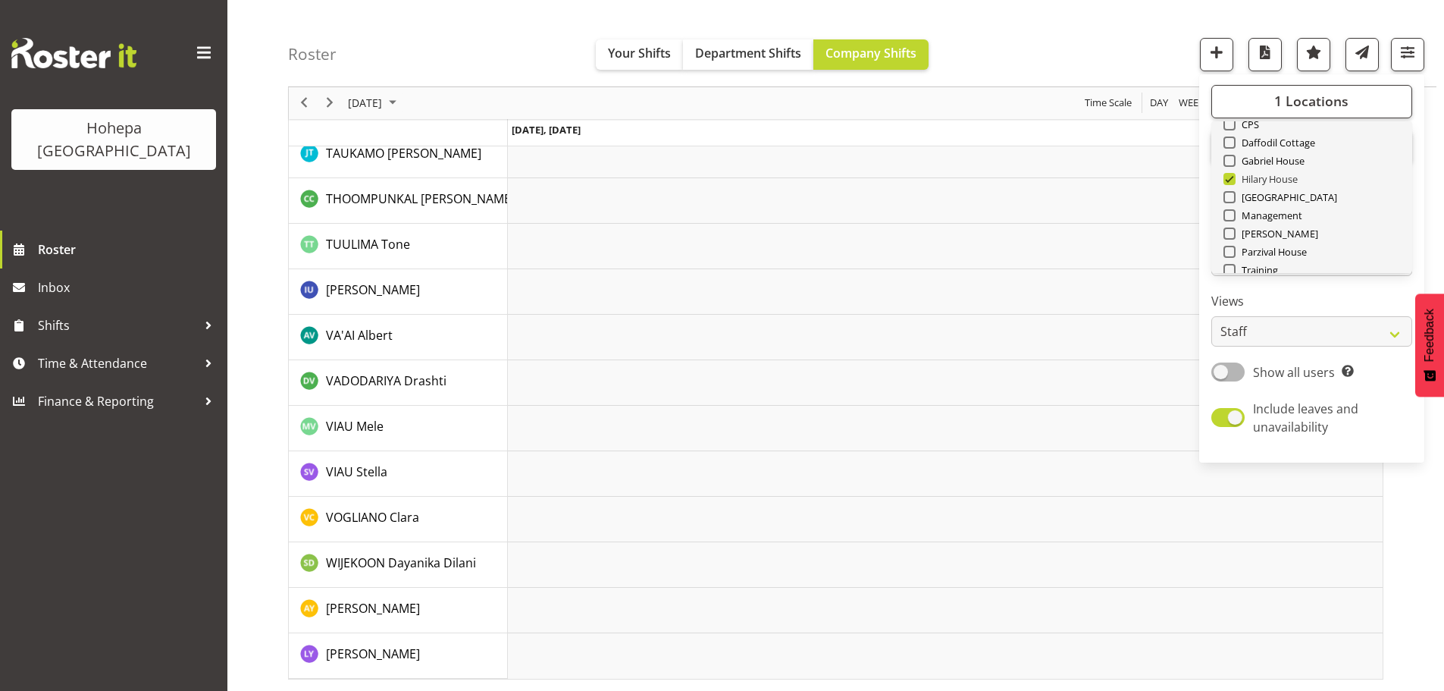
click at [1234, 178] on span at bounding box center [1229, 179] width 12 height 12
click at [1233, 178] on input "Hilary House" at bounding box center [1228, 179] width 10 height 10
checkbox input "false"
click at [1234, 125] on span at bounding box center [1229, 124] width 12 height 12
click at [1233, 125] on input "CPS" at bounding box center [1228, 125] width 10 height 10
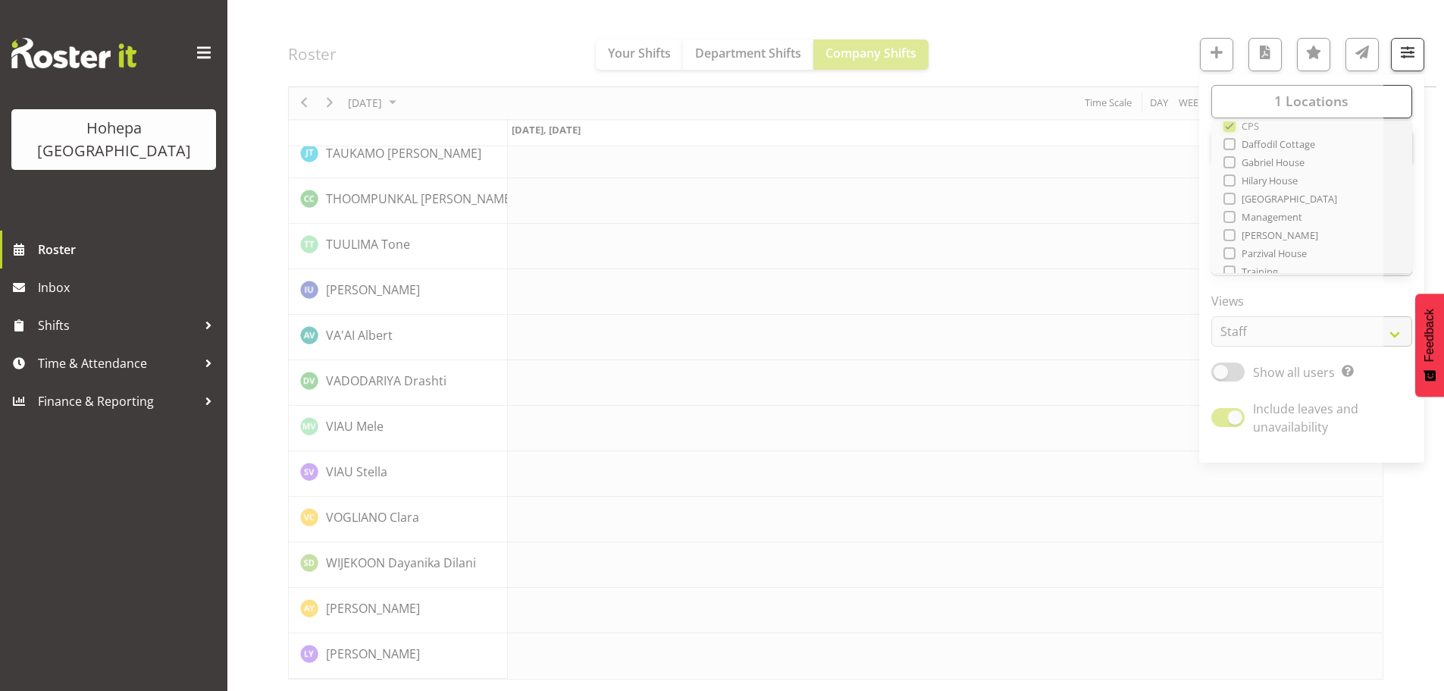
scroll to position [3264, 0]
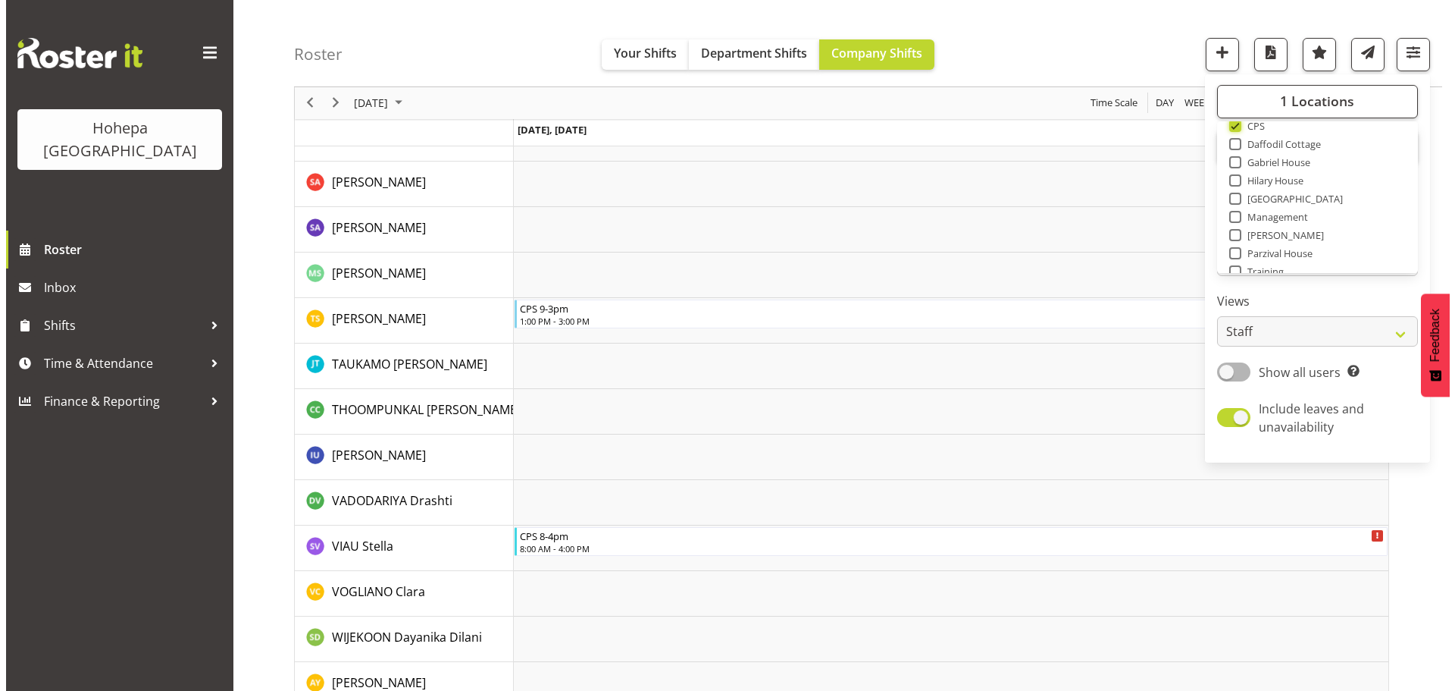
scroll to position [2445, 0]
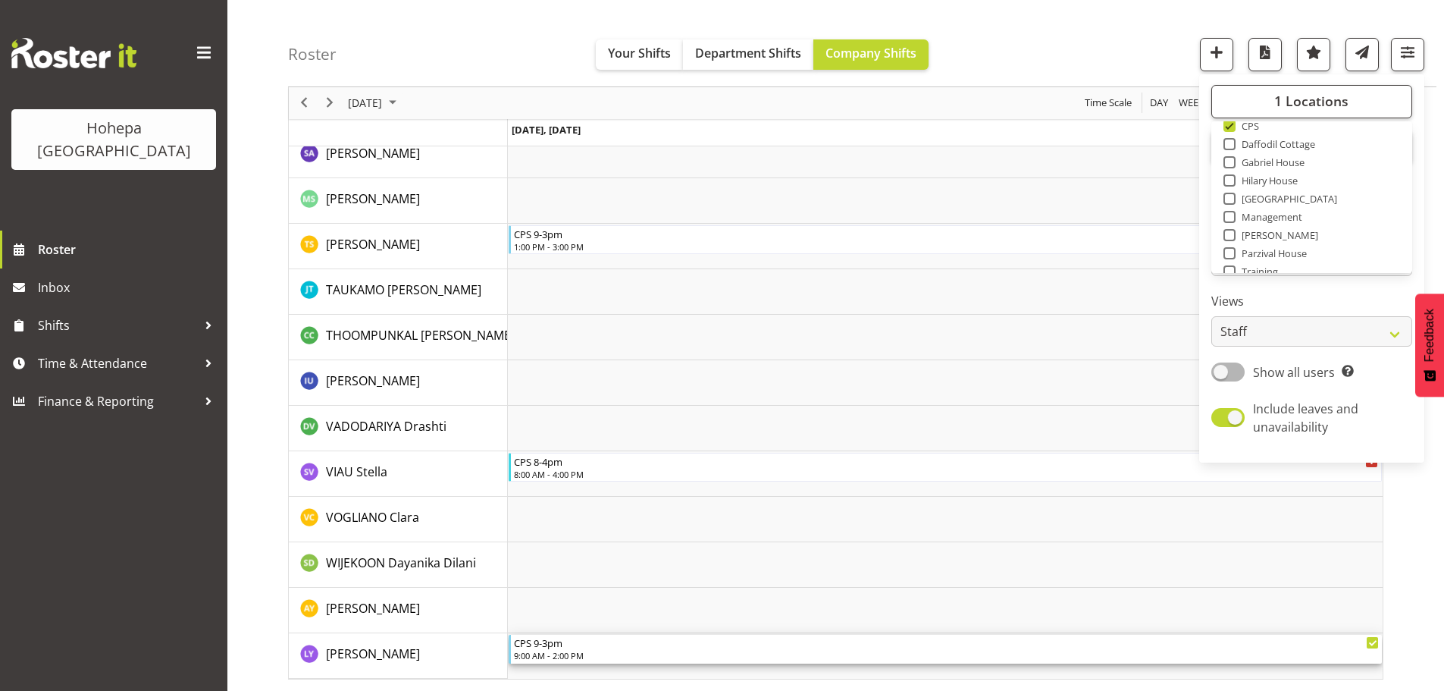
click at [569, 650] on div "9:00 AM - 2:00 PM" at bounding box center [946, 655] width 865 height 12
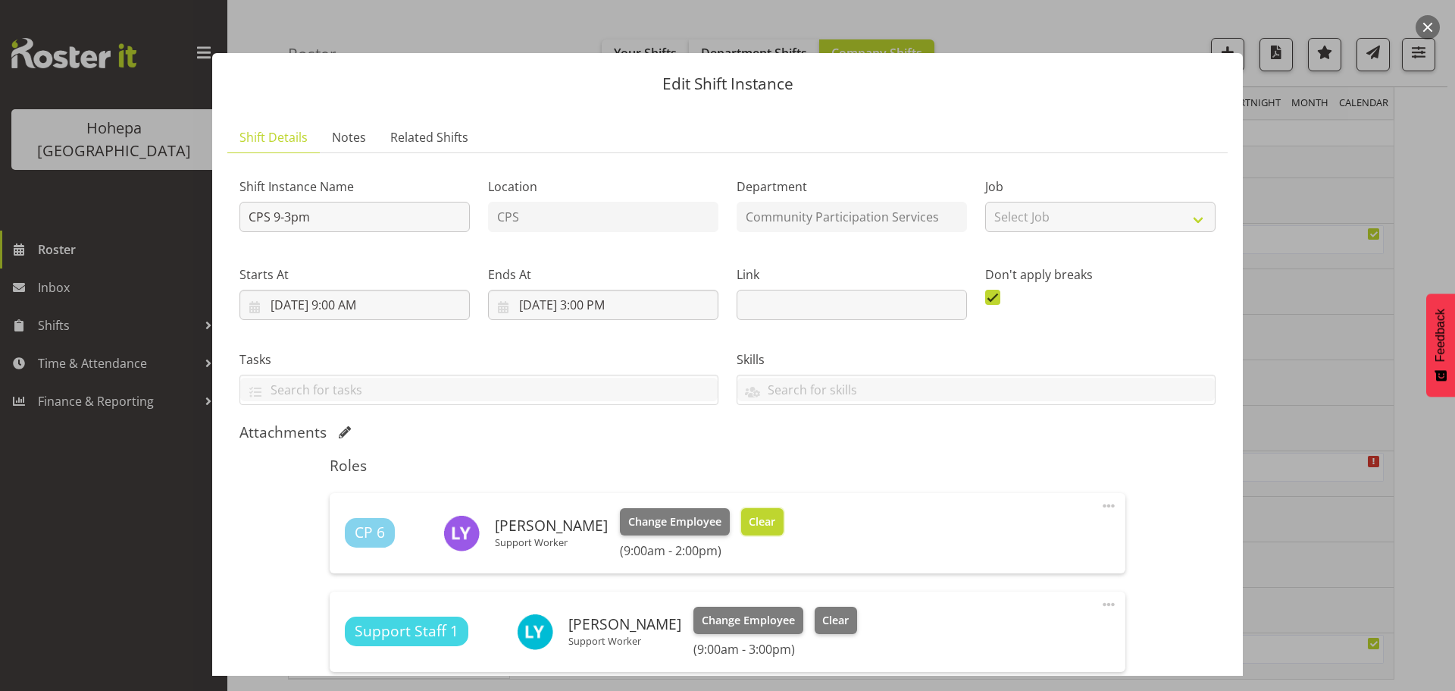
click at [755, 525] on span "Clear" at bounding box center [762, 521] width 27 height 17
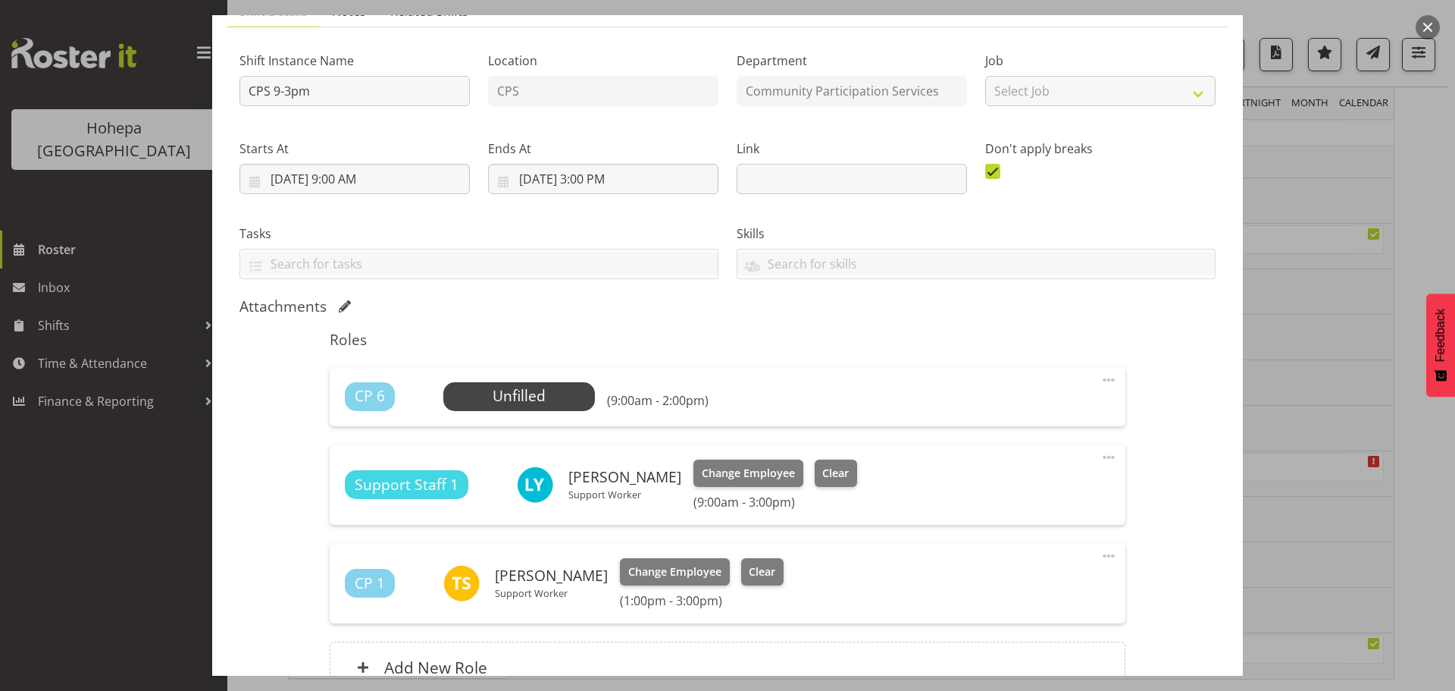
scroll to position [278, 0]
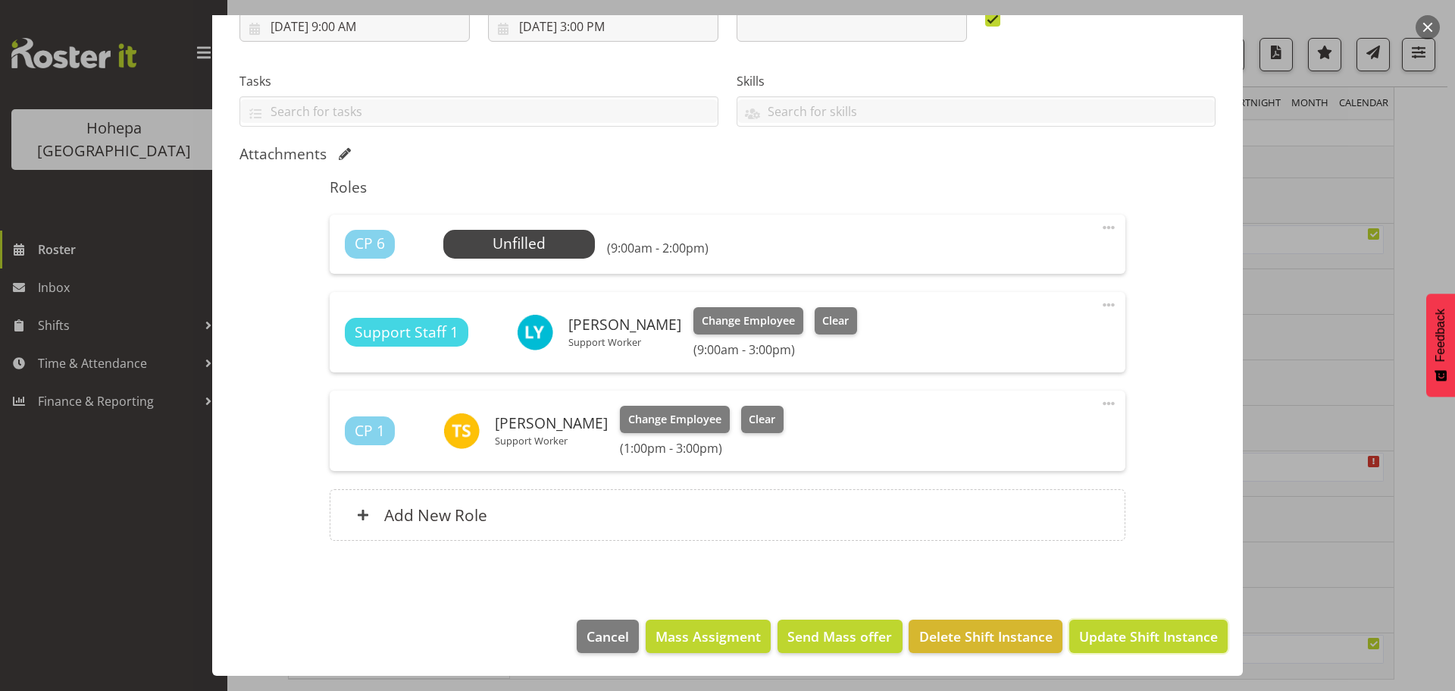
drag, startPoint x: 1123, startPoint y: 638, endPoint x: 1107, endPoint y: 618, distance: 25.3
click at [1123, 637] on span "Update Shift Instance" at bounding box center [1148, 636] width 139 height 20
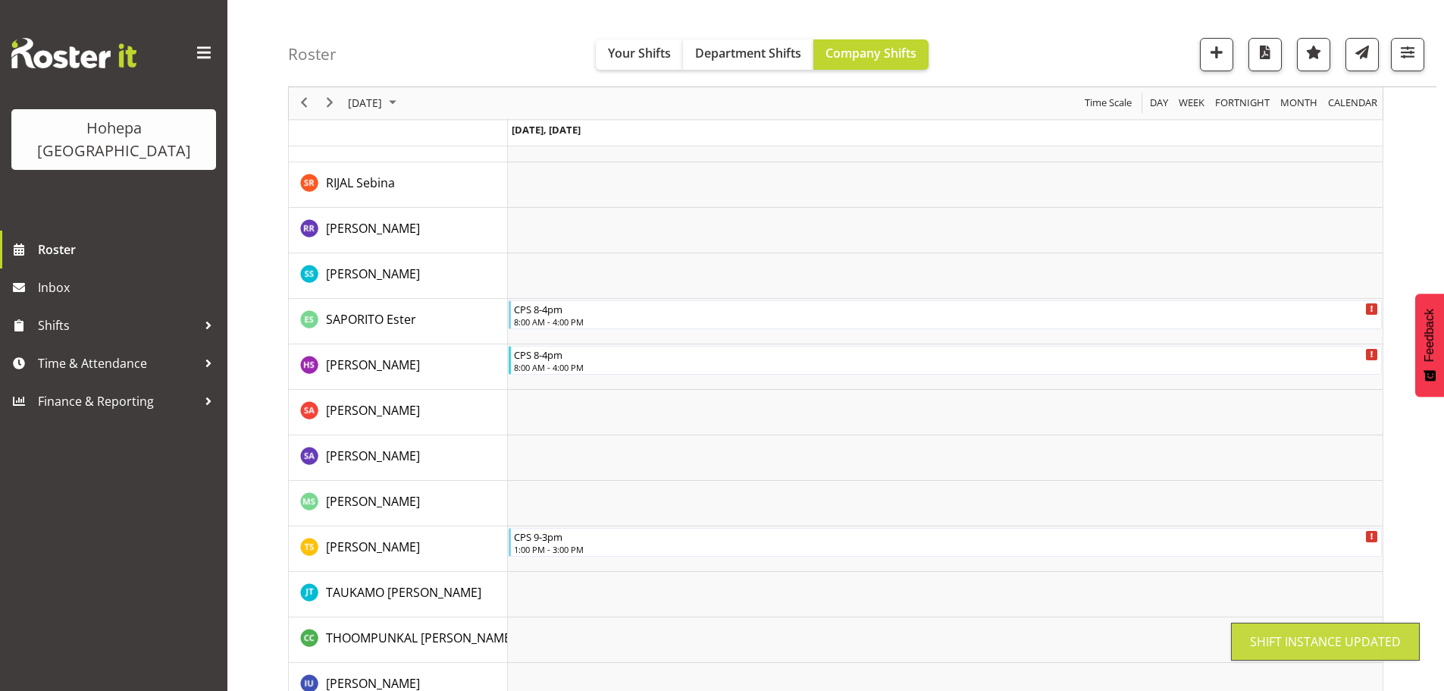
scroll to position [2475, 0]
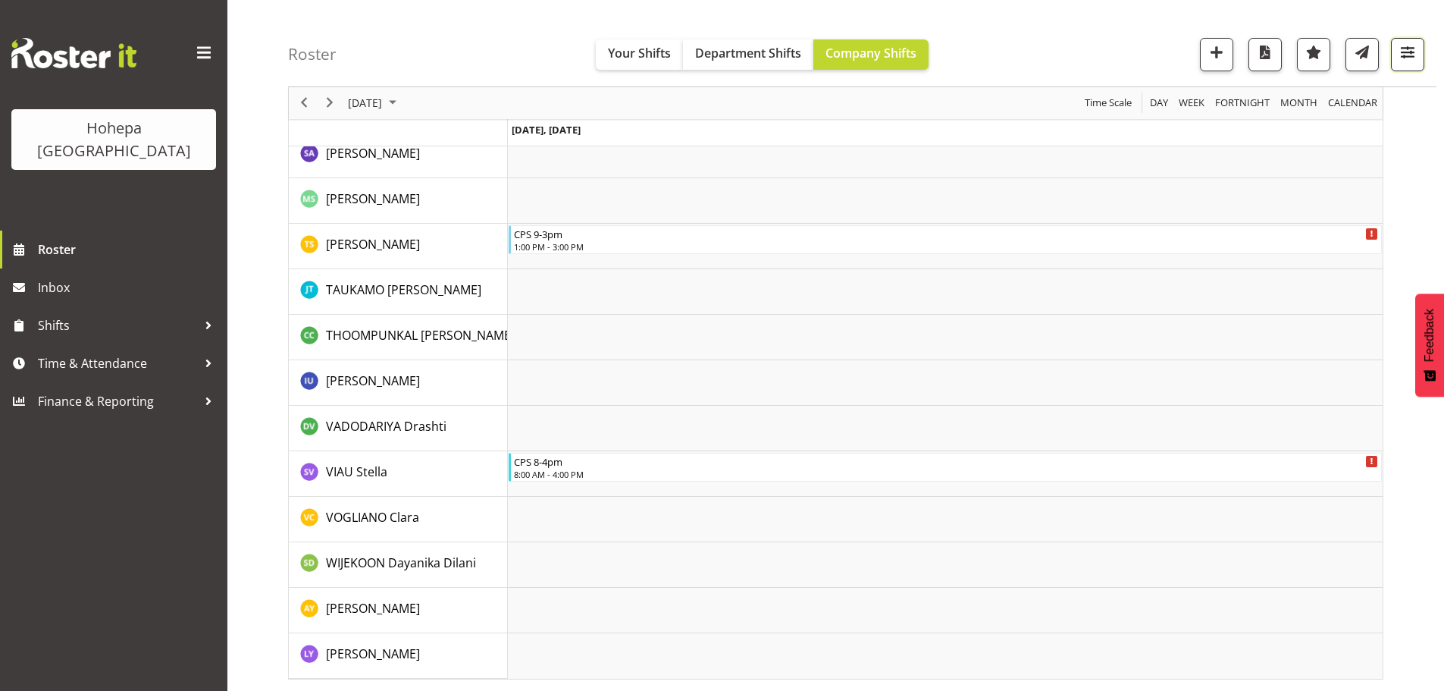
click at [1411, 50] on span "button" at bounding box center [1408, 52] width 20 height 20
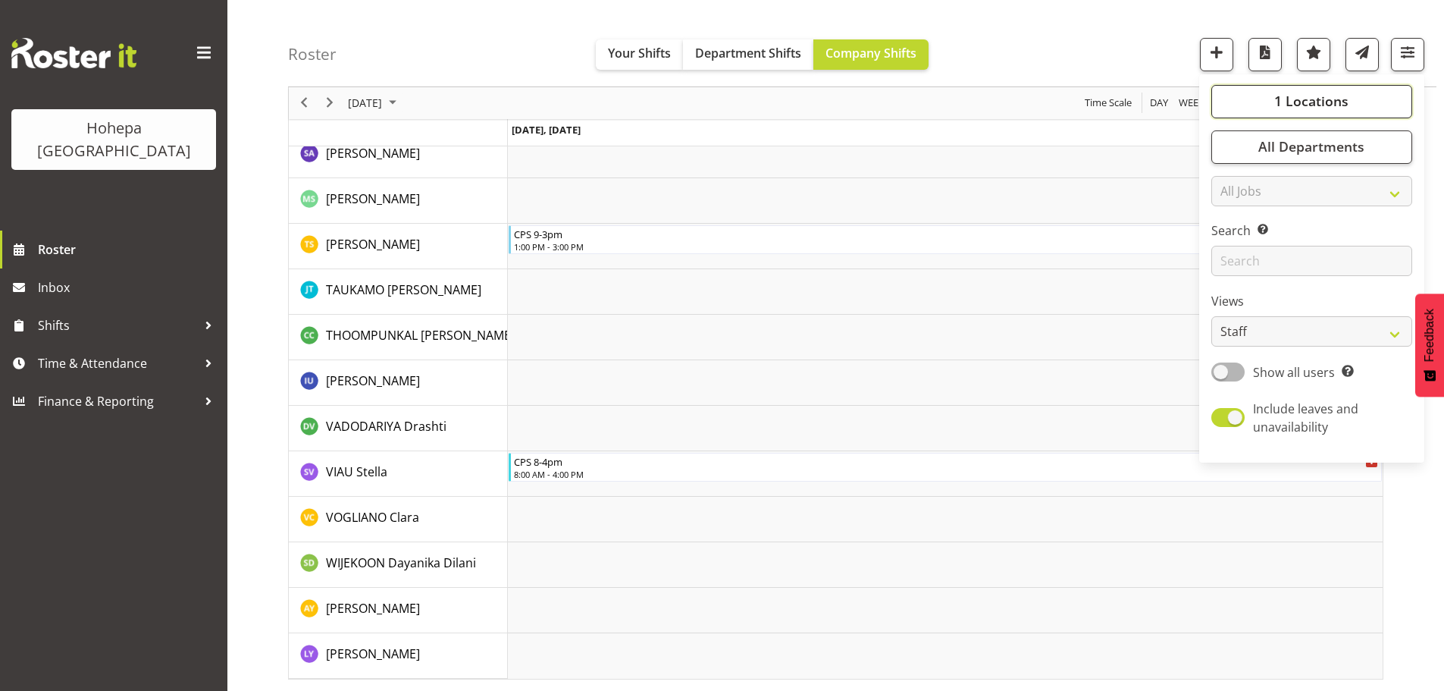
click at [1306, 106] on span "1 Locations" at bounding box center [1311, 101] width 74 height 18
drag, startPoint x: 1233, startPoint y: 127, endPoint x: 1209, endPoint y: 188, distance: 66.0
click at [1233, 127] on span at bounding box center [1229, 126] width 12 height 12
click at [1233, 127] on input "CPS" at bounding box center [1228, 126] width 10 height 10
checkbox input "false"
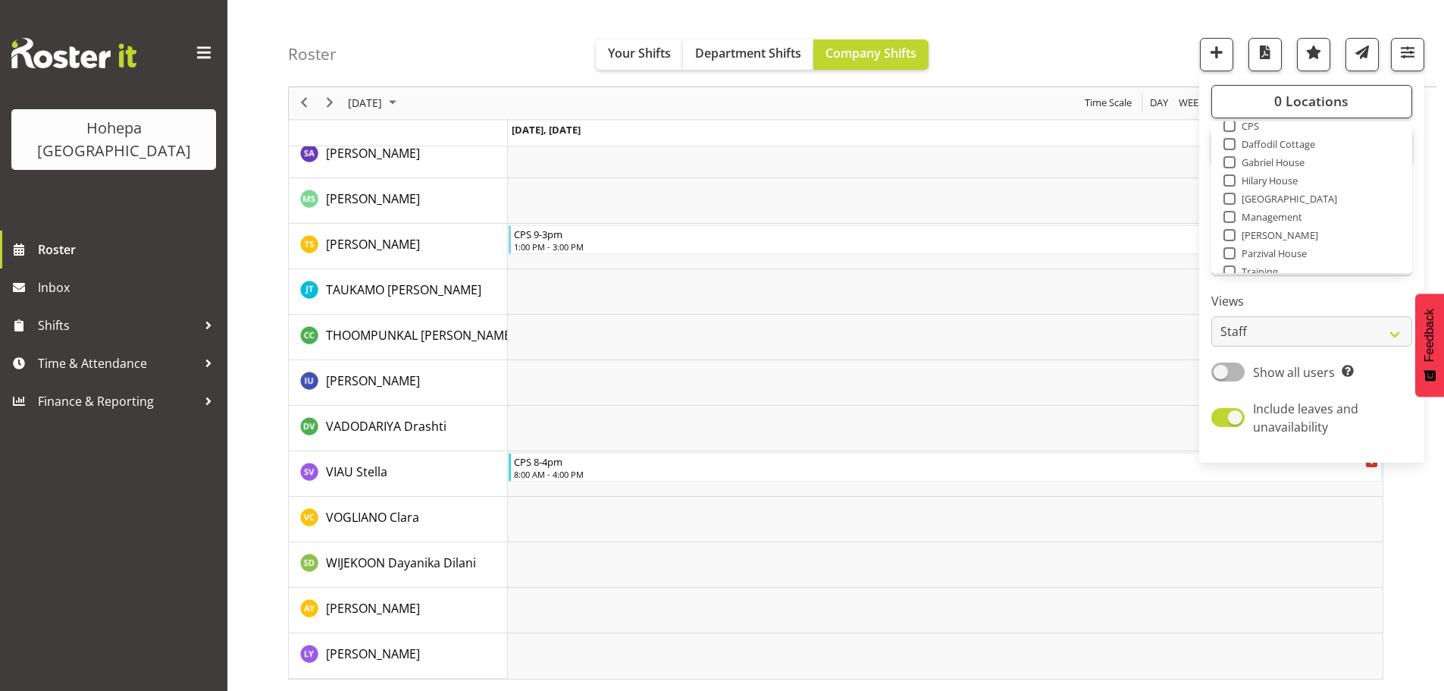
click at [1227, 257] on span at bounding box center [1229, 253] width 12 height 12
click at [1227, 257] on input "Parzival House" at bounding box center [1228, 254] width 10 height 10
checkbox input "true"
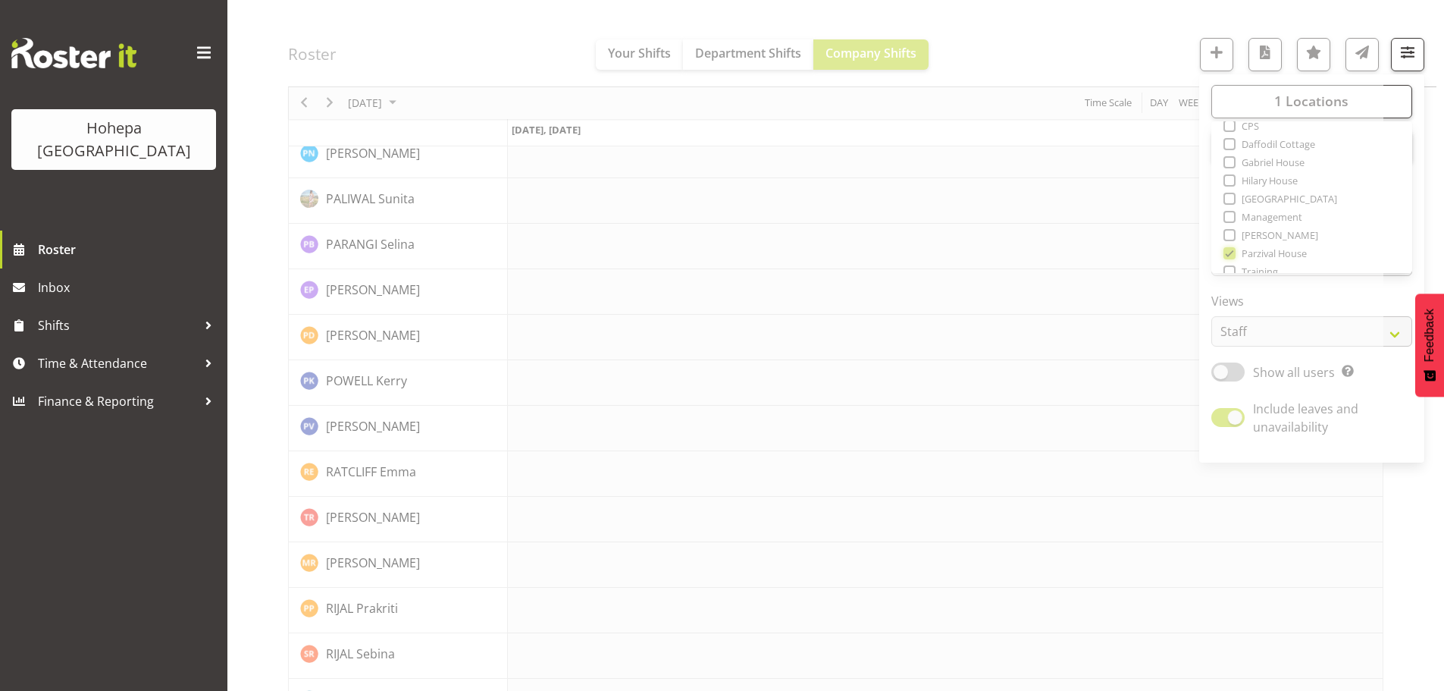
scroll to position [2475, 0]
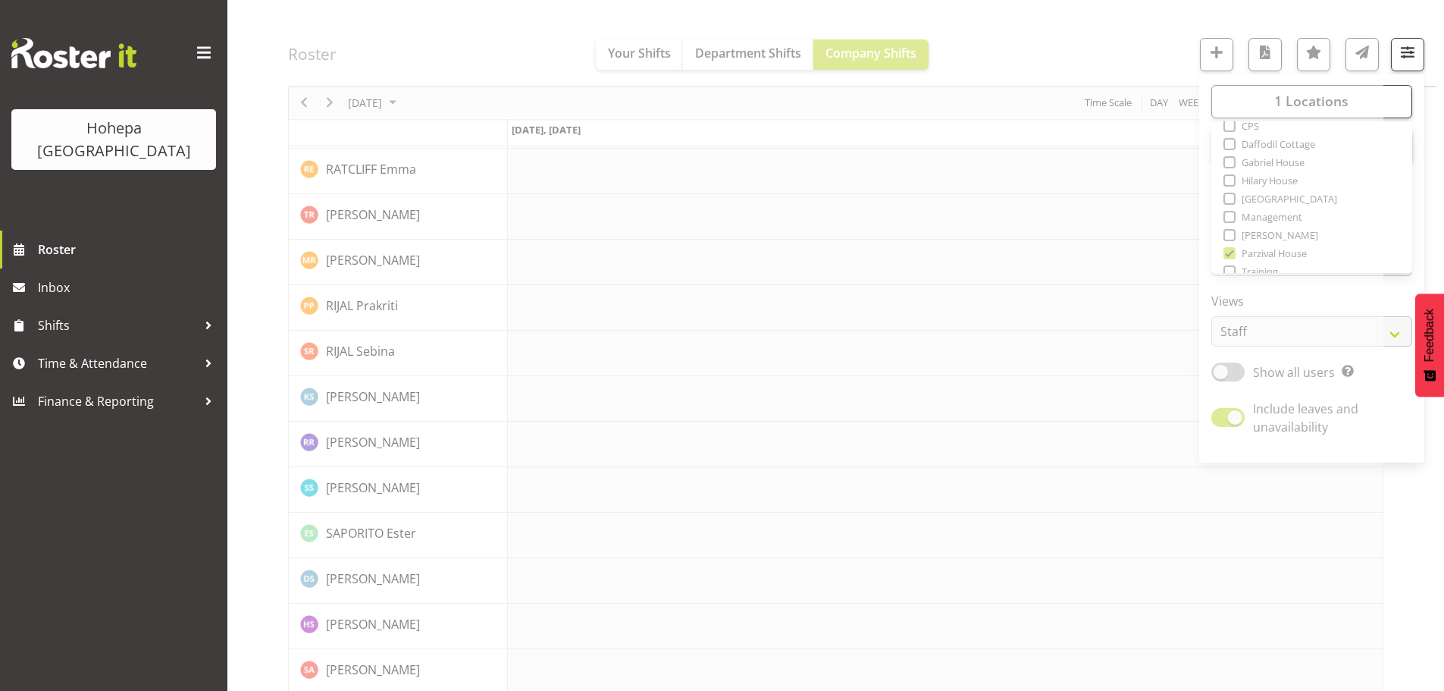
drag, startPoint x: 1086, startPoint y: 55, endPoint x: 736, endPoint y: 249, distance: 400.4
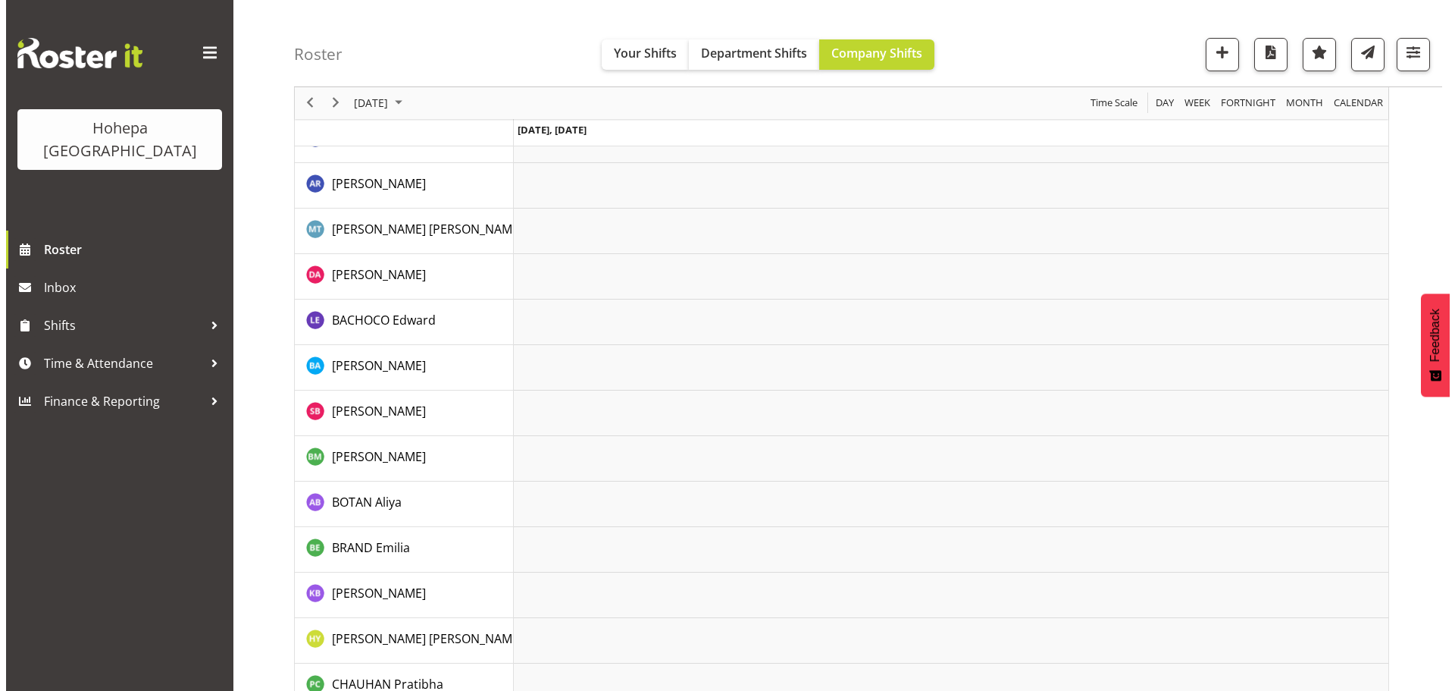
scroll to position [0, 0]
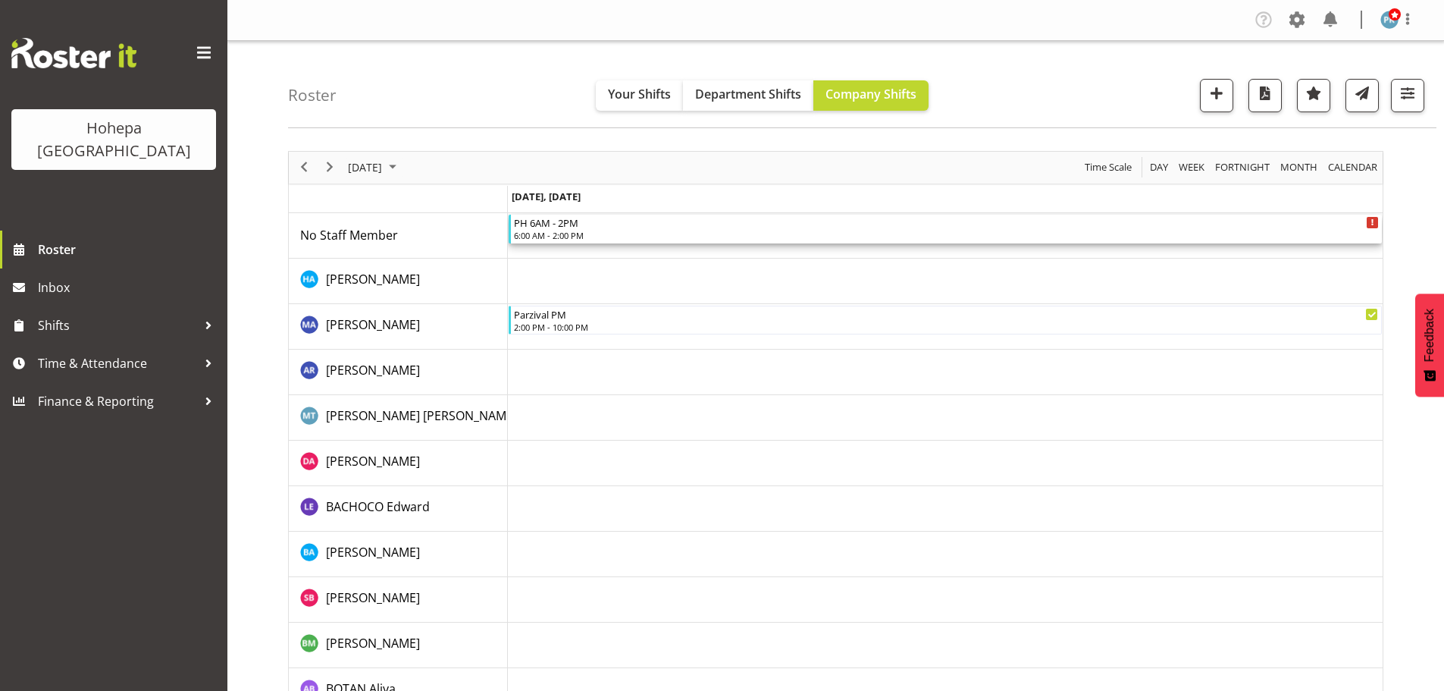
click at [566, 231] on div "6:00 AM - 2:00 PM" at bounding box center [946, 235] width 865 height 12
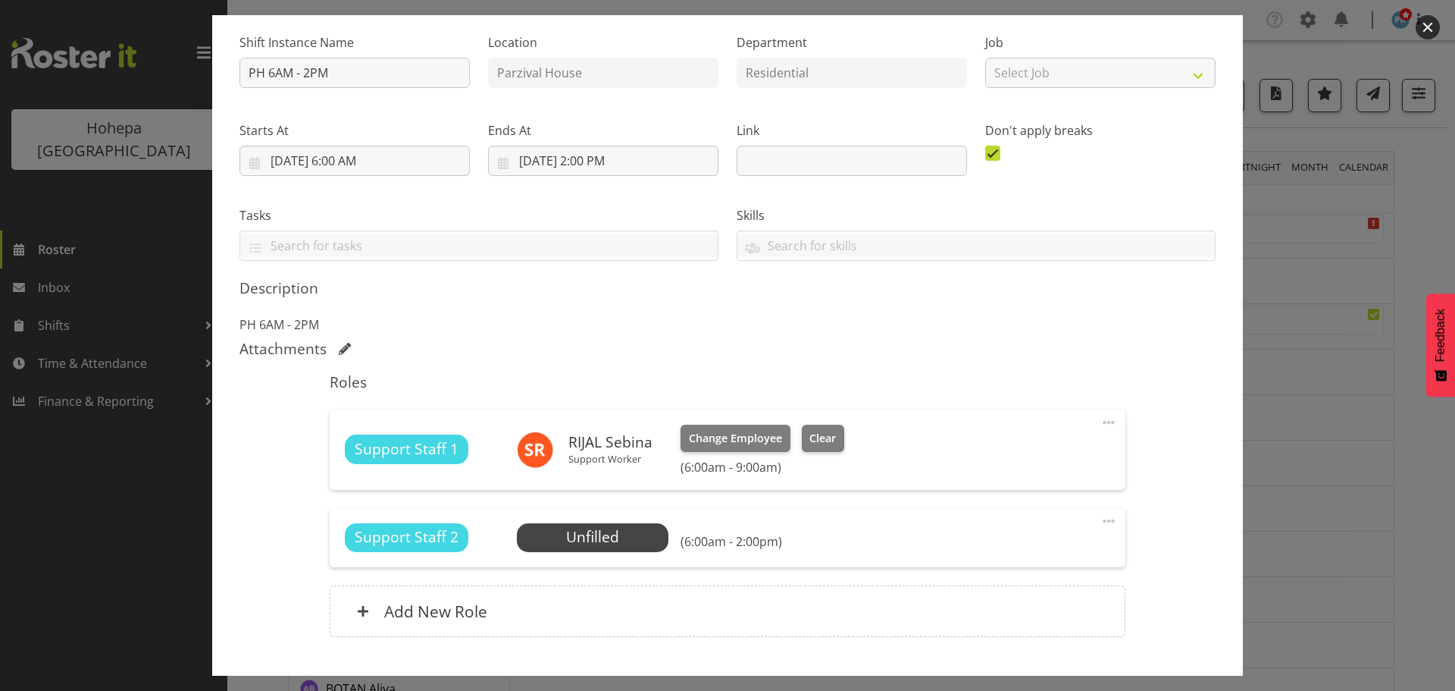
scroll to position [240, 0]
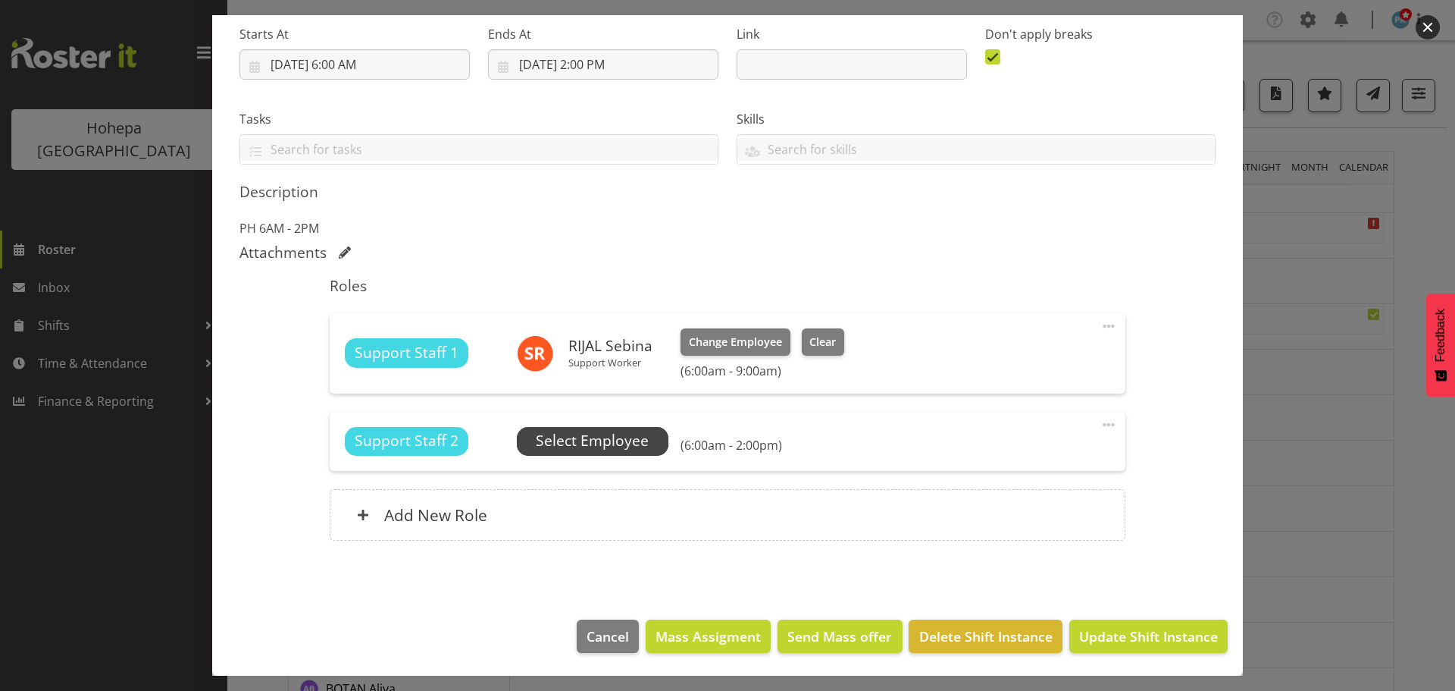
click at [622, 442] on span "Select Employee" at bounding box center [592, 441] width 113 height 22
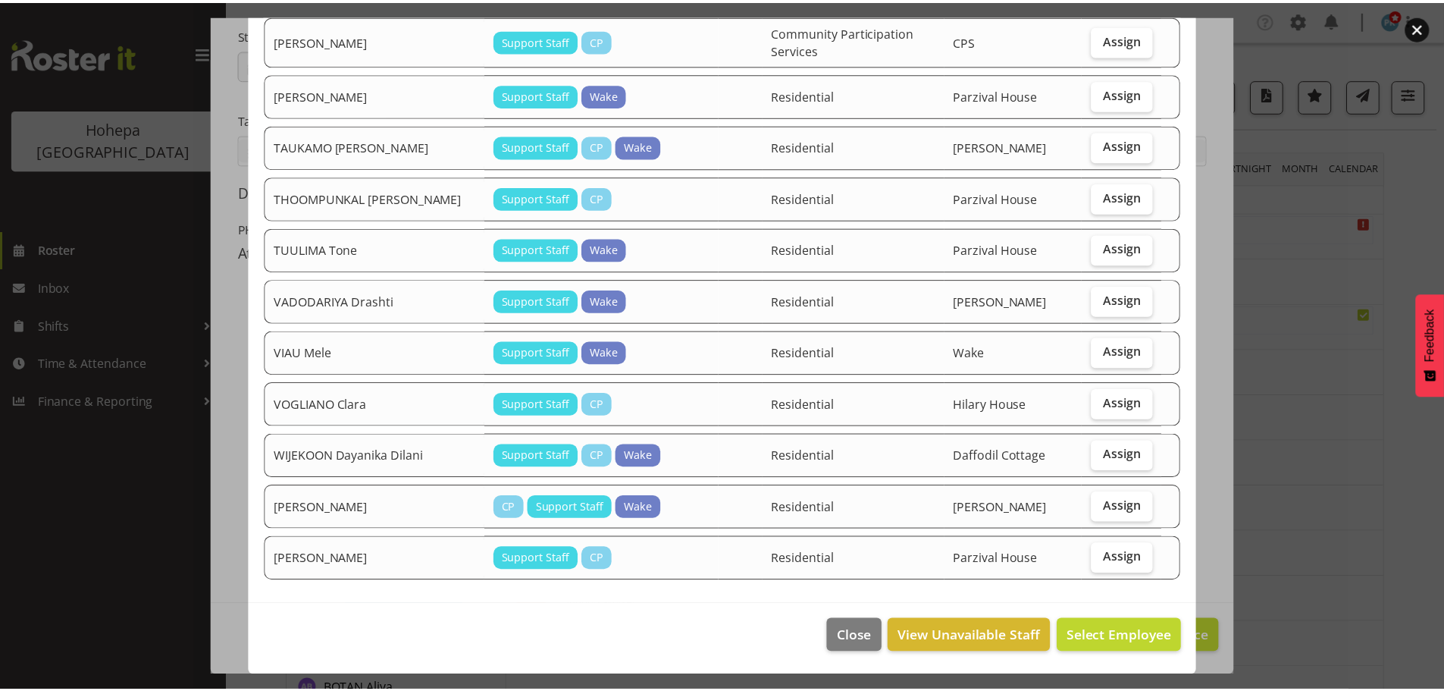
scroll to position [1783, 0]
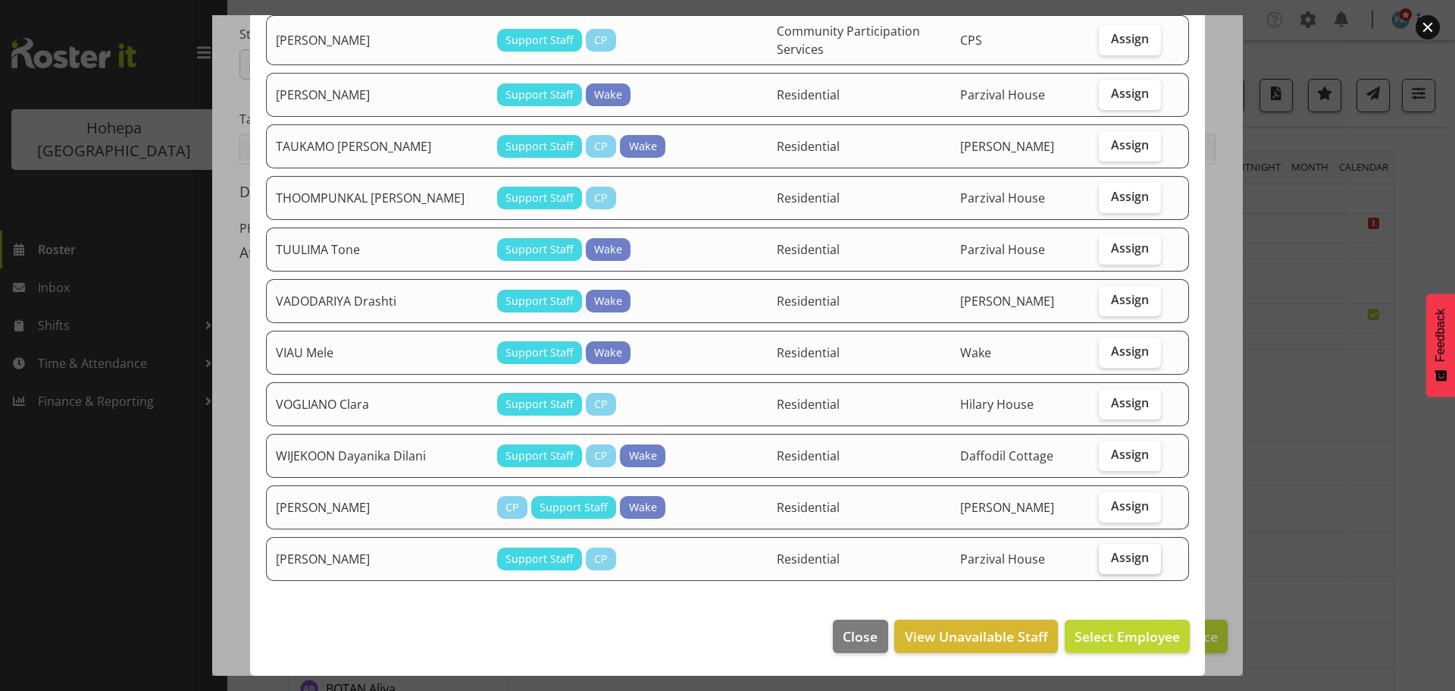
click at [1111, 554] on span "Assign" at bounding box center [1130, 557] width 38 height 15
click at [1107, 554] on input "Assign" at bounding box center [1104, 558] width 10 height 10
checkbox input "true"
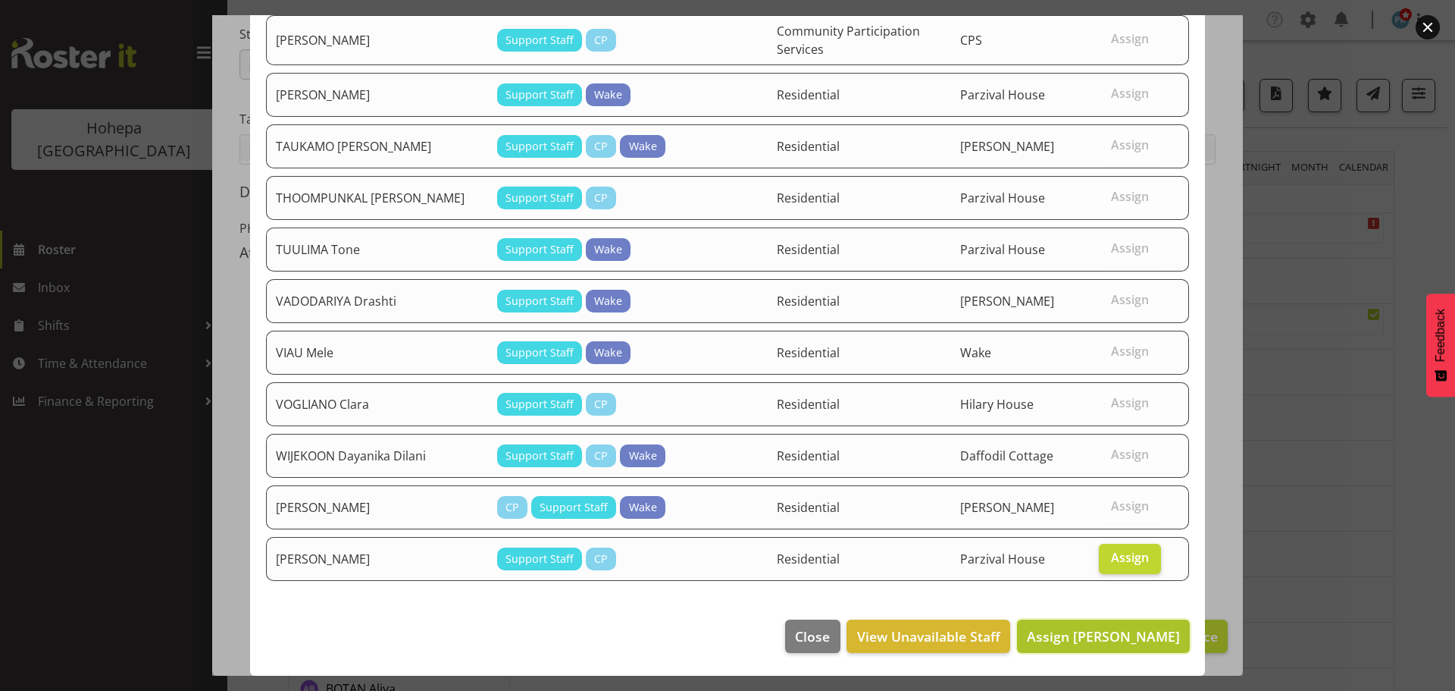
click at [1105, 631] on span "Assign YUAN Lily" at bounding box center [1103, 636] width 153 height 18
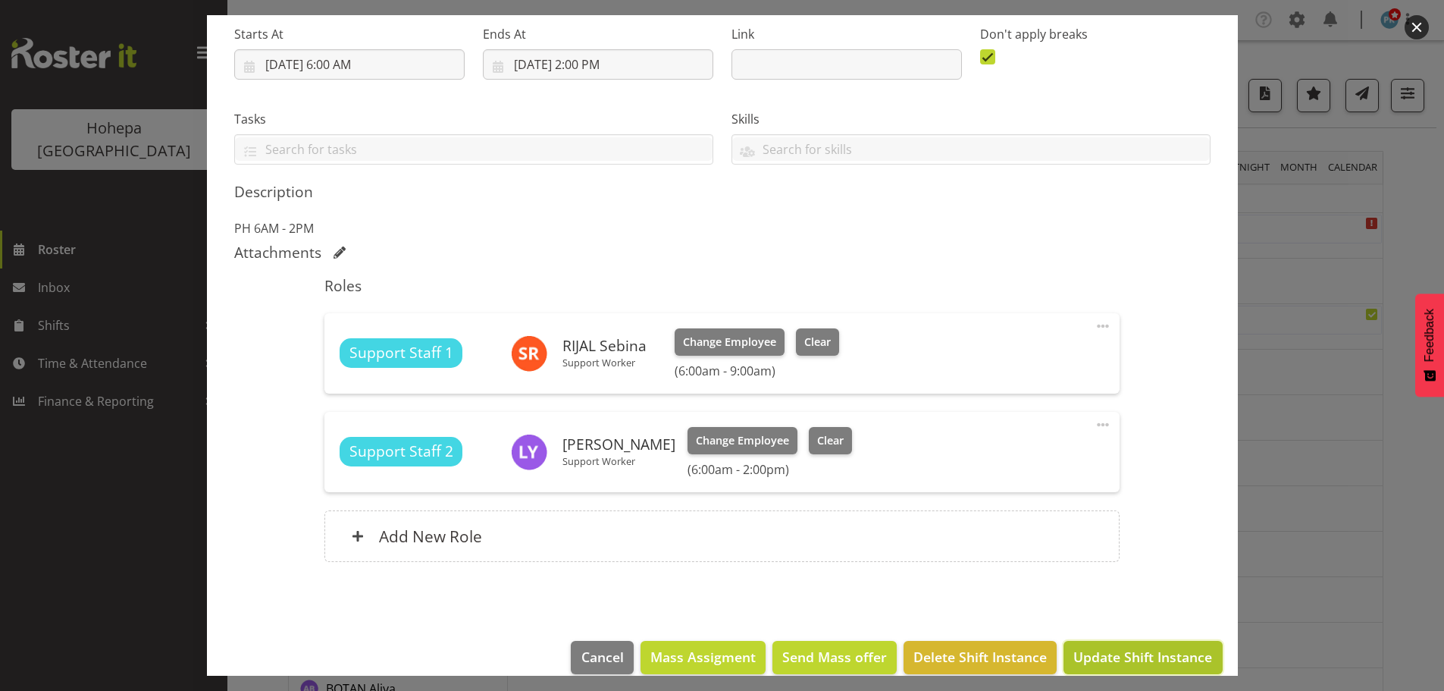
click at [1107, 647] on span "Update Shift Instance" at bounding box center [1142, 657] width 139 height 20
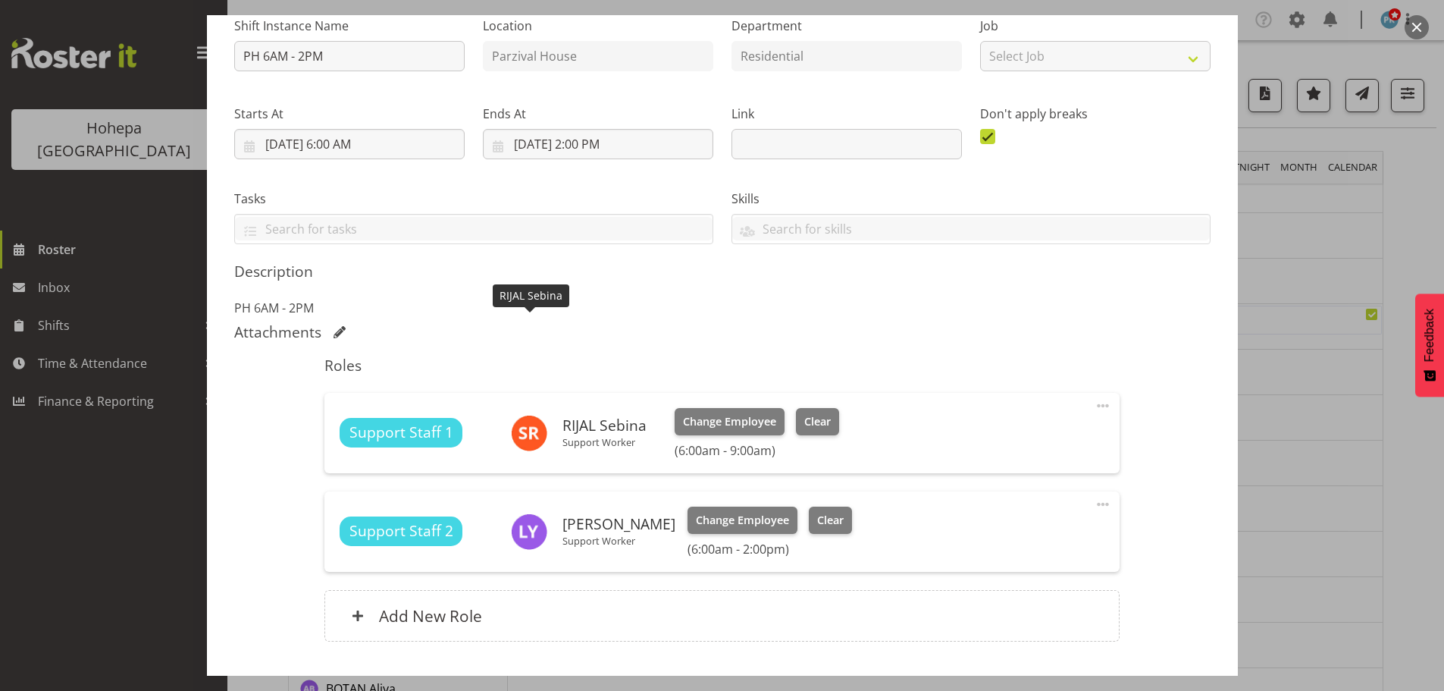
scroll to position [262, 0]
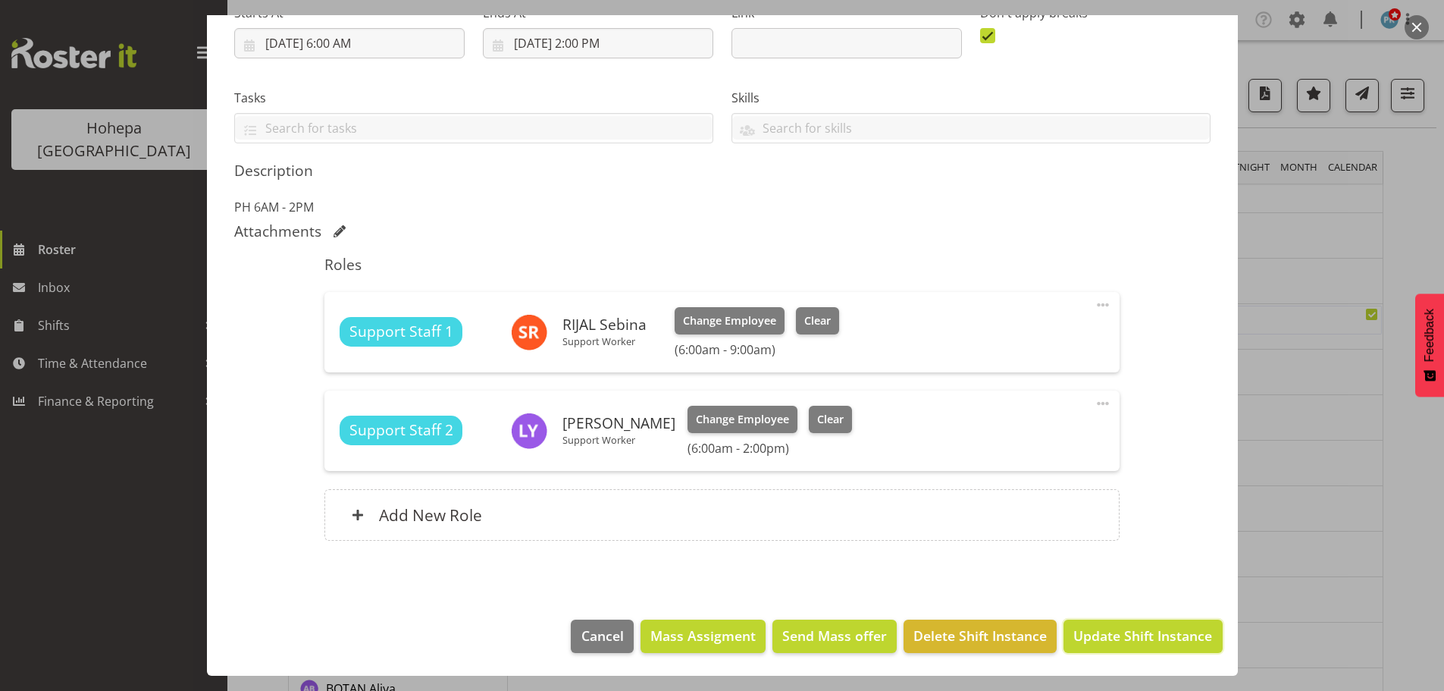
click at [1099, 640] on span "Update Shift Instance" at bounding box center [1142, 635] width 139 height 20
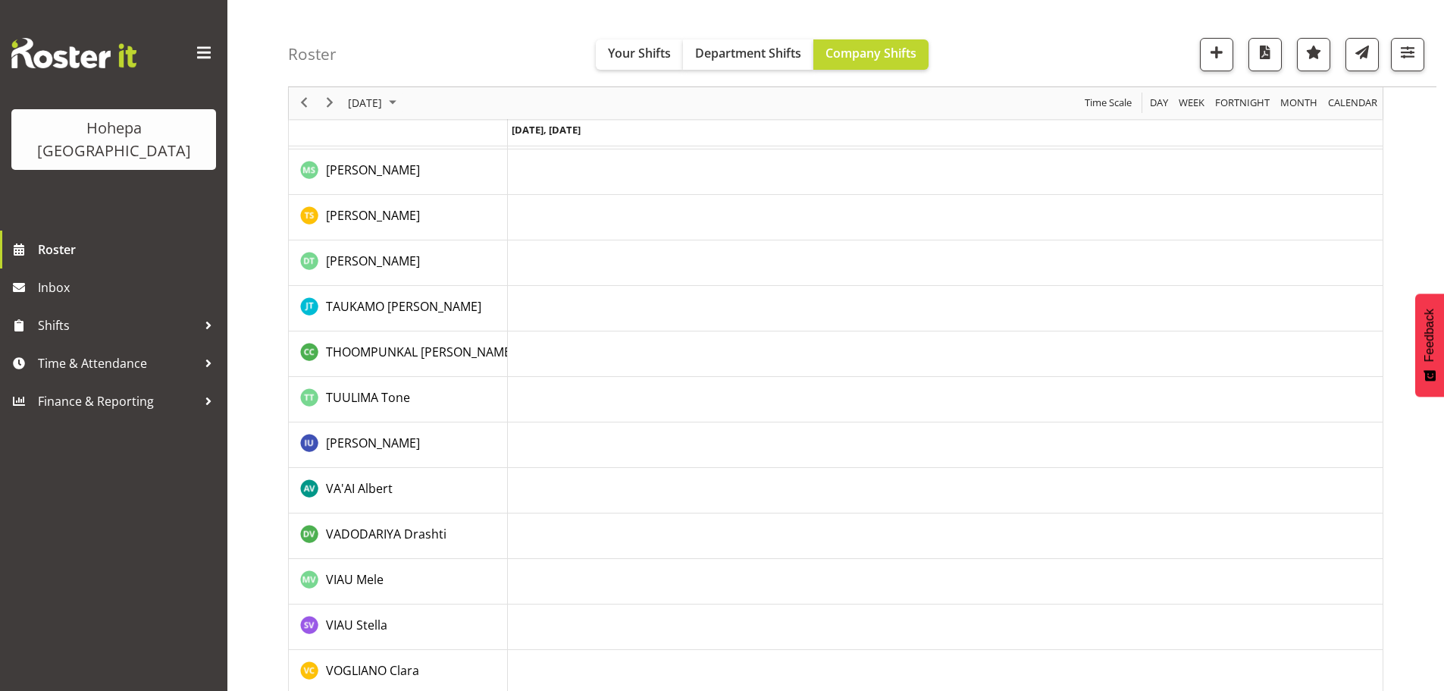
scroll to position [2946, 0]
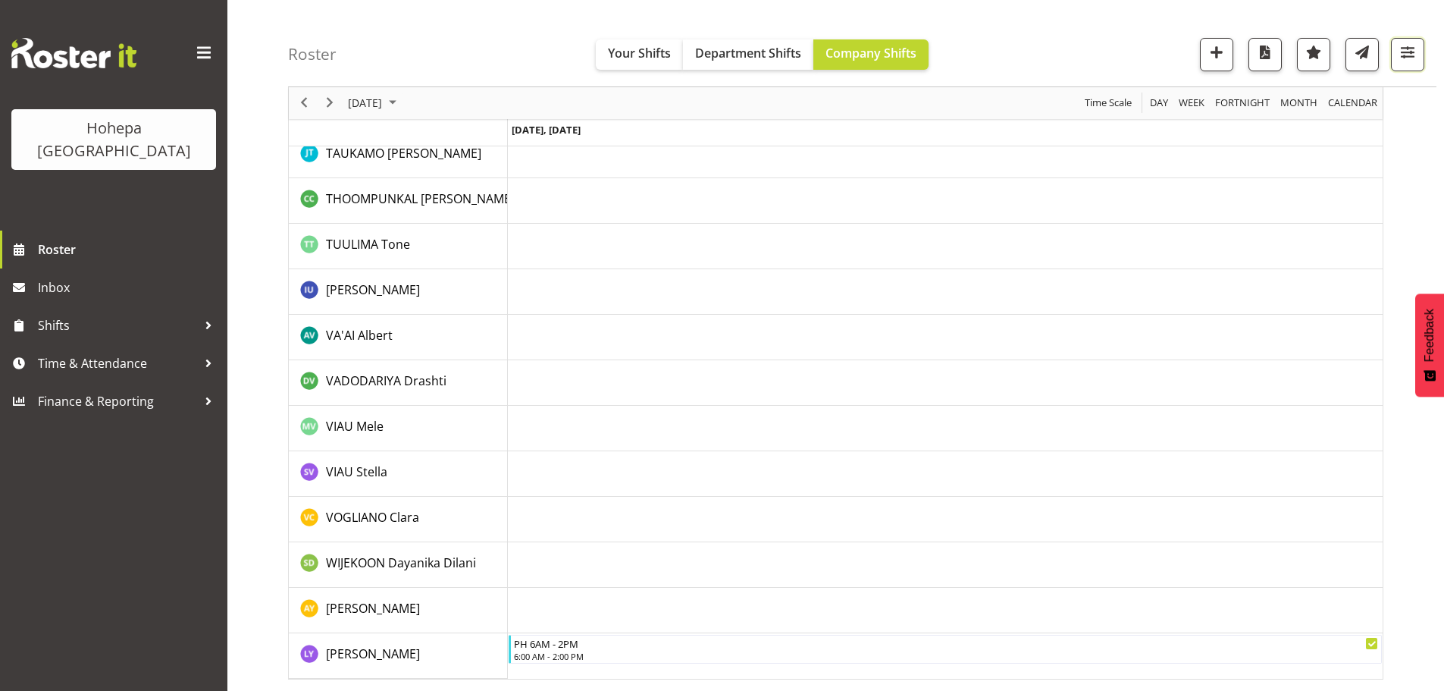
drag, startPoint x: 1404, startPoint y: 49, endPoint x: 1364, endPoint y: 75, distance: 47.5
click at [1404, 49] on span "button" at bounding box center [1408, 52] width 20 height 20
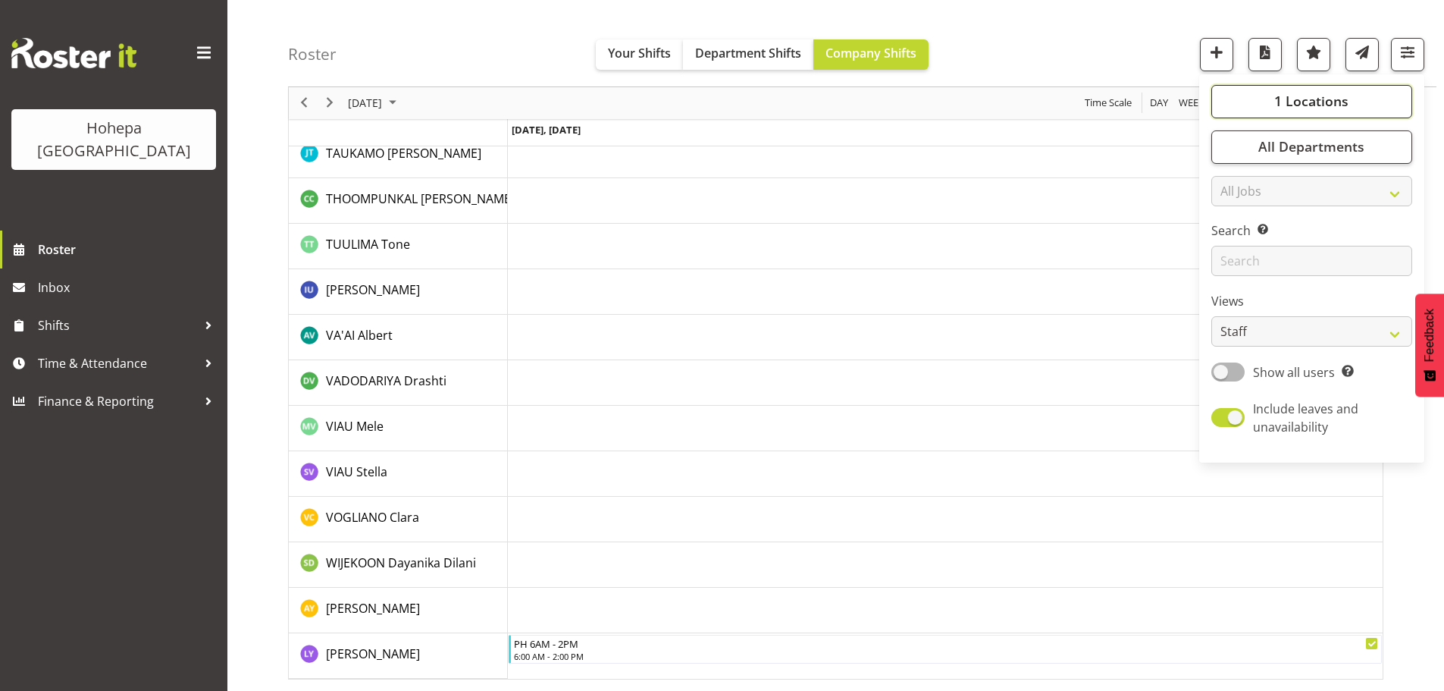
click at [1321, 105] on span "1 Locations" at bounding box center [1311, 101] width 74 height 18
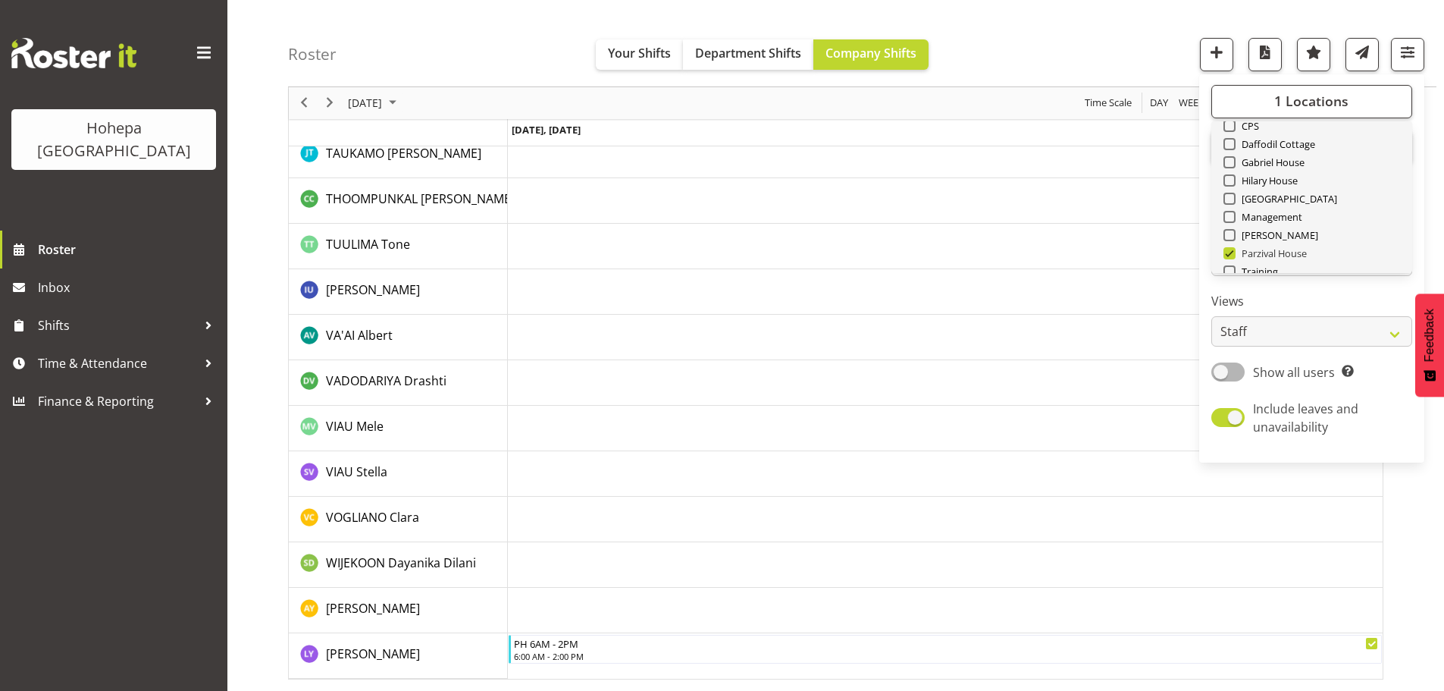
click at [1227, 254] on span at bounding box center [1229, 253] width 12 height 12
click at [1227, 254] on input "Parzival House" at bounding box center [1228, 254] width 10 height 10
checkbox input "false"
click at [1230, 147] on span at bounding box center [1229, 144] width 12 height 12
click at [1230, 147] on input "Daffodil Cottage" at bounding box center [1228, 144] width 10 height 10
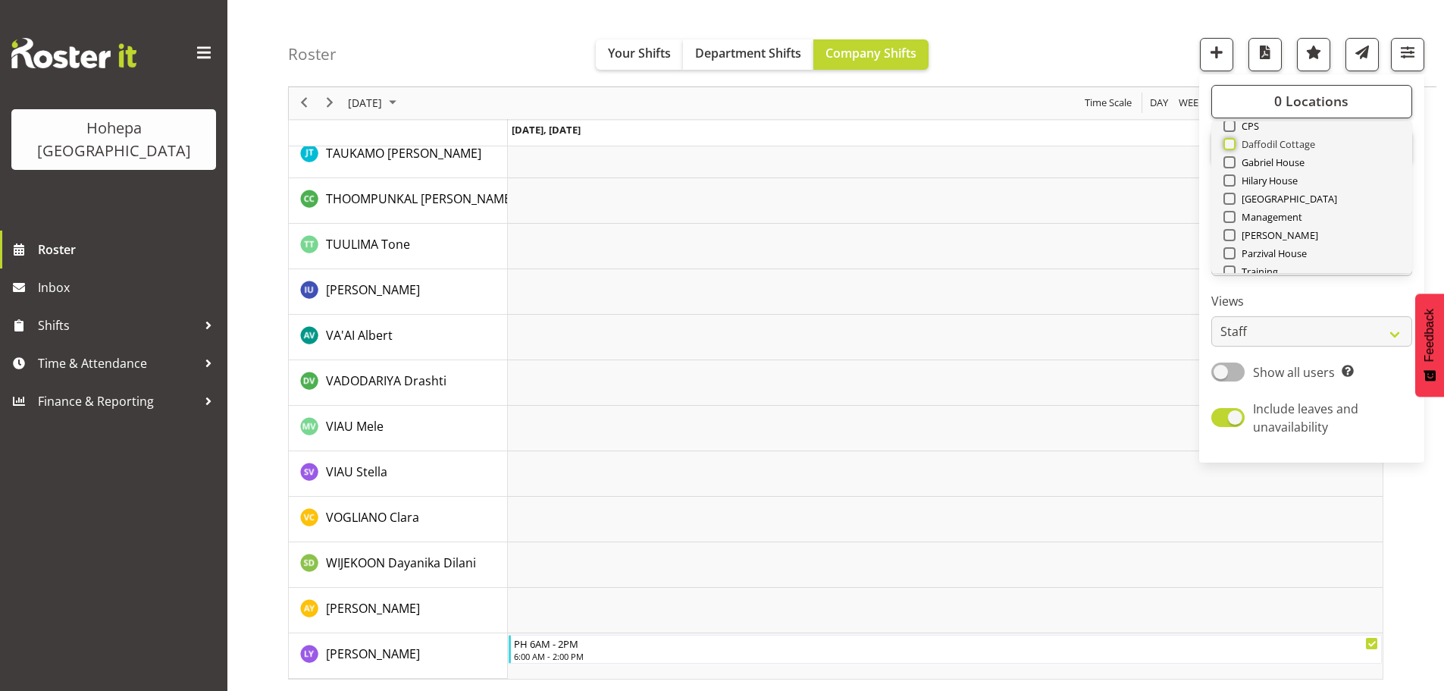
checkbox input "true"
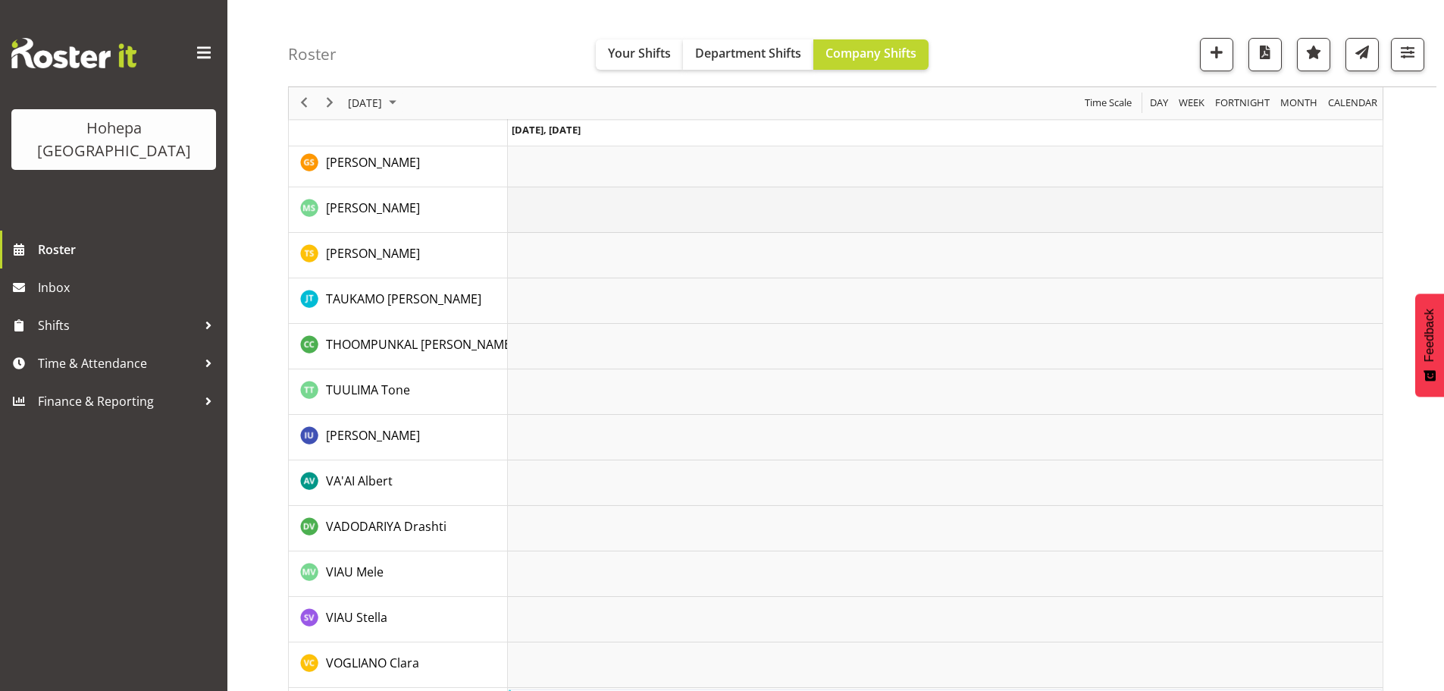
scroll to position [2582, 0]
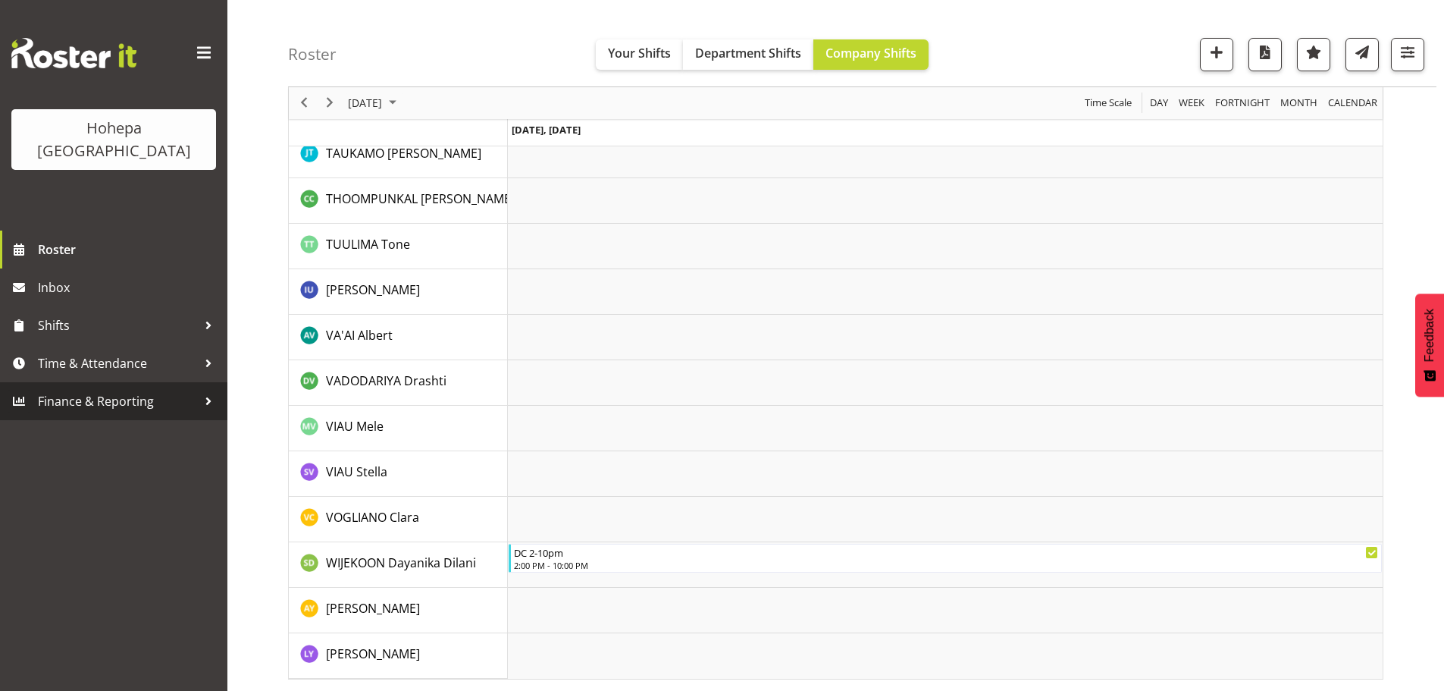
click at [89, 390] on span "Finance & Reporting" at bounding box center [117, 401] width 159 height 23
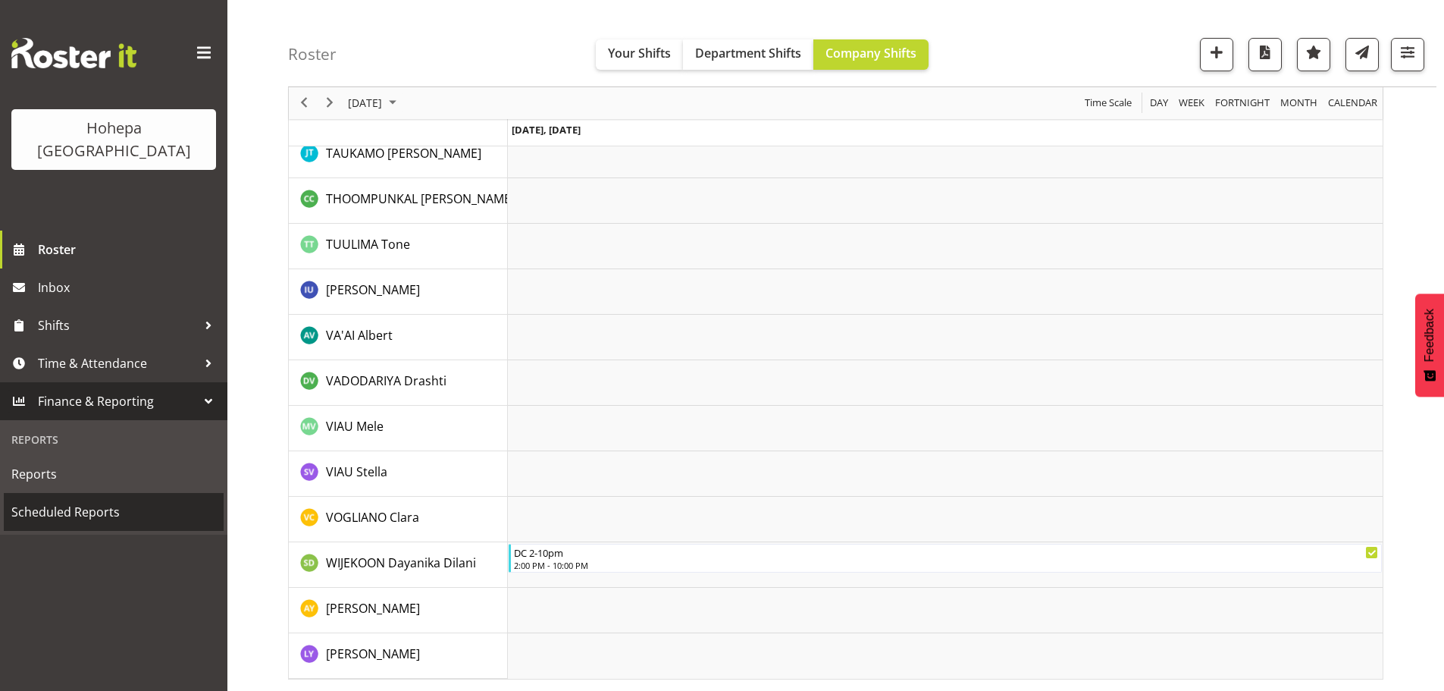
click at [53, 500] on span "Scheduled Reports" at bounding box center [113, 511] width 205 height 23
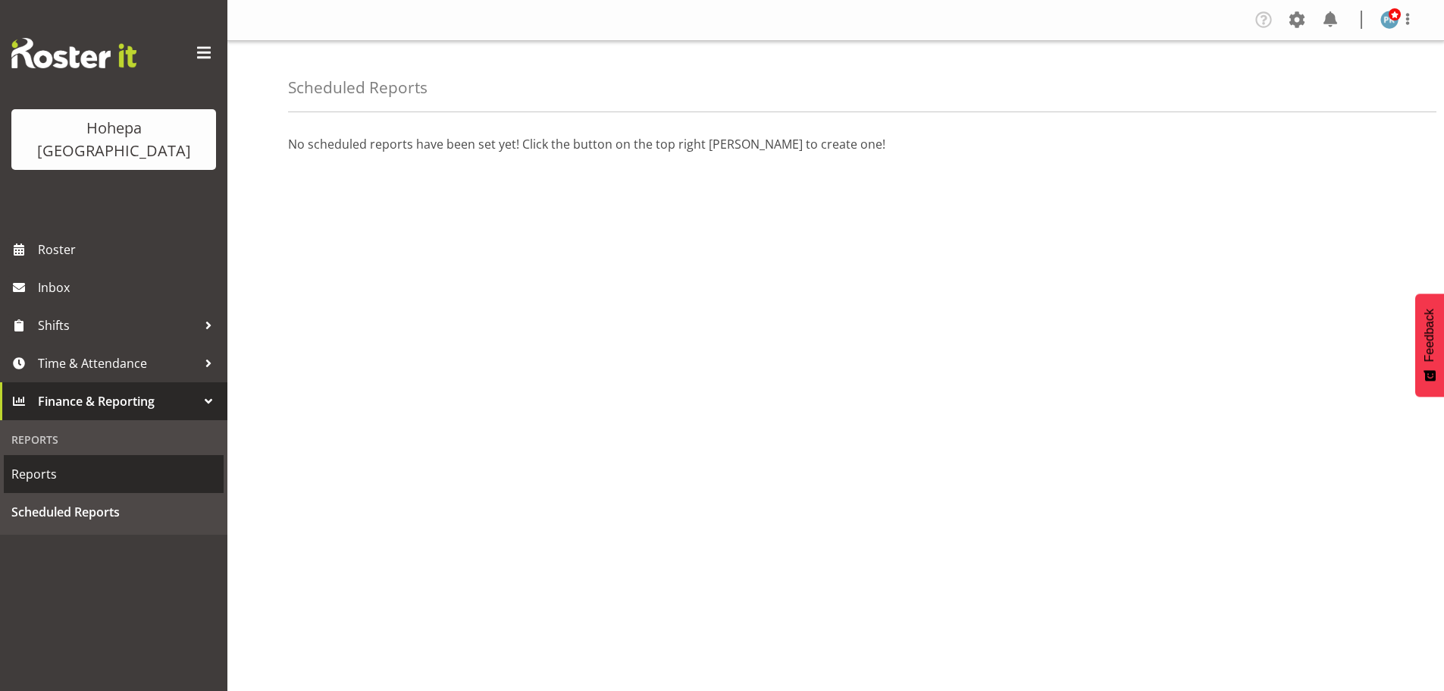
click at [39, 462] on span "Reports" at bounding box center [113, 473] width 205 height 23
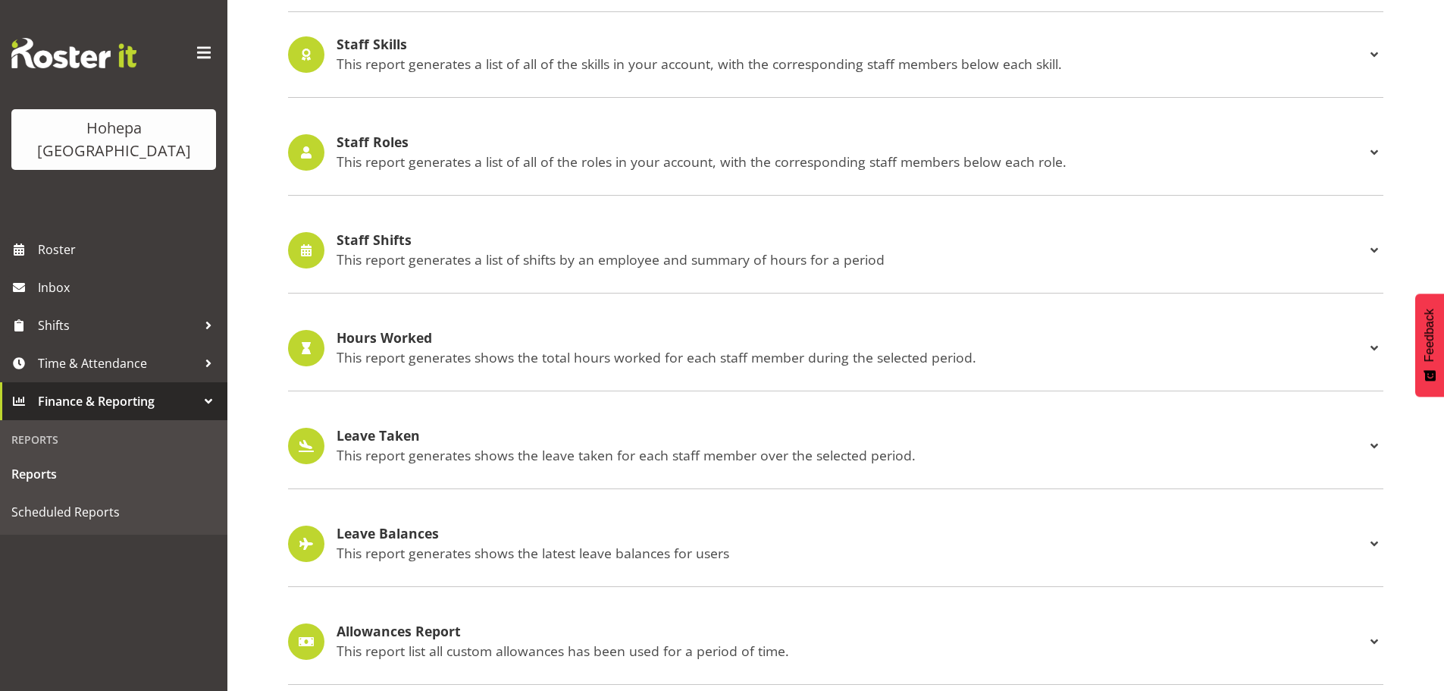
scroll to position [1411, 0]
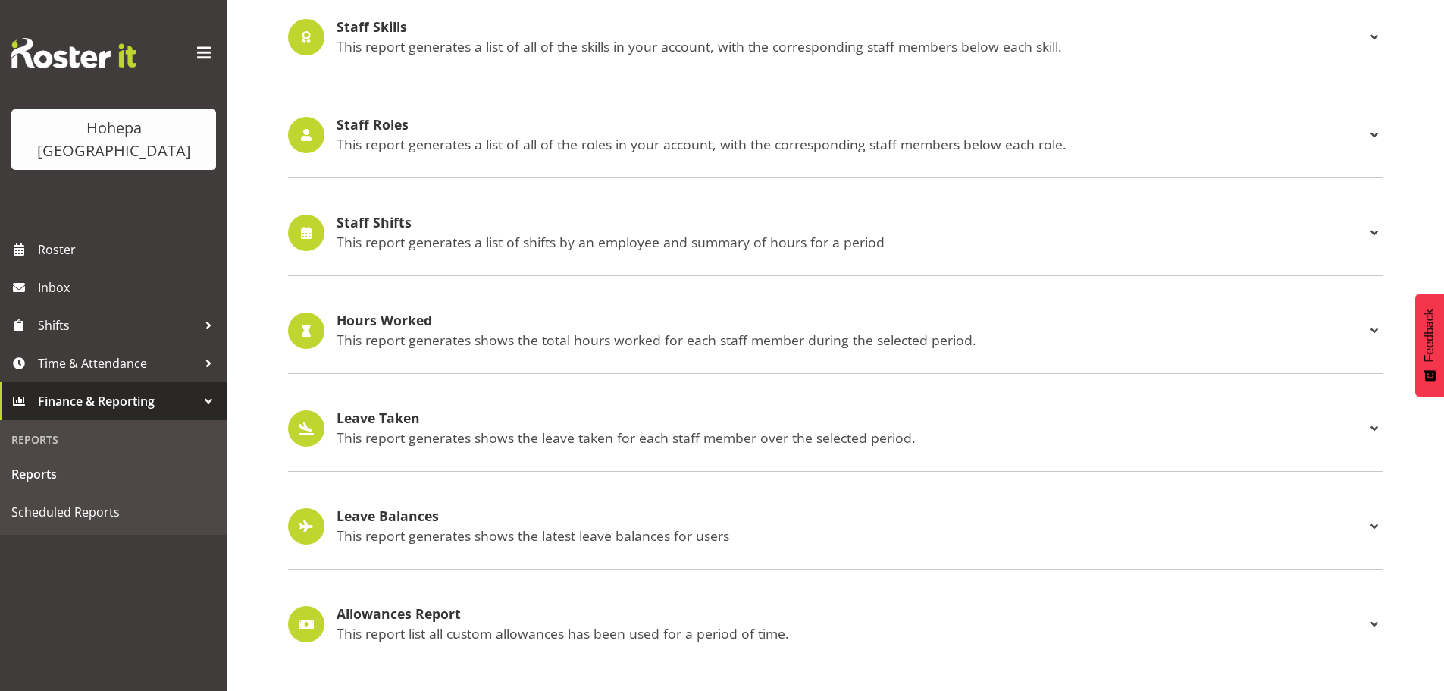
click at [428, 233] on p "This report generates a list of shifts by an employee and summary of hours for …" at bounding box center [851, 241] width 1029 height 17
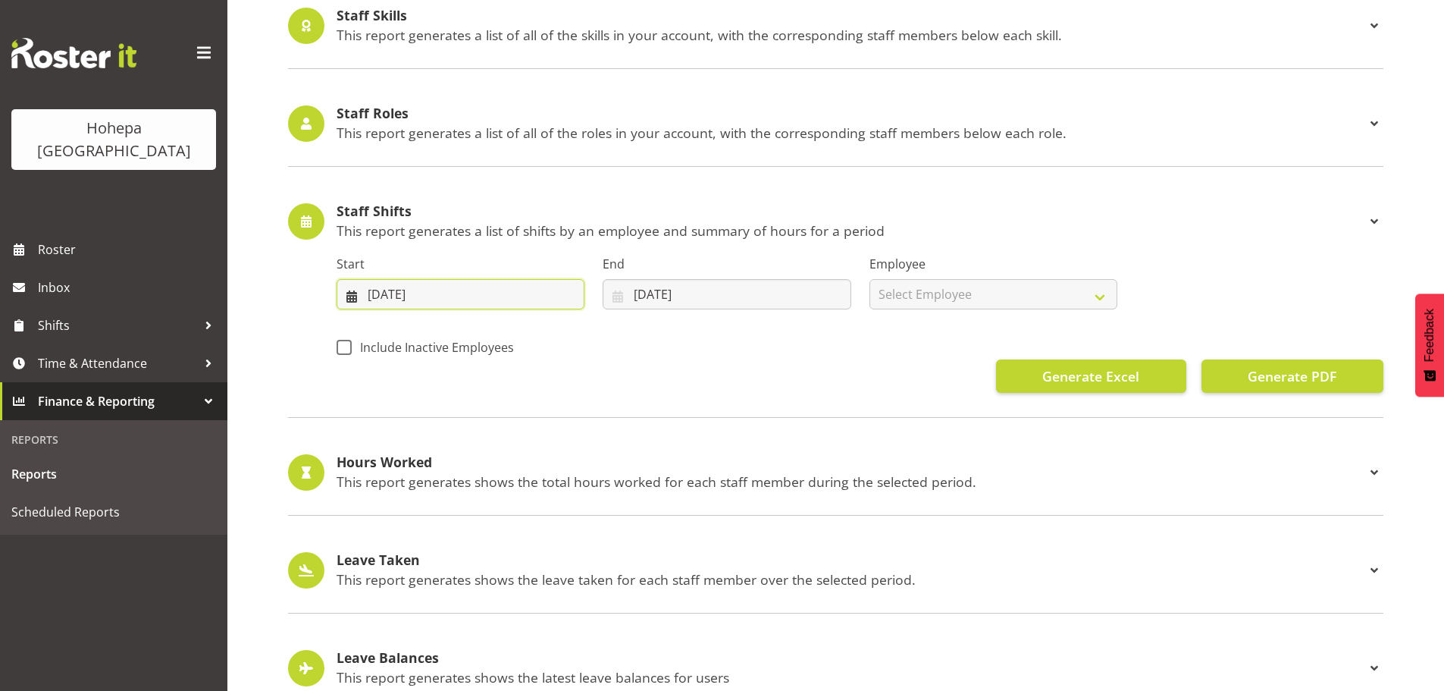
click at [379, 296] on input "[DATE]" at bounding box center [461, 294] width 248 height 30
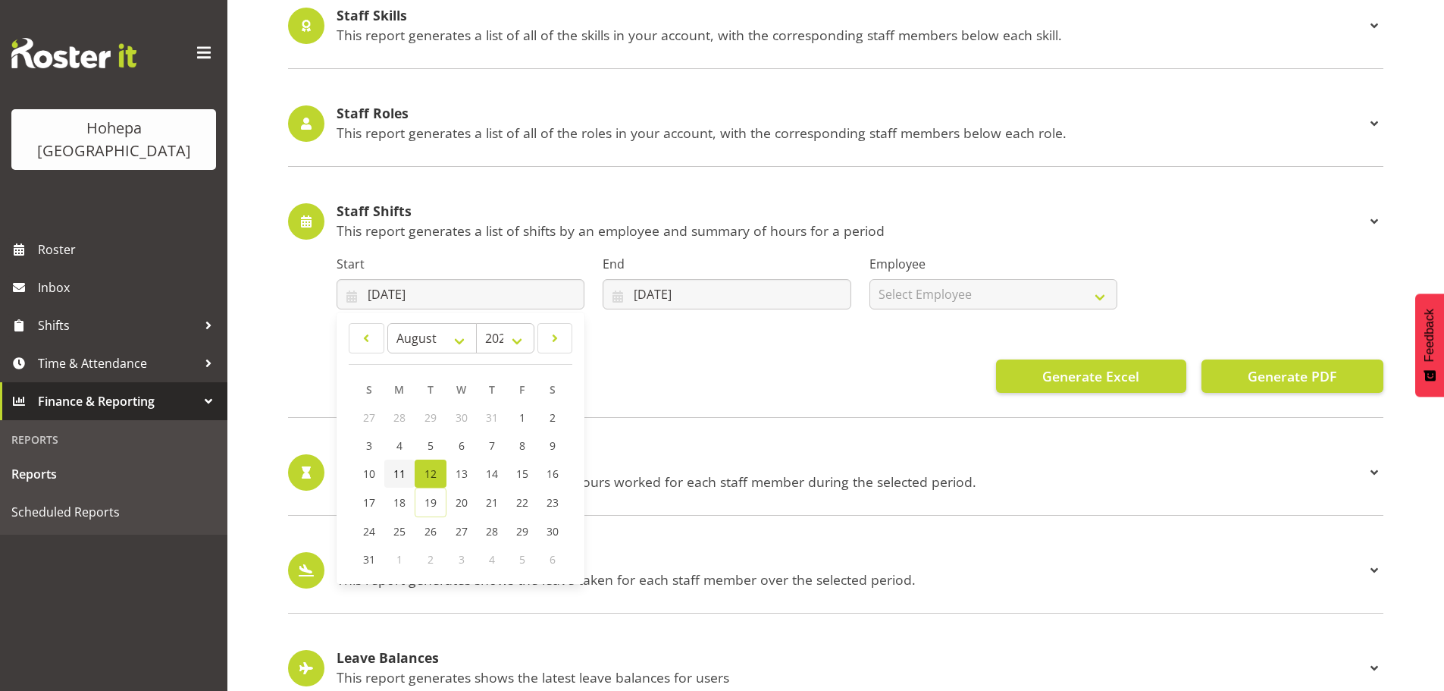
drag, startPoint x: 396, startPoint y: 475, endPoint x: 406, endPoint y: 465, distance: 14.5
click at [399, 474] on span "11" at bounding box center [399, 473] width 12 height 14
type input "[DATE]"
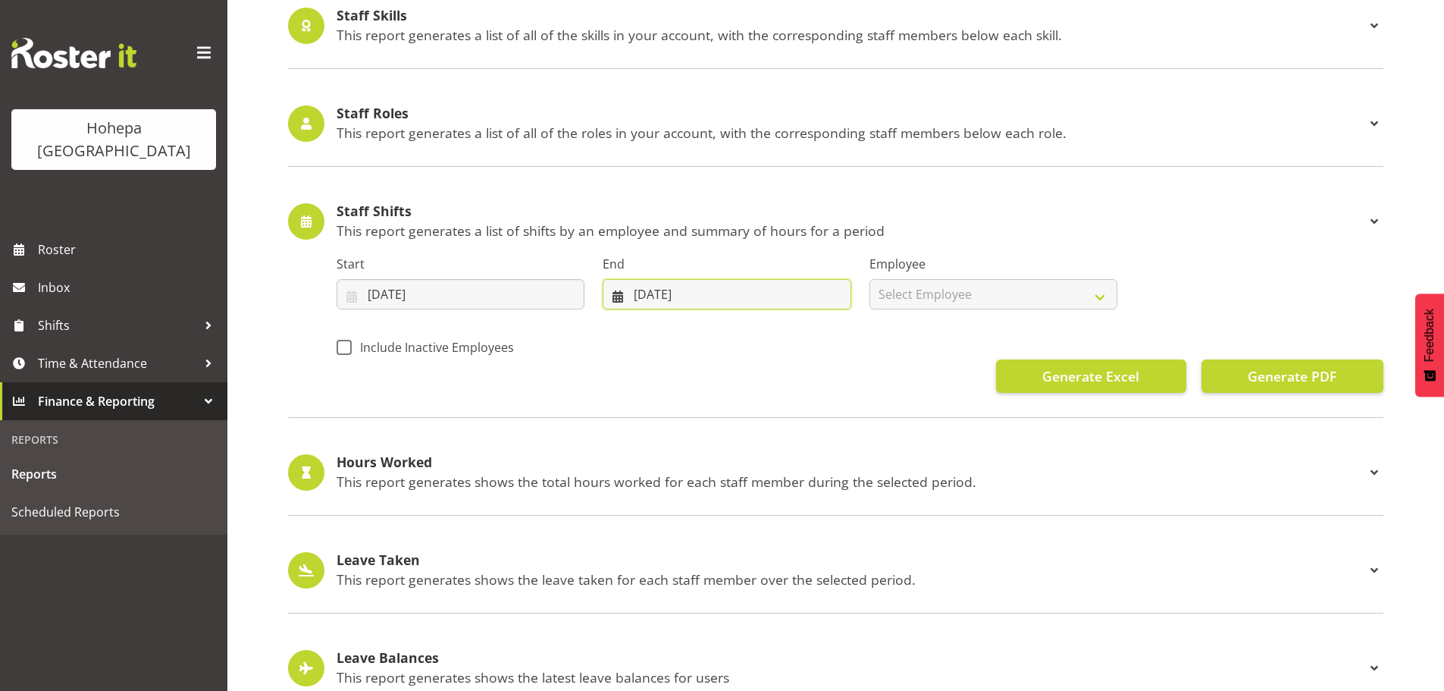
click at [661, 296] on input "[DATE]" at bounding box center [727, 294] width 248 height 30
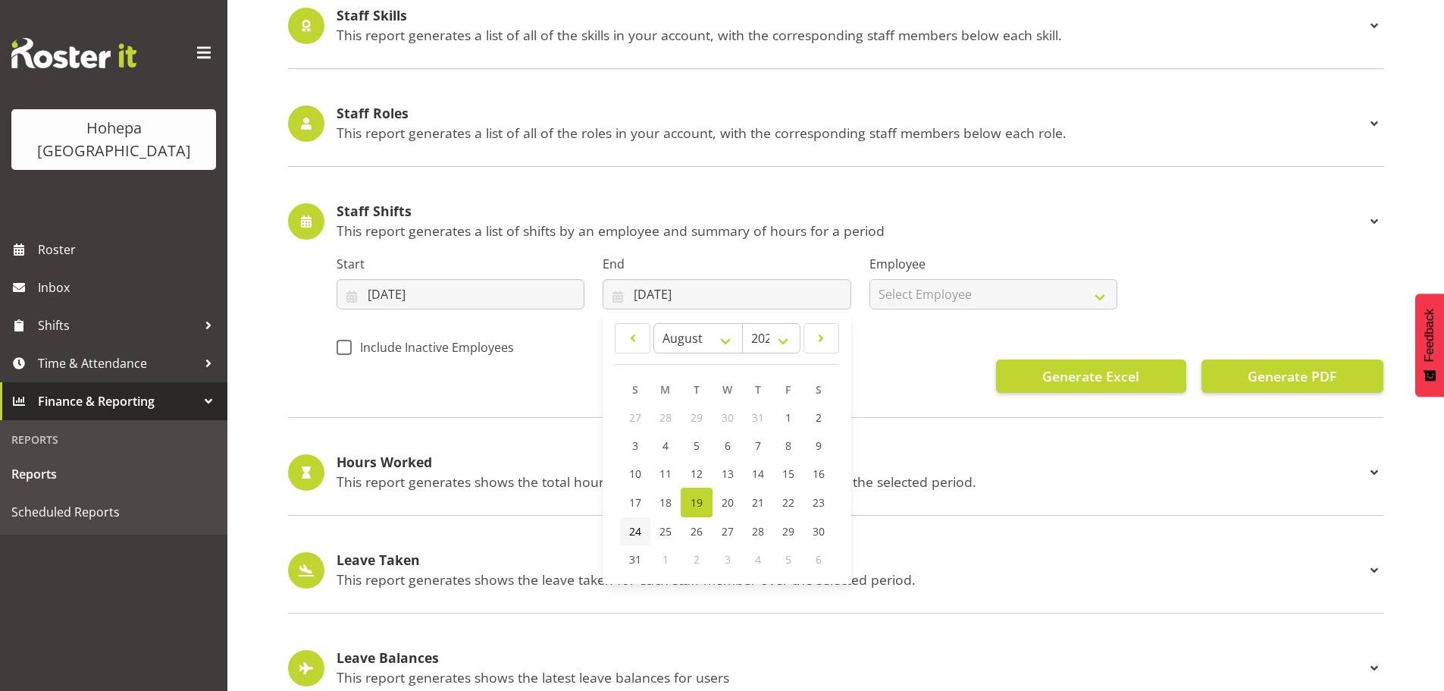
click at [631, 530] on span "24" at bounding box center [635, 531] width 12 height 14
type input "[DATE]"
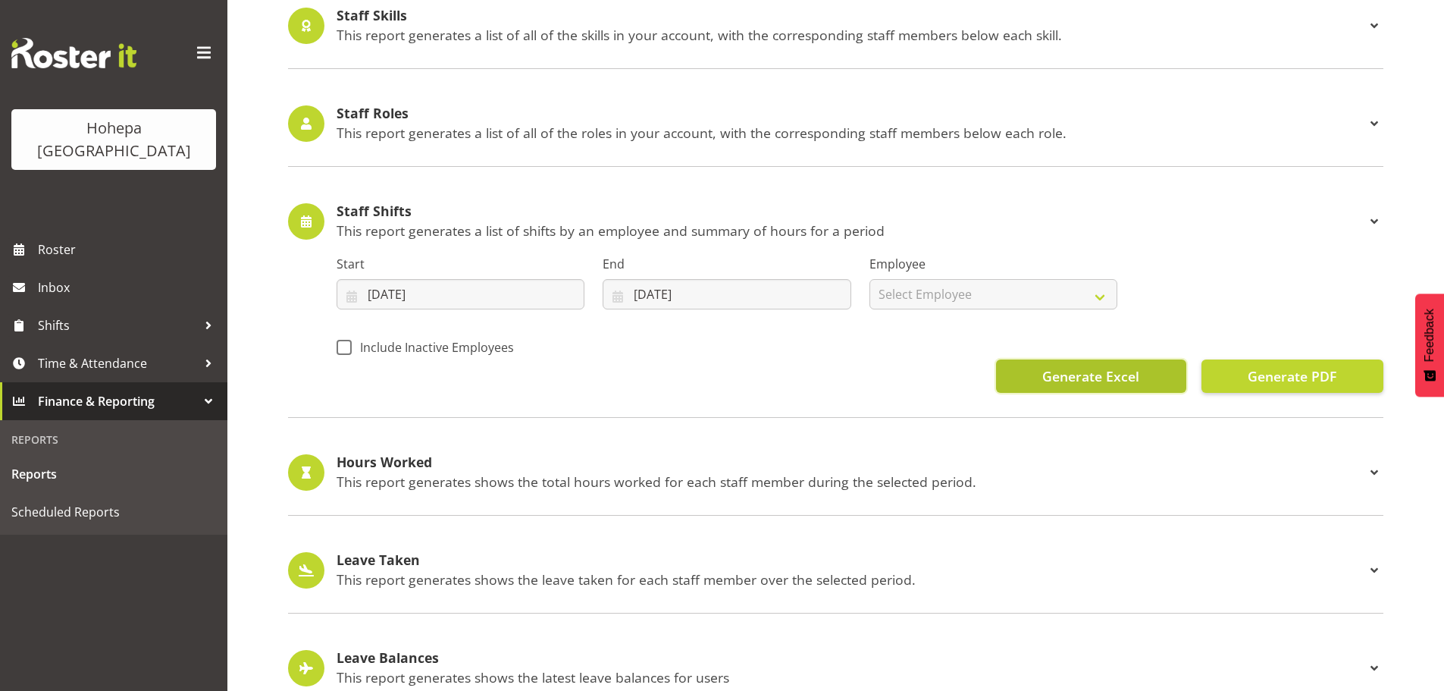
click at [1072, 374] on span "Generate Excel" at bounding box center [1090, 376] width 97 height 20
